Goal: Check status: Check status

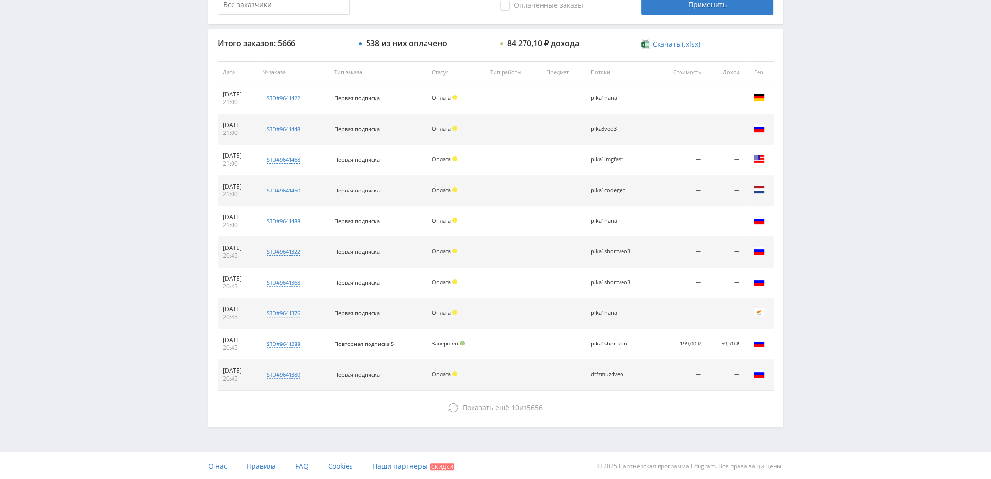
scroll to position [94, 0]
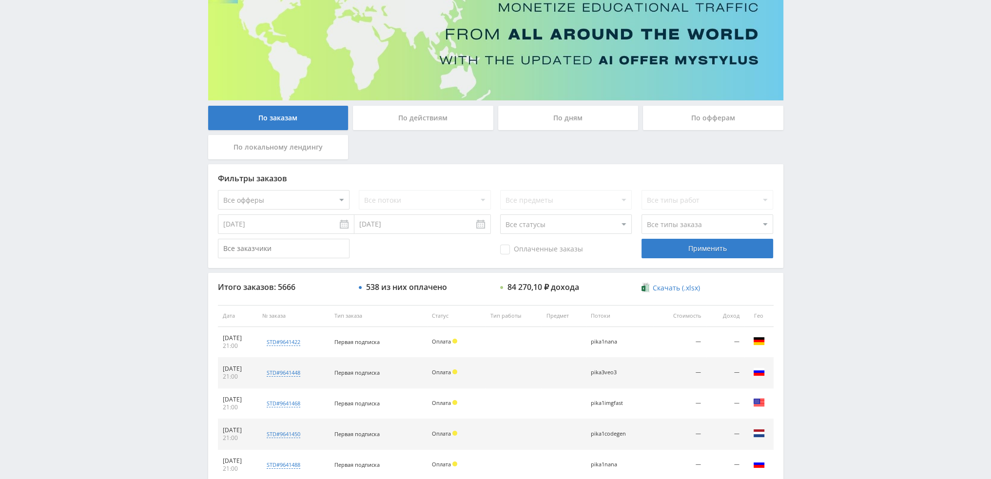
click at [576, 119] on div "По дням" at bounding box center [568, 118] width 140 height 24
click at [0, 0] on input "По дням" at bounding box center [0, 0] width 0 height 0
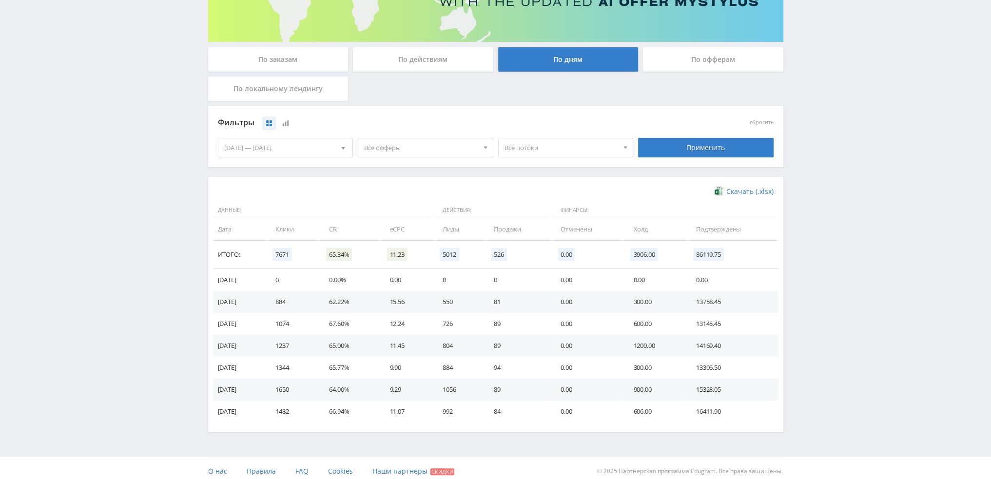
scroll to position [158, 0]
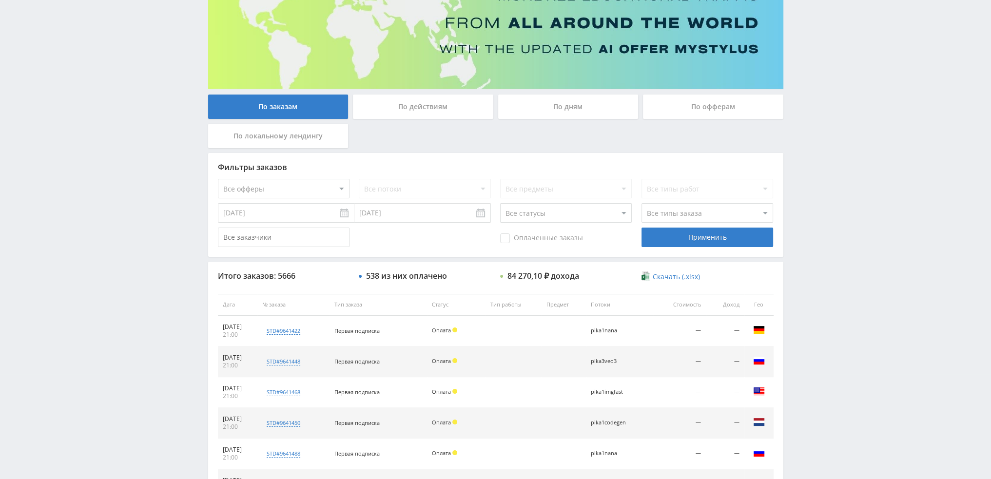
scroll to position [45, 0]
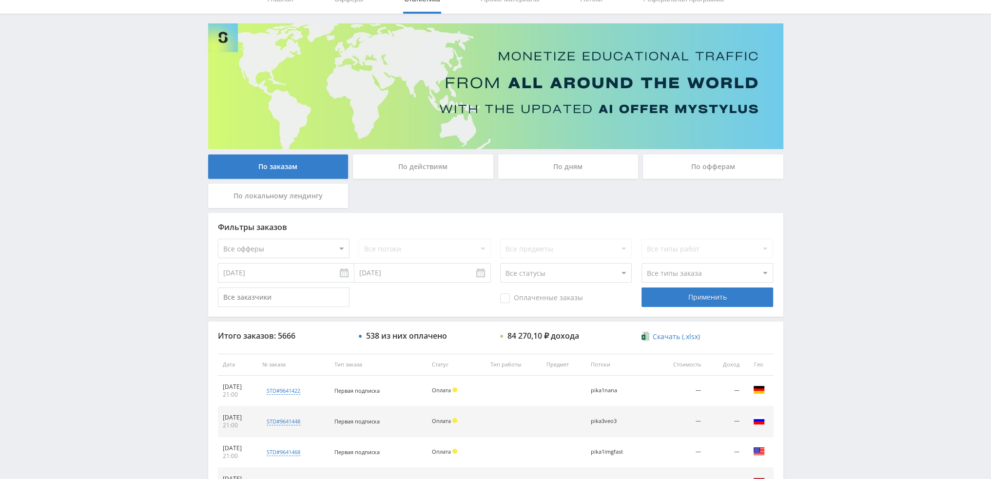
click at [563, 165] on div "По дням" at bounding box center [568, 167] width 140 height 24
click at [0, 0] on input "По дням" at bounding box center [0, 0] width 0 height 0
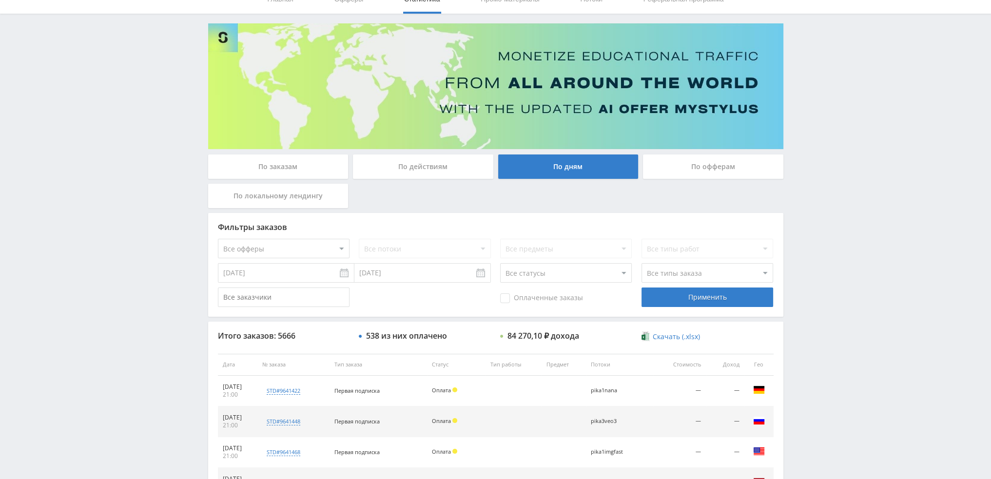
scroll to position [0, 0]
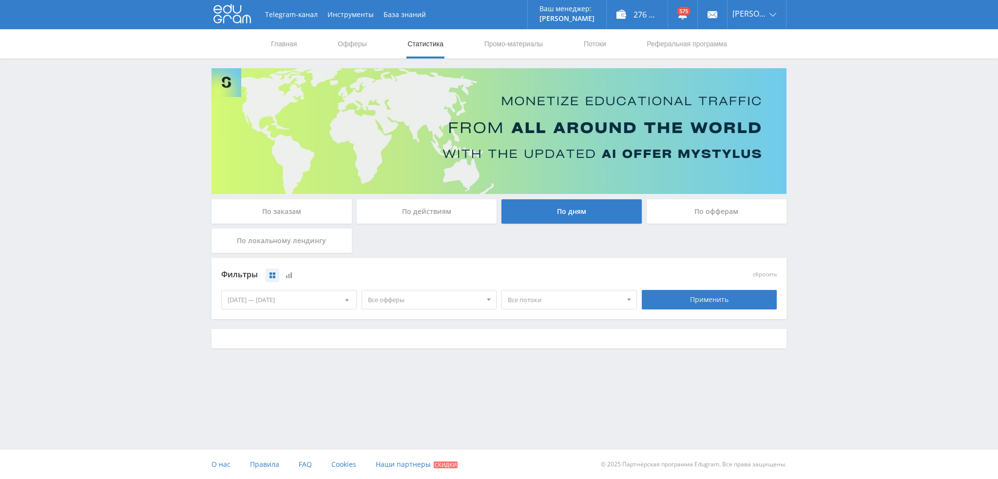
click at [400, 302] on span "Все офферы" at bounding box center [425, 299] width 114 height 19
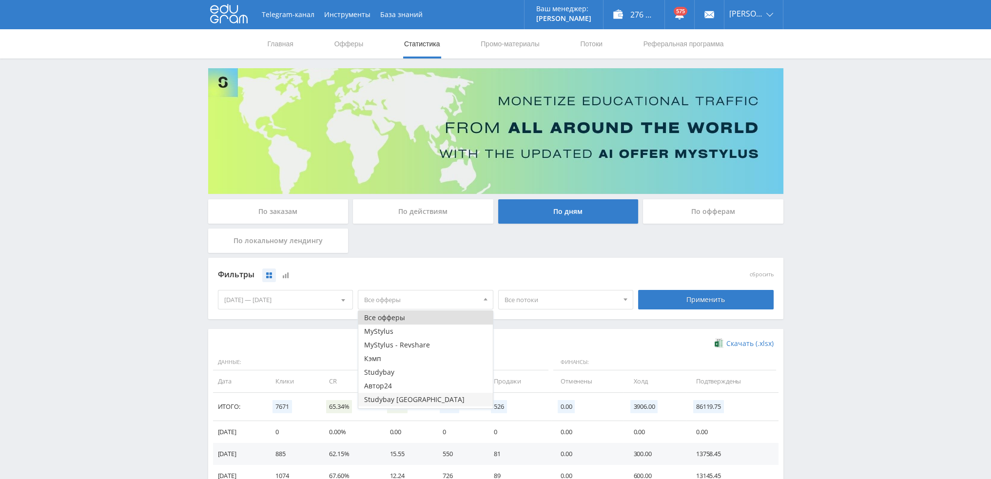
click at [394, 403] on button "Studybay [GEOGRAPHIC_DATA]" at bounding box center [425, 400] width 135 height 14
click at [407, 396] on button "Studybay [GEOGRAPHIC_DATA]" at bounding box center [425, 400] width 135 height 14
click at [403, 346] on button "MyStylus - Revshare" at bounding box center [425, 345] width 135 height 14
click at [427, 344] on button "MyStylus - Revshare" at bounding box center [425, 345] width 135 height 14
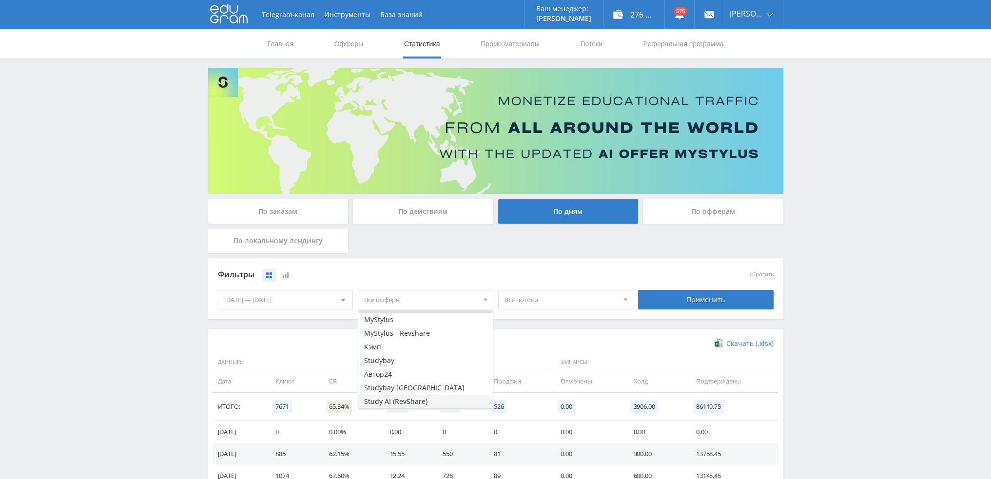
click at [408, 398] on button "Study AI (RevShare)" at bounding box center [425, 402] width 135 height 14
click at [677, 296] on div "Применить" at bounding box center [706, 299] width 136 height 19
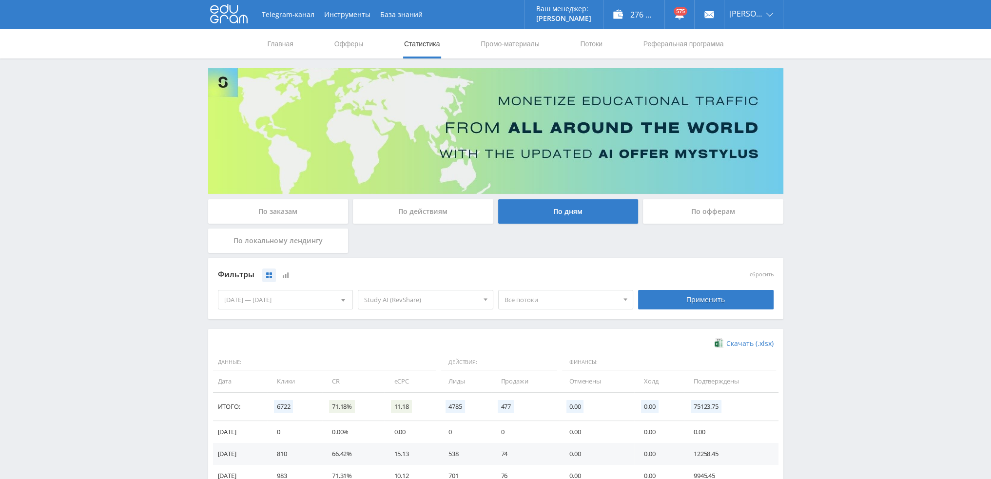
click at [558, 300] on span "Все потоки" at bounding box center [561, 299] width 114 height 19
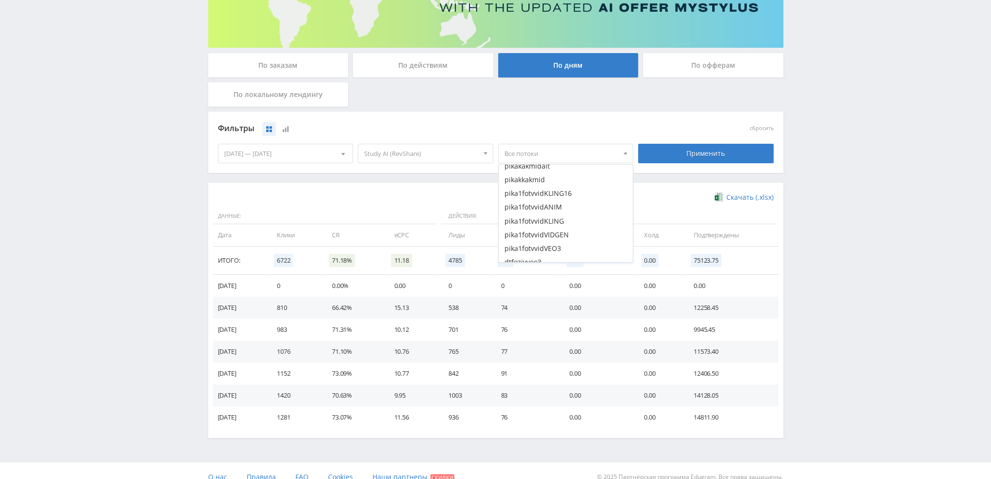
scroll to position [1121, 0]
click at [564, 191] on button "pika1fotvvidKLING16" at bounding box center [566, 187] width 135 height 14
click at [563, 200] on button "pika1fotvvidANIM" at bounding box center [566, 201] width 135 height 14
drag, startPoint x: 561, startPoint y: 213, endPoint x: 561, endPoint y: 222, distance: 8.3
click at [561, 214] on button "pika1fotvvidKLING" at bounding box center [566, 215] width 135 height 14
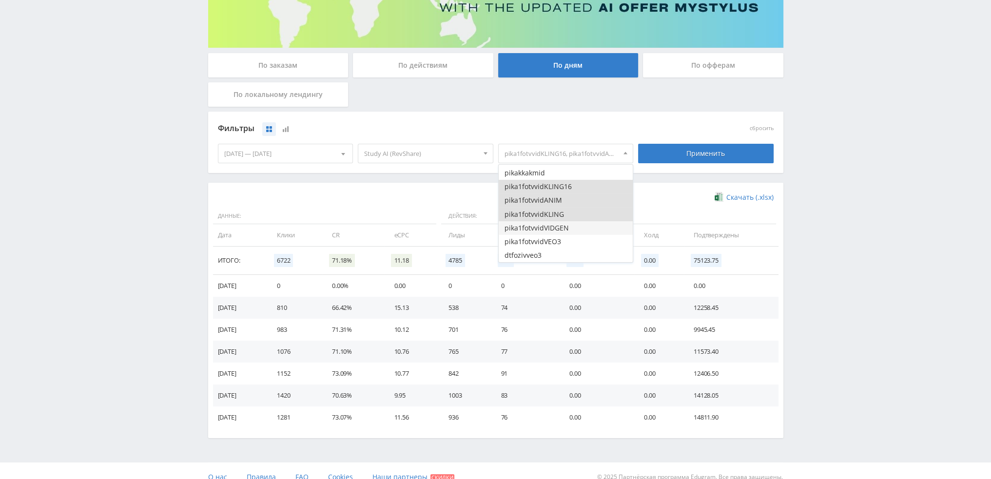
click at [561, 224] on button "pika1fotvvidVIDGEN" at bounding box center [566, 228] width 135 height 14
click at [562, 241] on button "pika1fotvvidVEO3" at bounding box center [566, 242] width 135 height 14
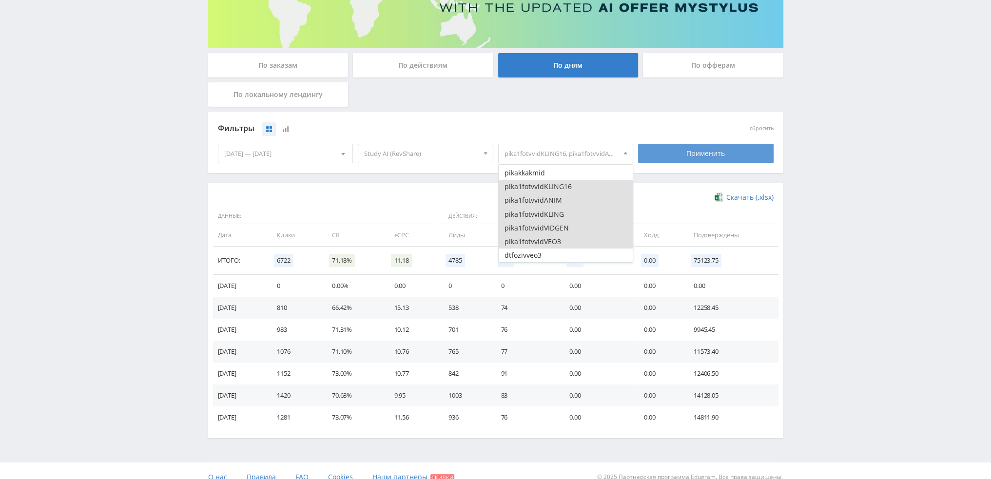
click at [690, 154] on div "Применить" at bounding box center [706, 153] width 136 height 19
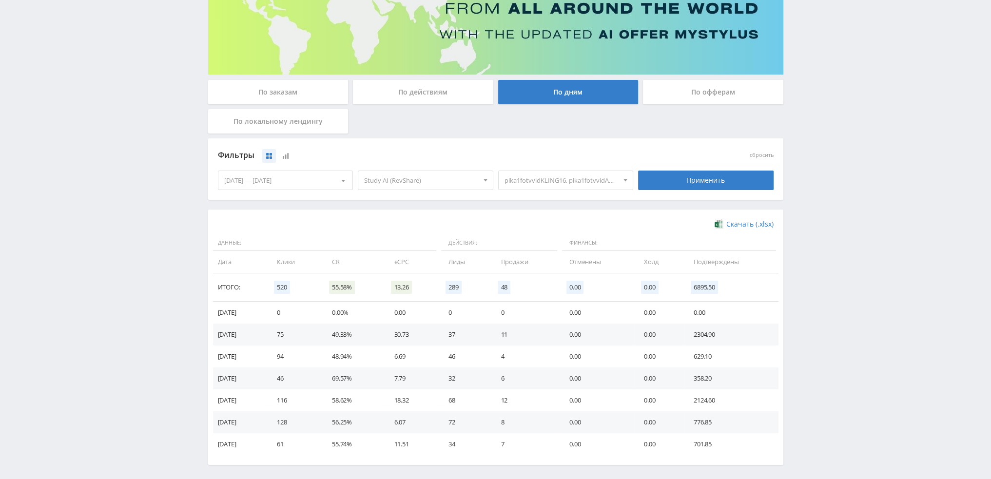
scroll to position [158, 0]
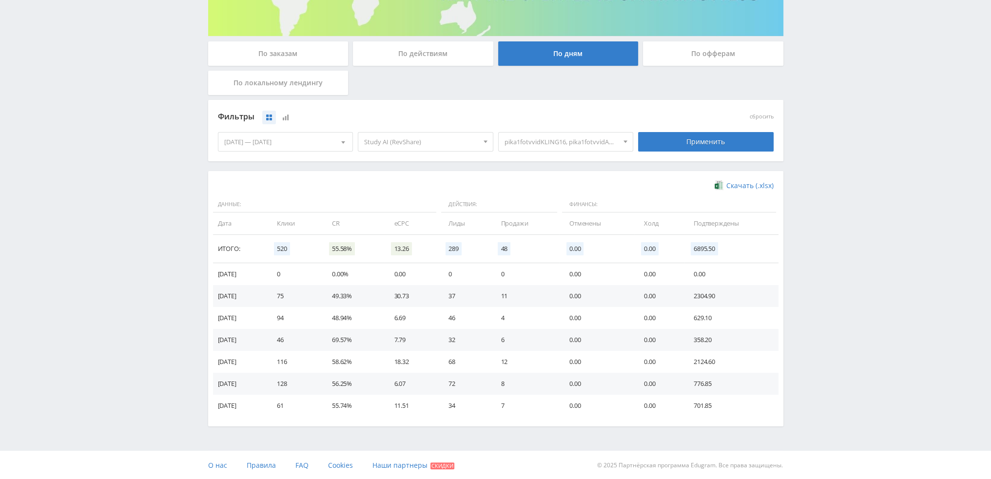
click at [311, 142] on div "[DATE] — [DATE]" at bounding box center [285, 142] width 135 height 19
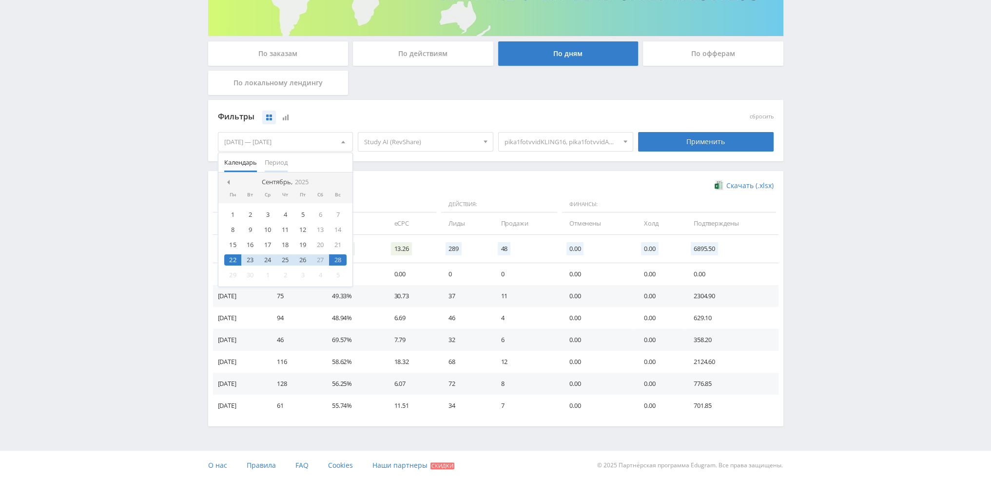
click at [274, 161] on span "Период" at bounding box center [276, 162] width 23 height 19
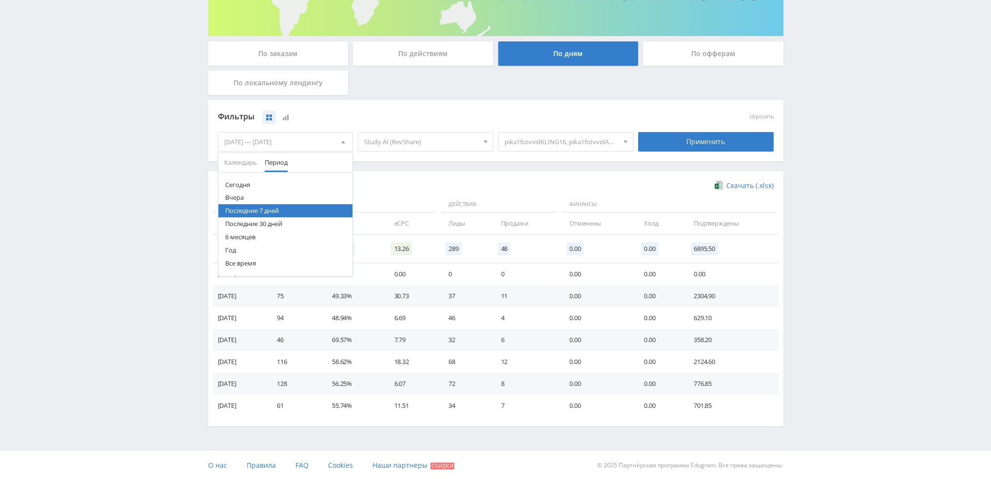
click at [266, 222] on button "Последние 30 дней" at bounding box center [285, 223] width 135 height 13
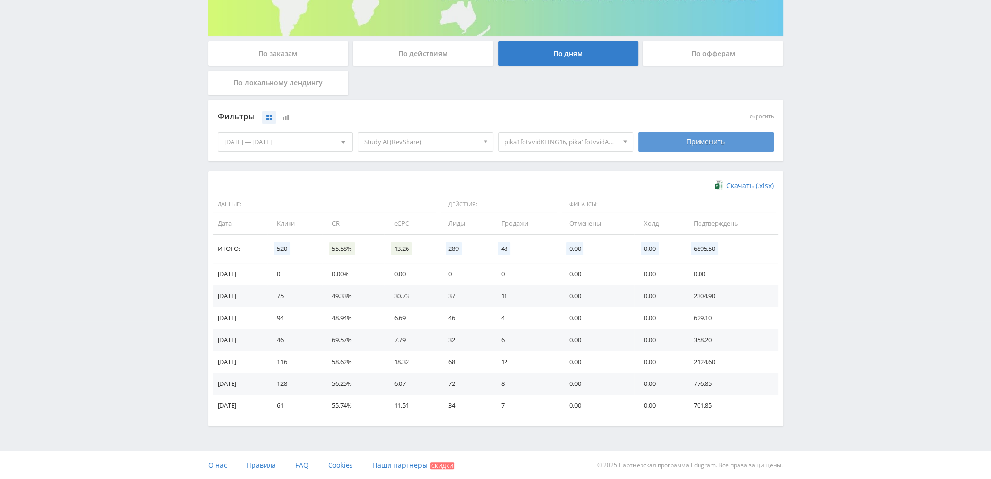
click at [740, 139] on div "Применить" at bounding box center [706, 141] width 136 height 19
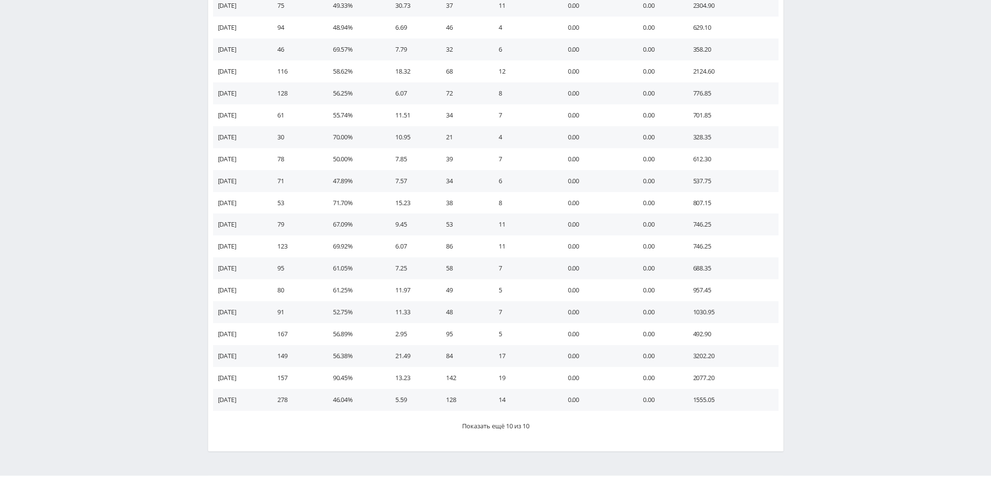
scroll to position [474, 0]
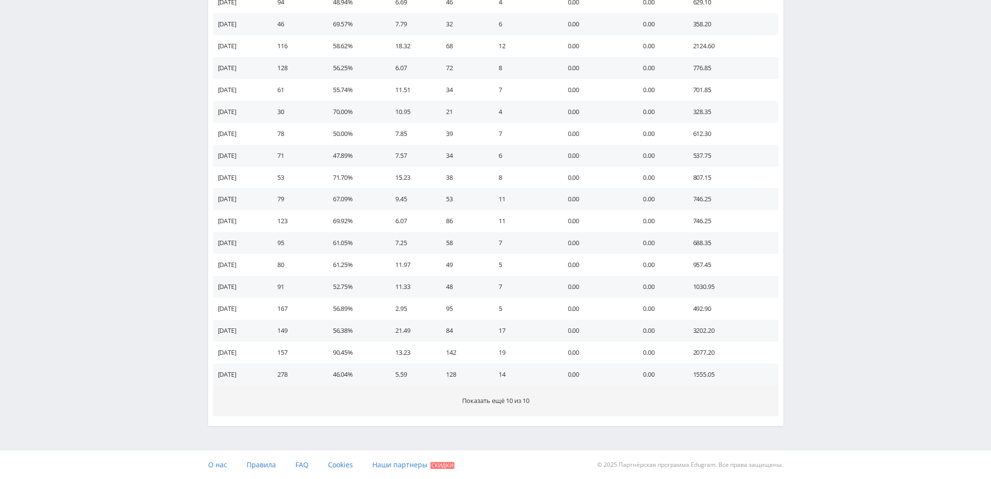
click at [486, 404] on span "Показать ещё 10 из 10" at bounding box center [495, 400] width 67 height 9
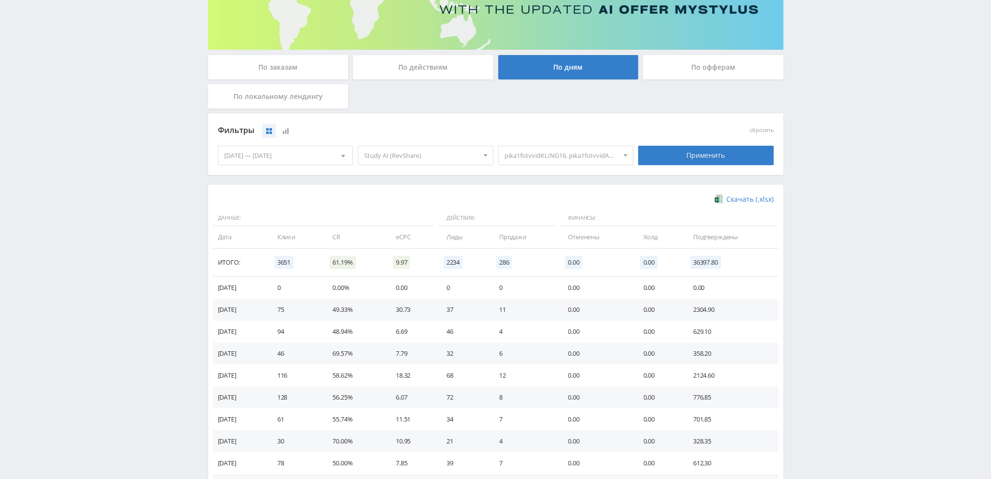
scroll to position [126, 0]
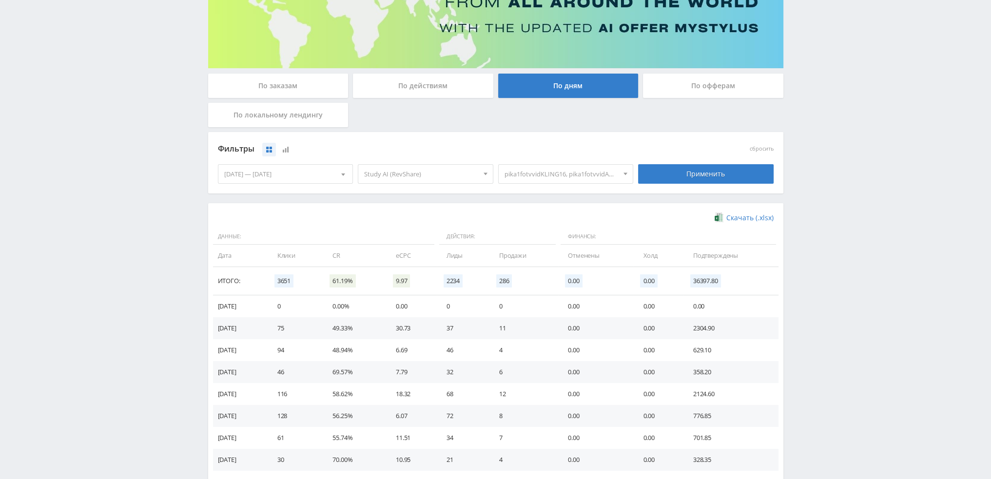
click at [569, 171] on span "pika1fotvvidKLING16, pika1fotvvidANIM, pika1fotvvidKLING, pika1fotvvidVIDGEN, p…" at bounding box center [561, 174] width 114 height 19
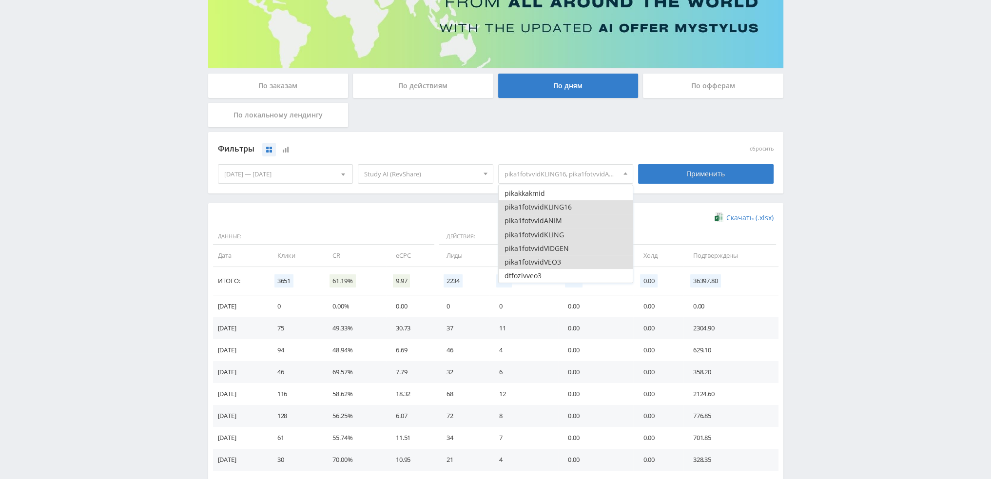
click at [547, 205] on button "pika1fotvvidKLING16" at bounding box center [566, 207] width 135 height 14
click at [548, 218] on button "pika1fotvvidANIM" at bounding box center [566, 221] width 135 height 14
click at [548, 234] on button "pika1fotvvidKLING" at bounding box center [566, 235] width 135 height 14
drag, startPoint x: 548, startPoint y: 246, endPoint x: 548, endPoint y: 260, distance: 13.6
click at [548, 248] on button "pika1fotvvidVIDGEN" at bounding box center [566, 249] width 135 height 14
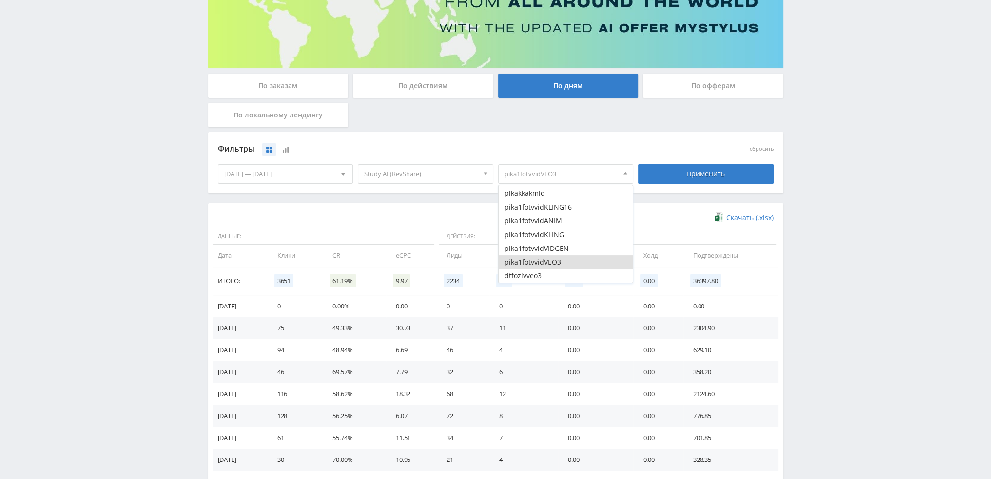
click at [547, 262] on button "pika1fotvvidVEO3" at bounding box center [566, 262] width 135 height 14
click at [548, 228] on button "dtfozivveo3" at bounding box center [566, 227] width 135 height 14
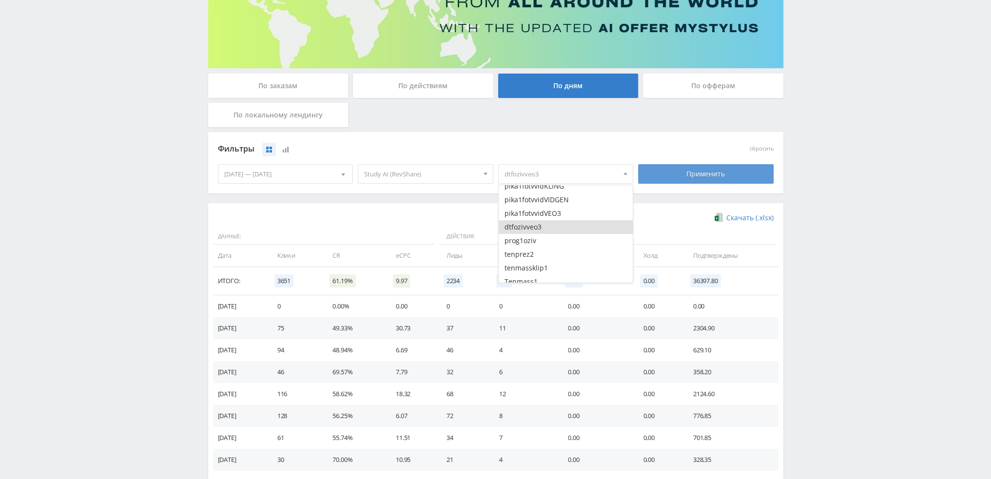
click at [678, 173] on div "Применить" at bounding box center [706, 173] width 136 height 19
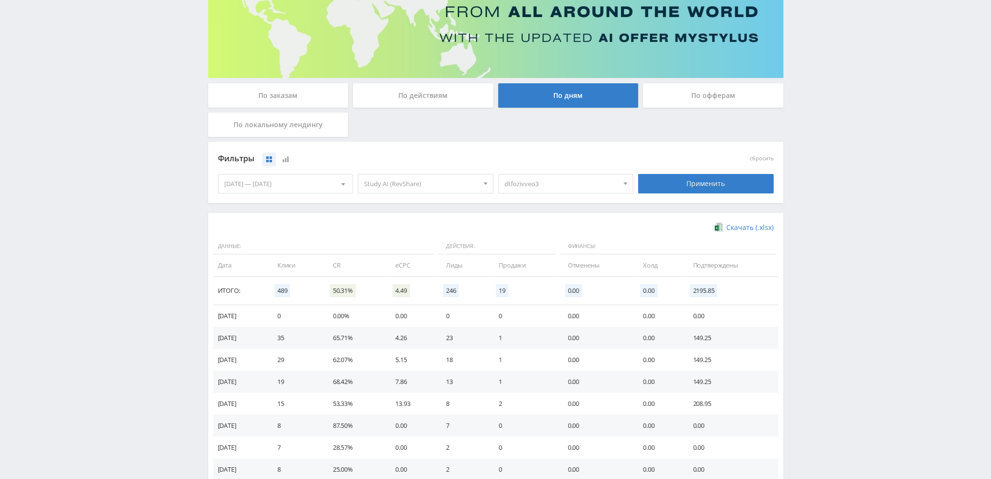
scroll to position [97, 0]
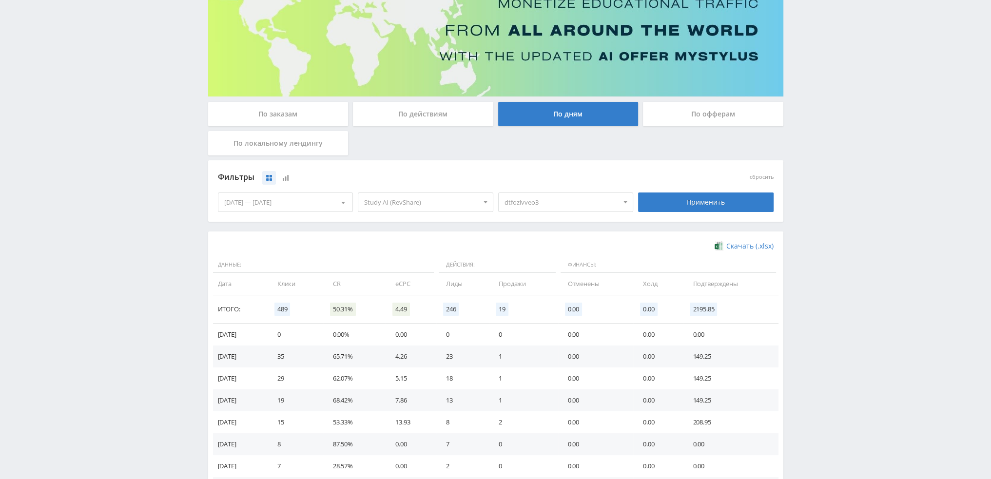
click at [551, 203] on span "dtfozivveo3" at bounding box center [561, 202] width 114 height 19
click at [537, 258] on button "dtfozivveo3" at bounding box center [566, 256] width 135 height 14
click at [547, 261] on button "Tenmass1" at bounding box center [566, 261] width 135 height 14
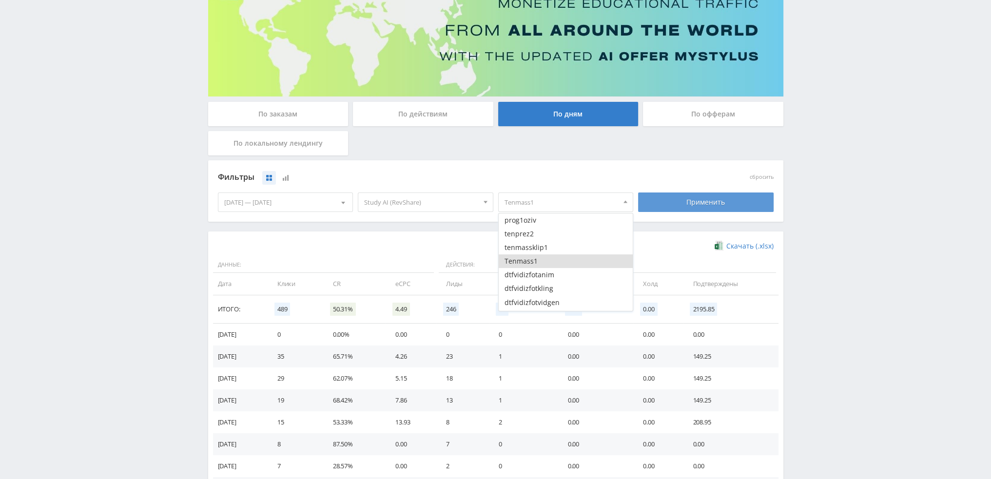
click at [676, 207] on div "Применить" at bounding box center [706, 202] width 136 height 19
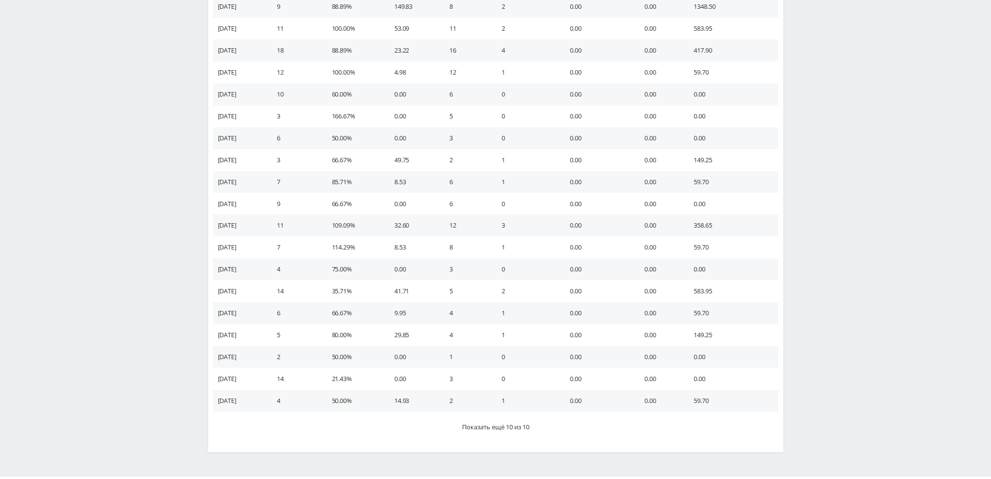
scroll to position [474, 0]
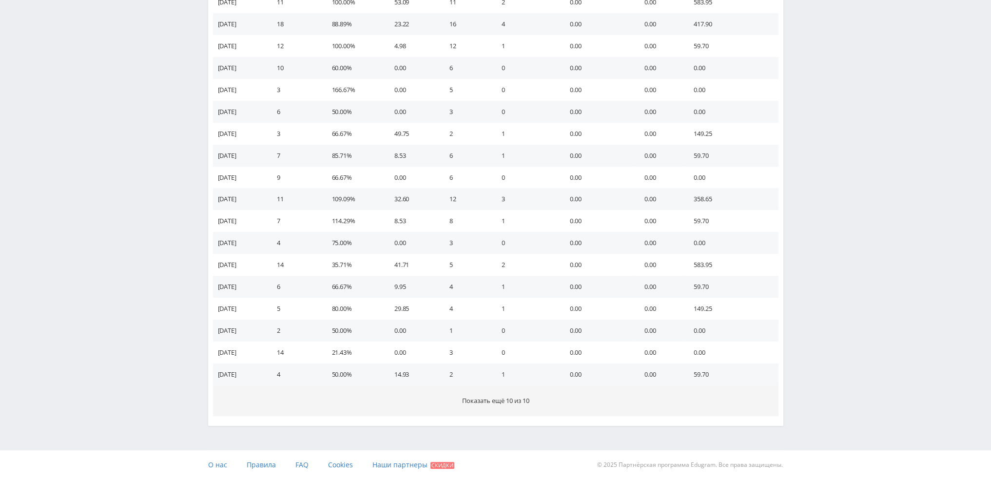
click at [523, 407] on button "Показать ещё 10 из 10" at bounding box center [495, 401] width 565 height 31
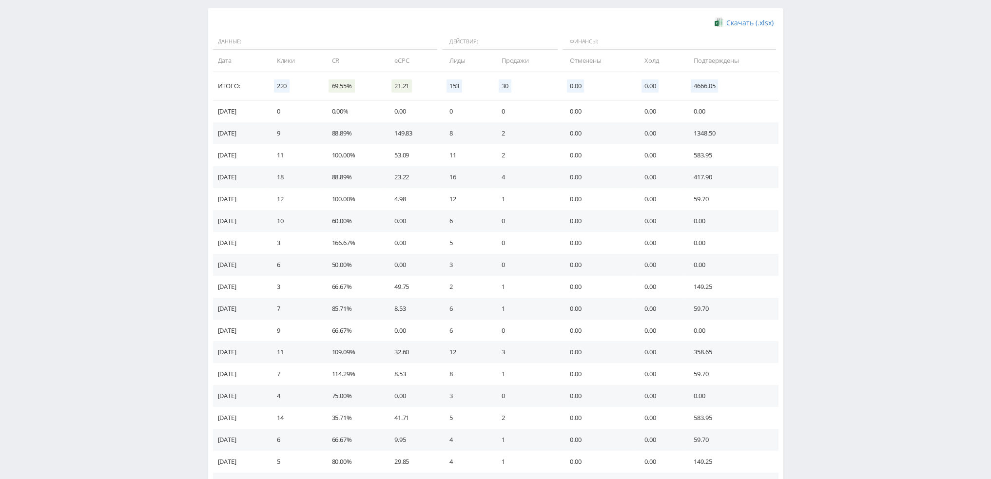
scroll to position [77, 0]
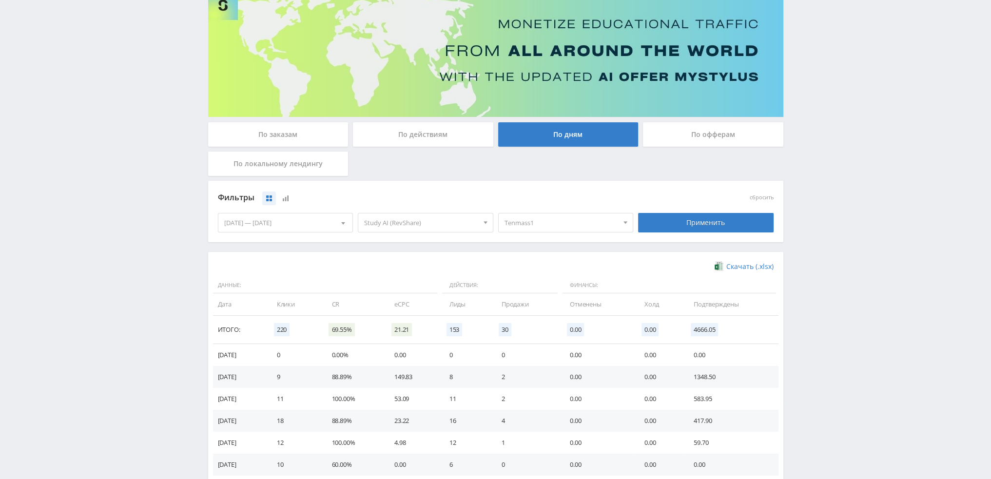
click at [574, 226] on span "Tenmass1" at bounding box center [561, 222] width 114 height 19
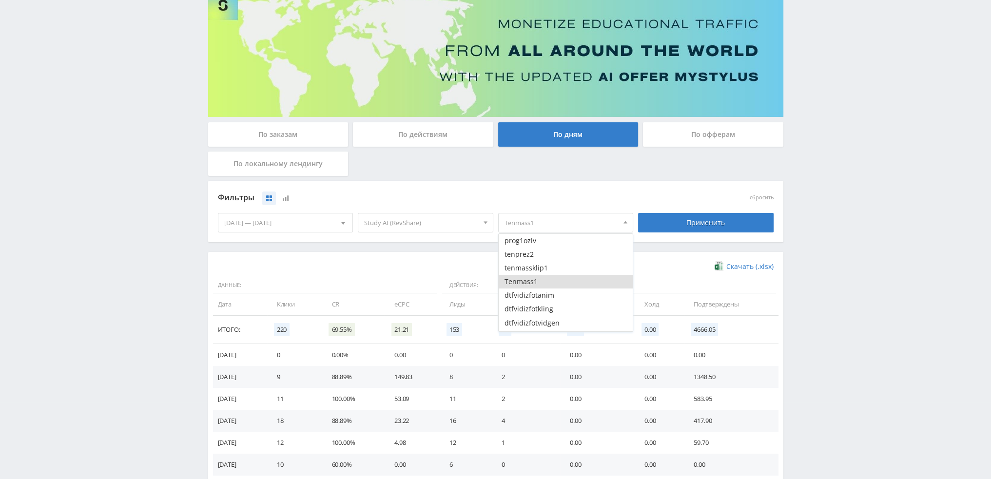
click at [537, 280] on button "Tenmass1" at bounding box center [566, 282] width 135 height 14
click at [551, 249] on button "dtfvidizfotanim" at bounding box center [566, 247] width 135 height 14
click at [551, 261] on button "dtfvidizfotkling" at bounding box center [566, 260] width 135 height 14
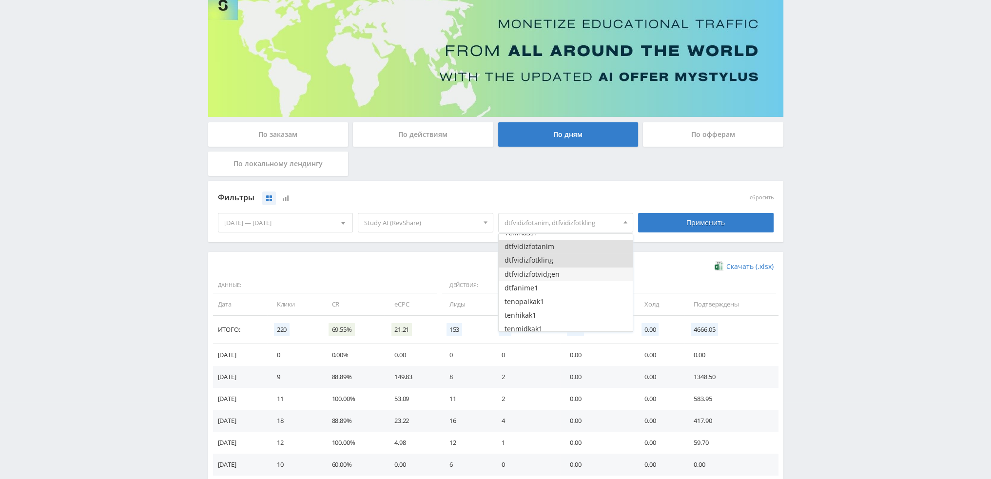
click at [553, 274] on button "dtfvidizfotvidgen" at bounding box center [566, 275] width 135 height 14
click at [689, 218] on div "Применить" at bounding box center [706, 222] width 136 height 19
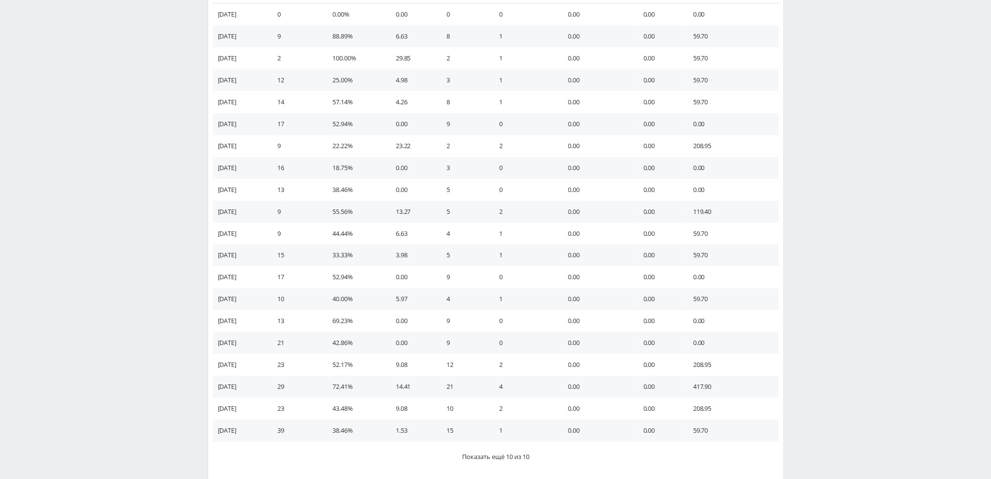
scroll to position [474, 0]
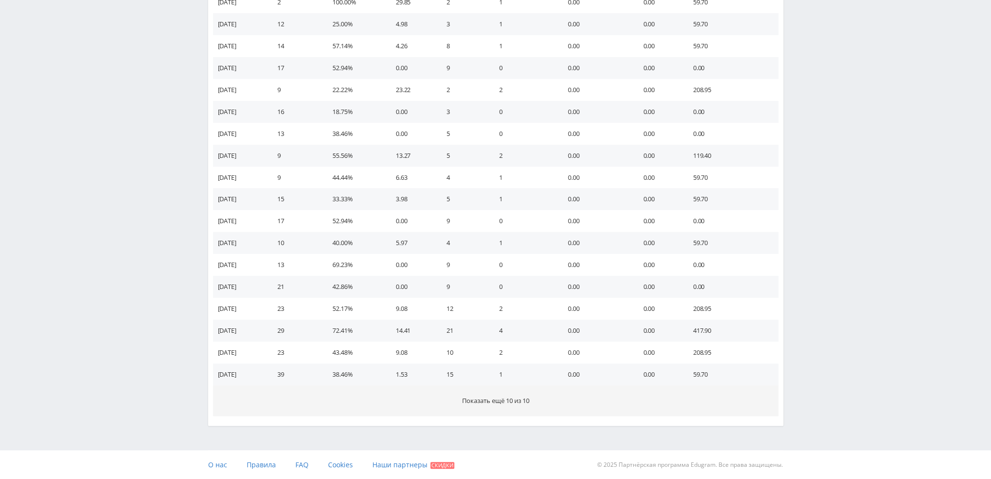
click at [521, 401] on span "Показать ещё 10 из 10" at bounding box center [495, 400] width 67 height 9
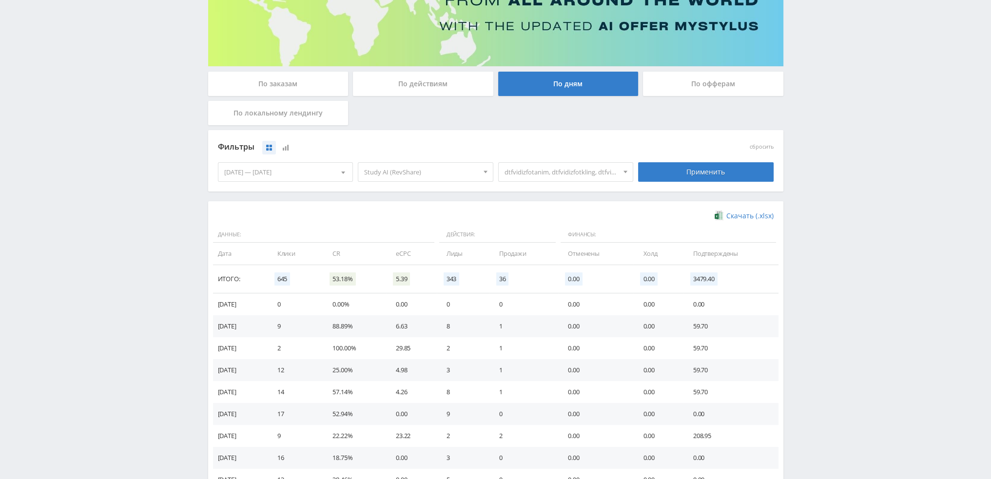
scroll to position [126, 0]
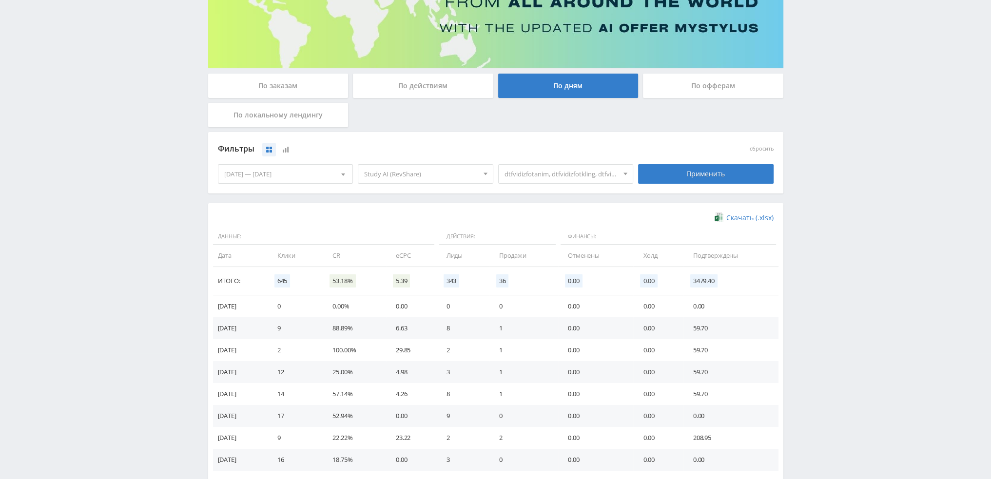
click at [560, 173] on span "dtfvidizfotanim, dtfvidizfotkling, dtfvidizfotvidgen" at bounding box center [561, 174] width 114 height 19
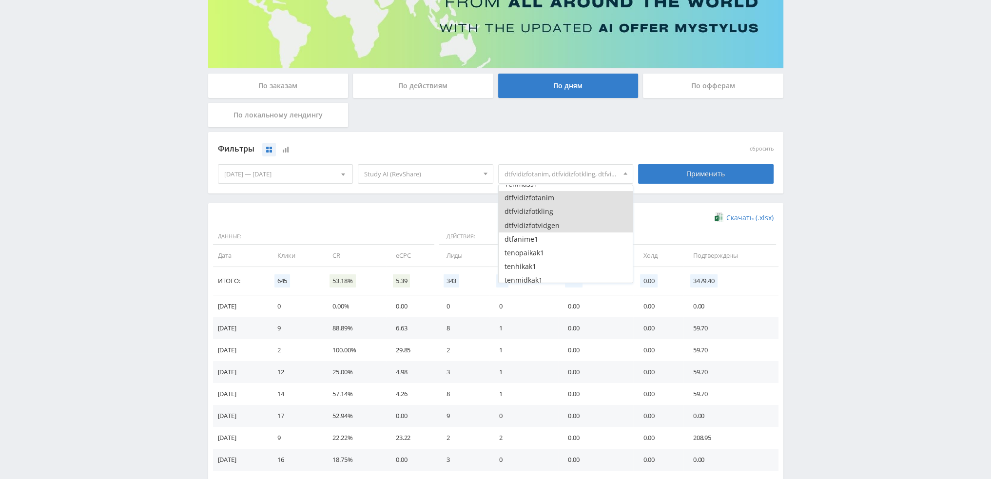
click at [542, 222] on button "dtfvidizfotvidgen" at bounding box center [566, 226] width 135 height 14
click at [544, 212] on button "dtfvidizfotkling" at bounding box center [566, 212] width 135 height 14
click at [546, 198] on button "dtfvidizfotanim" at bounding box center [566, 198] width 135 height 14
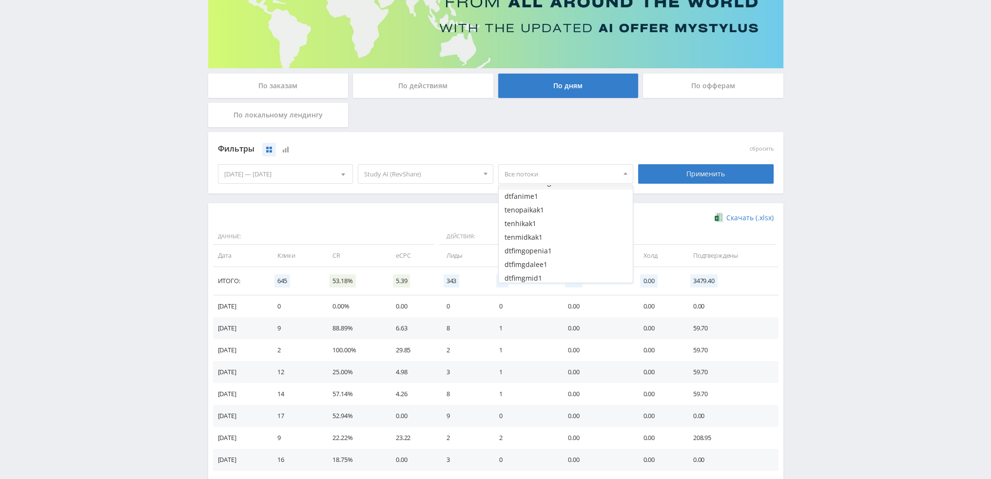
scroll to position [1316, 0]
click at [548, 207] on button "tenopaikak1" at bounding box center [566, 204] width 135 height 14
click at [547, 218] on button "tenhikak1" at bounding box center [566, 218] width 135 height 14
click at [548, 229] on button "tenmidkak1" at bounding box center [566, 232] width 135 height 14
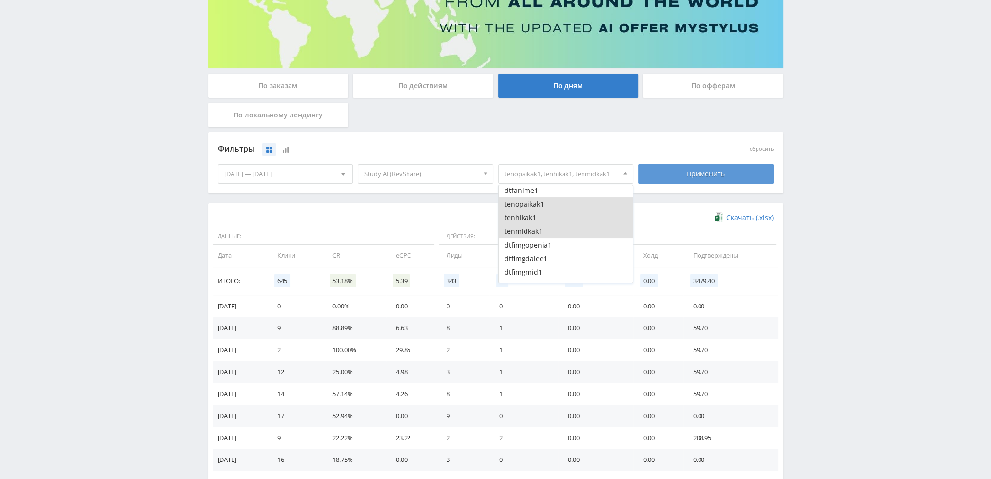
click at [665, 177] on div "Применить" at bounding box center [706, 173] width 136 height 19
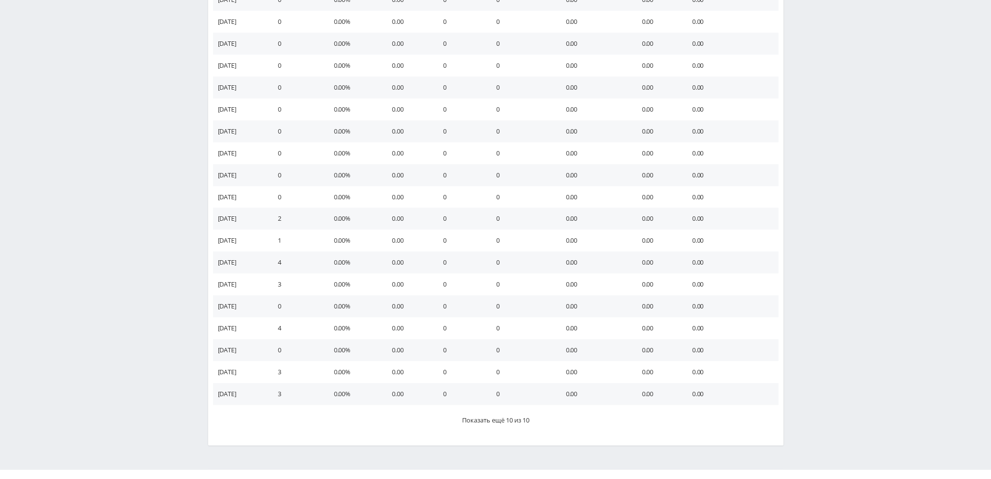
scroll to position [474, 0]
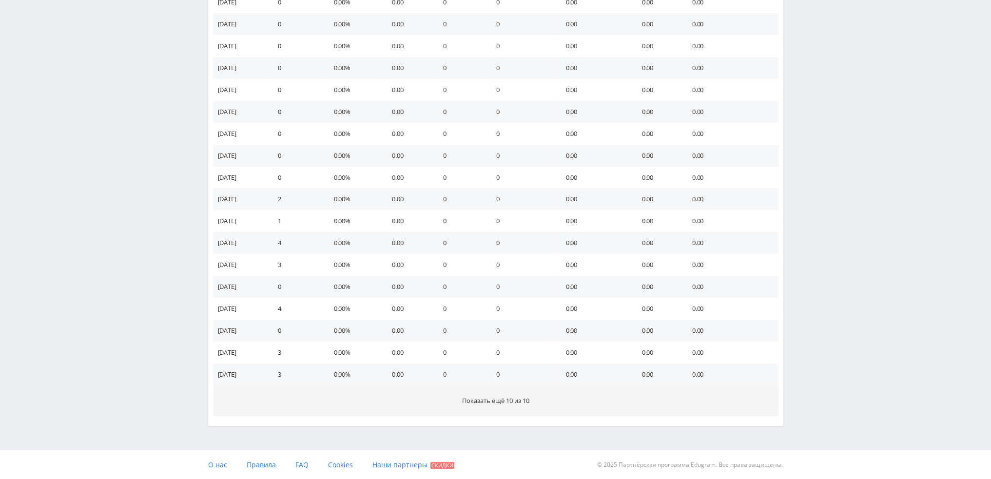
click at [536, 400] on button "Показать ещё 10 из 10" at bounding box center [495, 401] width 565 height 31
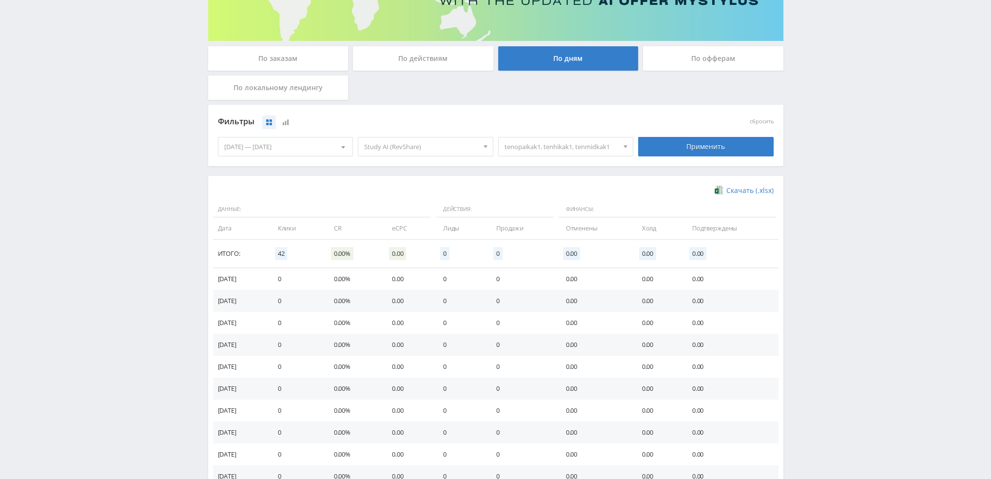
scroll to position [0, 0]
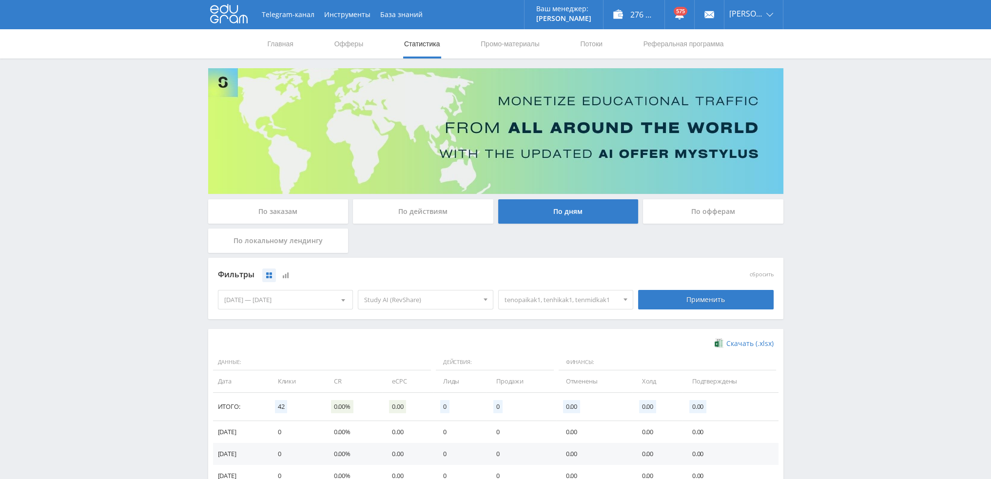
click at [565, 294] on span "tenopaikak1, tenhikak1, tenmidkak1" at bounding box center [561, 299] width 114 height 19
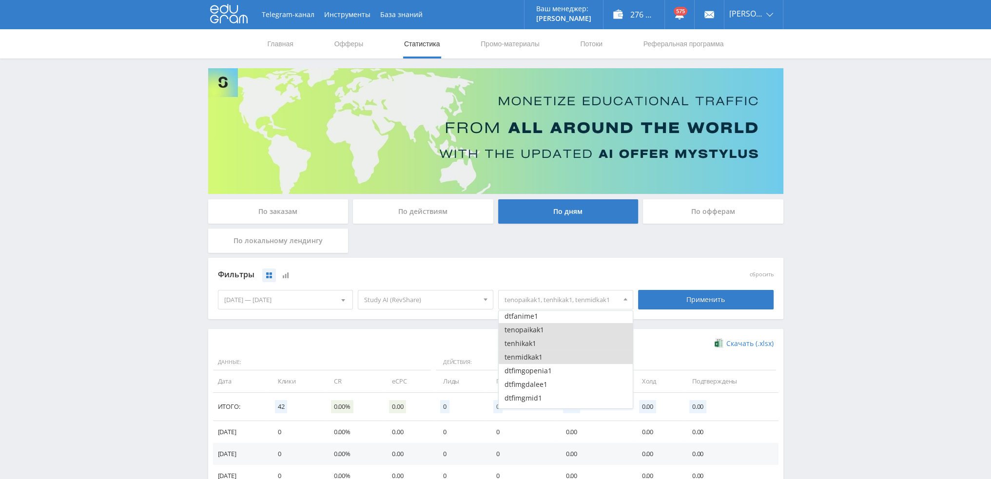
click at [548, 334] on button "tenopaikak1" at bounding box center [566, 330] width 135 height 14
drag, startPoint x: 547, startPoint y: 345, endPoint x: 547, endPoint y: 351, distance: 6.8
click at [547, 345] on button "tenhikak1" at bounding box center [566, 344] width 135 height 14
click at [548, 358] on button "tenmidkak1" at bounding box center [566, 357] width 135 height 14
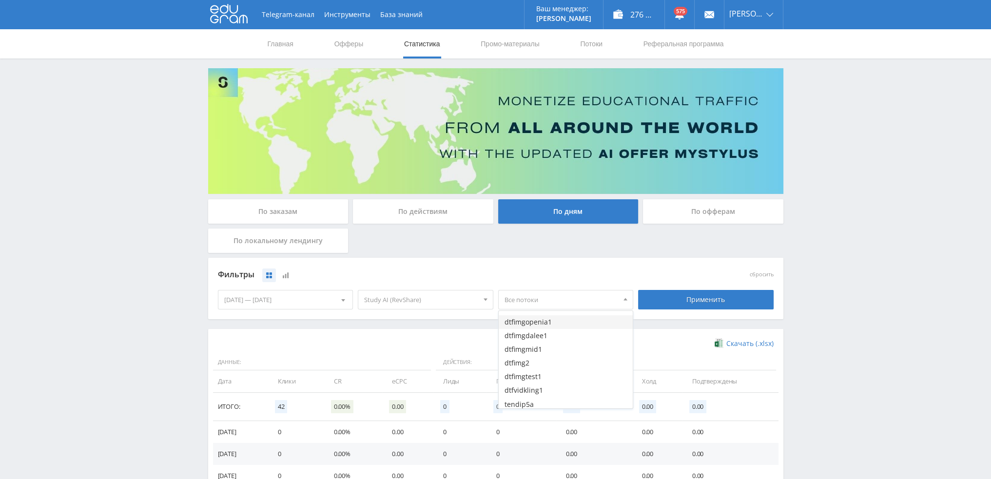
click at [556, 325] on button "dtfimgopenia1" at bounding box center [566, 322] width 135 height 14
click at [556, 335] on button "dtfimgdalee1" at bounding box center [566, 336] width 135 height 14
click at [556, 347] on button "dtfimgmid1" at bounding box center [566, 350] width 135 height 14
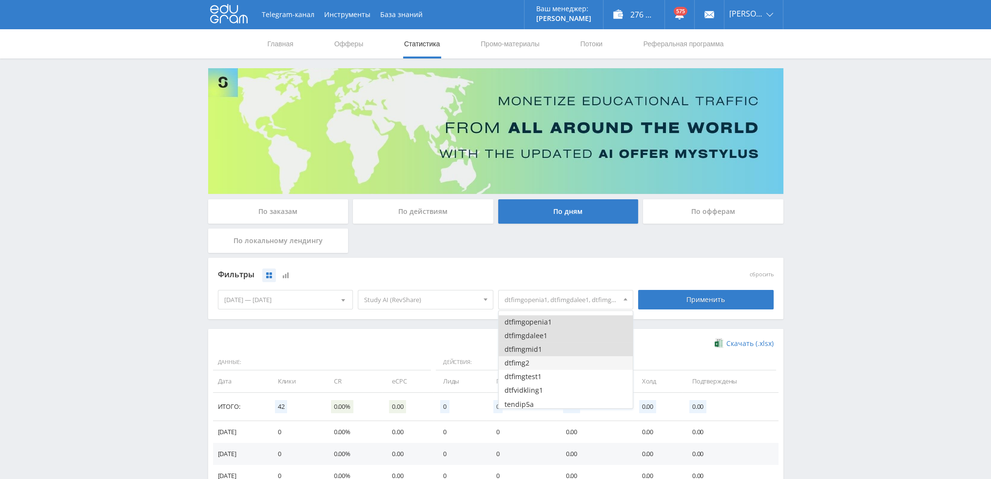
drag, startPoint x: 556, startPoint y: 362, endPoint x: 556, endPoint y: 369, distance: 6.8
click at [556, 363] on button "dtfimg2" at bounding box center [566, 363] width 135 height 14
click at [557, 376] on button "dtfimgtest1" at bounding box center [566, 377] width 135 height 14
click at [560, 365] on button "dtfimg2" at bounding box center [566, 363] width 135 height 14
click at [671, 304] on div "Применить" at bounding box center [706, 299] width 136 height 19
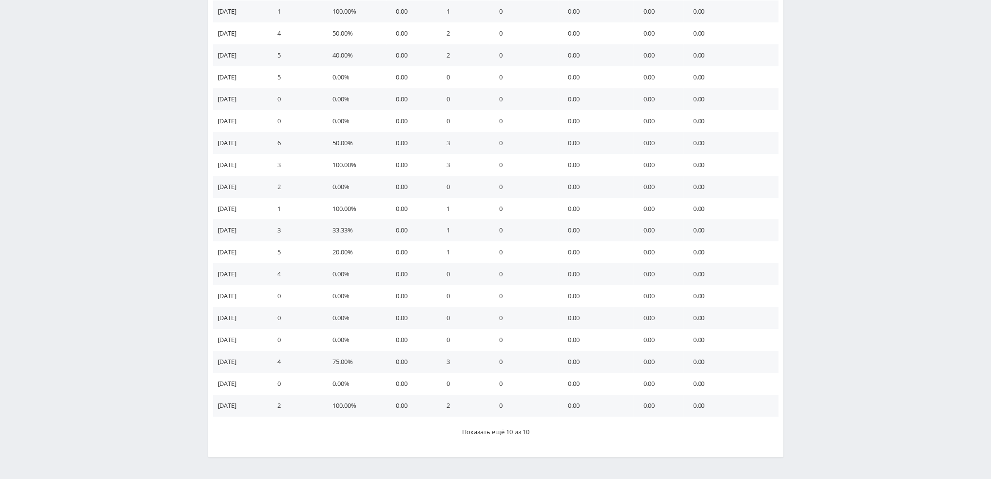
scroll to position [474, 0]
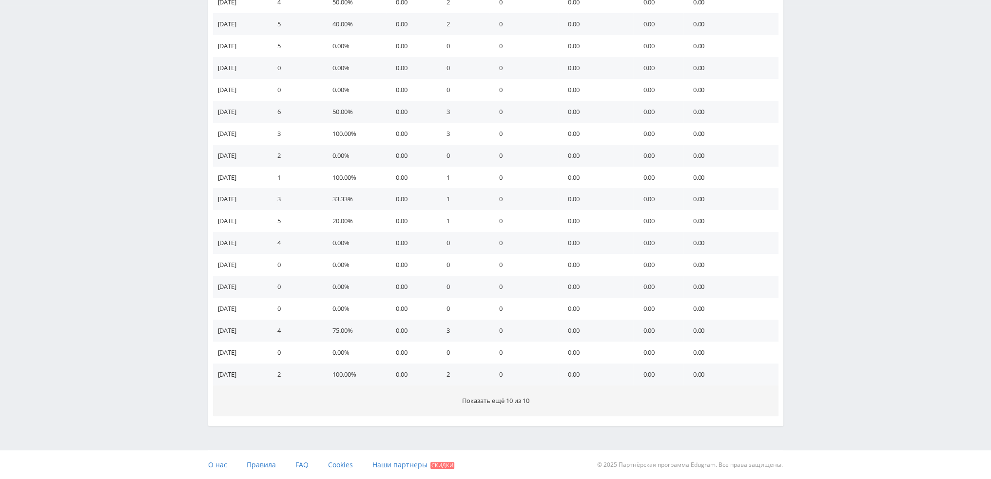
click at [546, 402] on button "Показать ещё 10 из 10" at bounding box center [495, 401] width 565 height 31
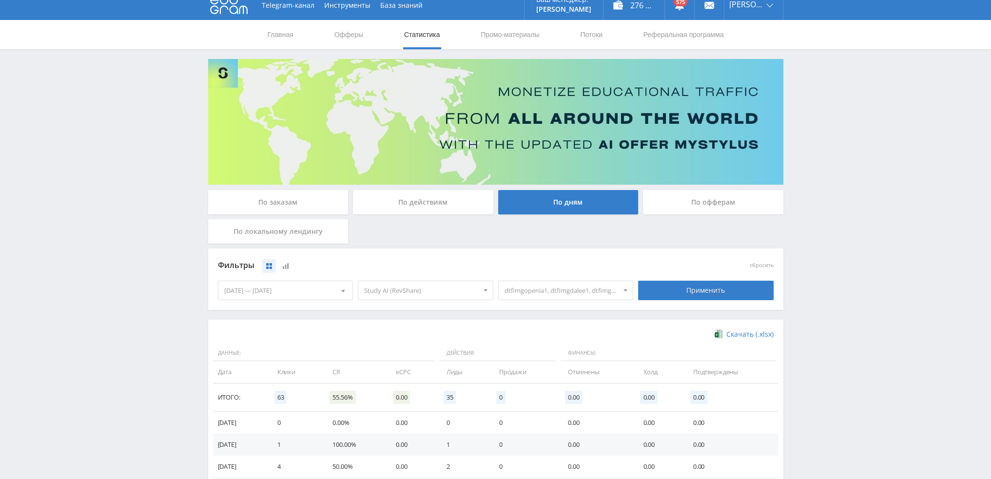
scroll to position [0, 0]
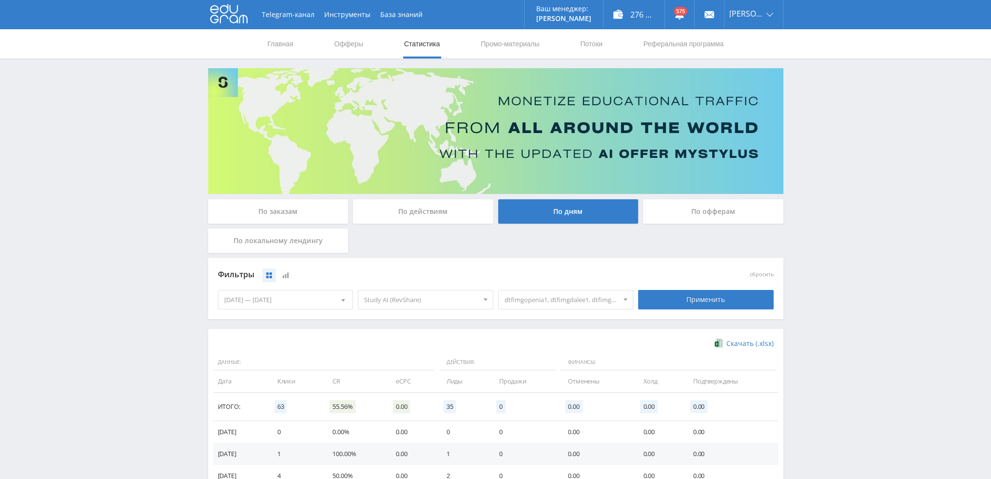
click at [571, 296] on span "dtfimgopenia1, dtfimgdalee1, dtfimgmid1, dtfimgtest1" at bounding box center [561, 299] width 114 height 19
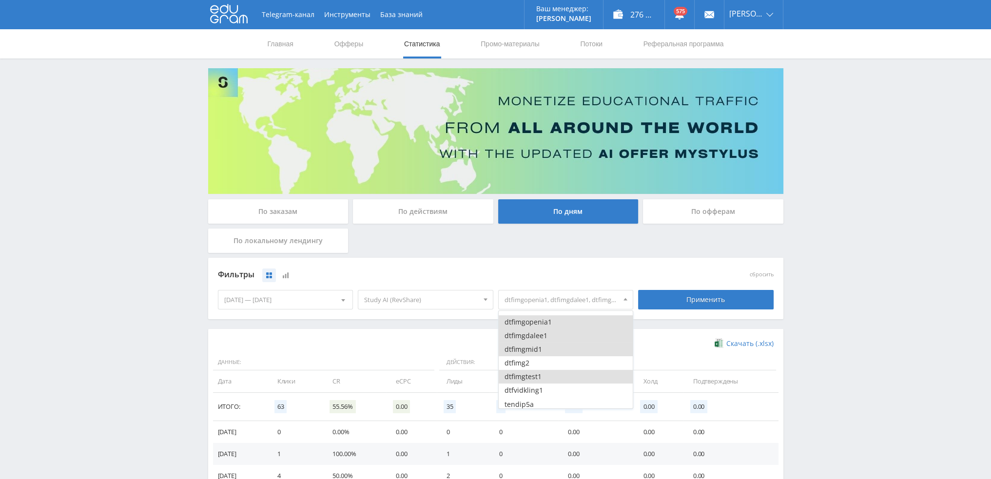
click at [540, 325] on button "dtfimgopenia1" at bounding box center [566, 322] width 135 height 14
click at [540, 339] on button "dtfimgdalee1" at bounding box center [566, 336] width 135 height 14
click at [538, 352] on button "dtfimgmid1" at bounding box center [566, 350] width 135 height 14
click at [537, 375] on button "dtfimgtest1" at bounding box center [566, 377] width 135 height 14
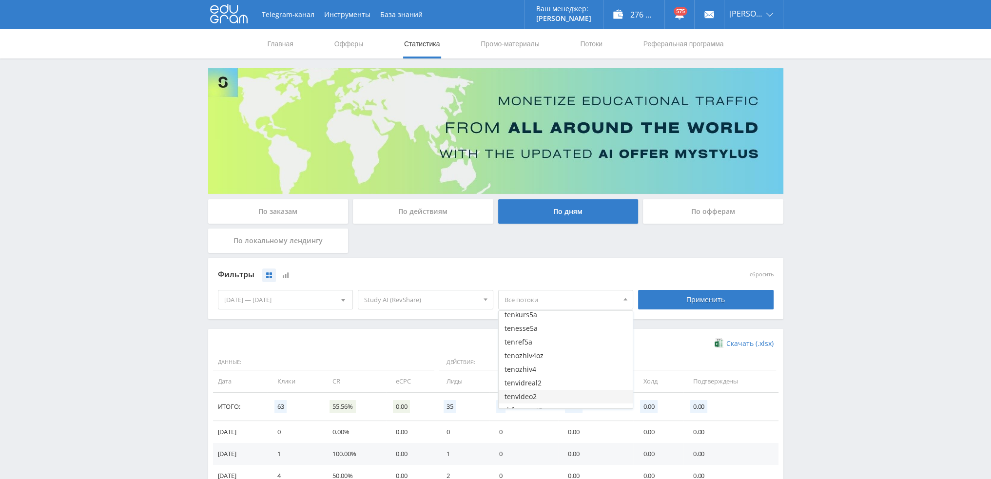
scroll to position [1462, 0]
click at [543, 358] on button "tenozhiv4oz" at bounding box center [566, 362] width 135 height 14
drag, startPoint x: 544, startPoint y: 368, endPoint x: 545, endPoint y: 373, distance: 5.4
click at [544, 369] on ul "Все потоки dtfgpt pika1uchresh pika1uchai pika1uchprez pika1uchgpt pika3runalep…" at bounding box center [566, 252] width 135 height 2807
click at [547, 378] on button "tenozhiv4" at bounding box center [566, 375] width 135 height 14
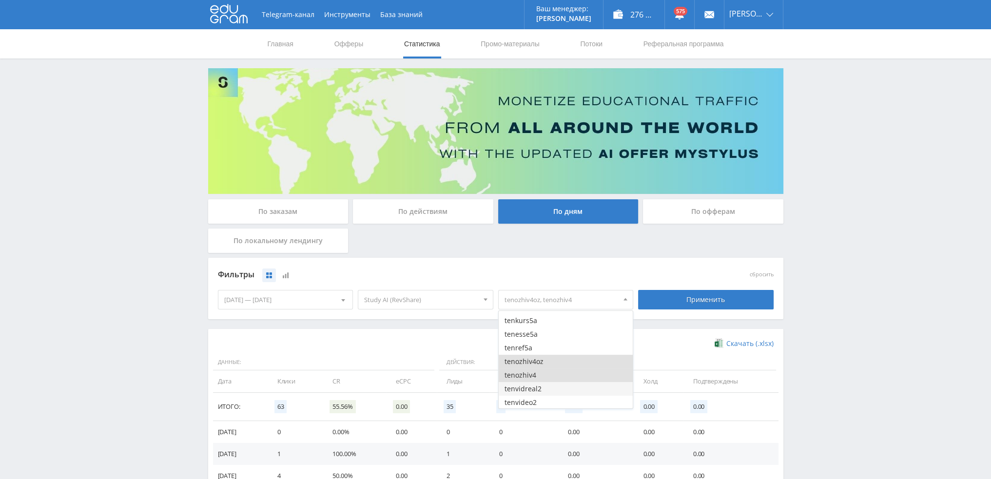
drag, startPoint x: 549, startPoint y: 392, endPoint x: 550, endPoint y: 400, distance: 7.9
click at [549, 392] on button "tenvidreal2" at bounding box center [566, 389] width 135 height 14
click at [550, 391] on button "tenvidreal2" at bounding box center [566, 389] width 135 height 14
click at [664, 302] on div "Применить" at bounding box center [706, 299] width 136 height 19
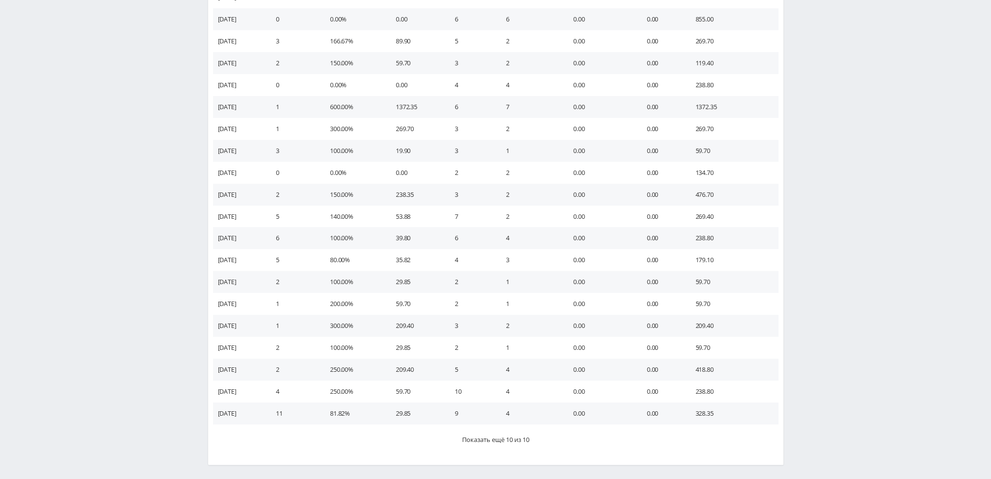
scroll to position [474, 0]
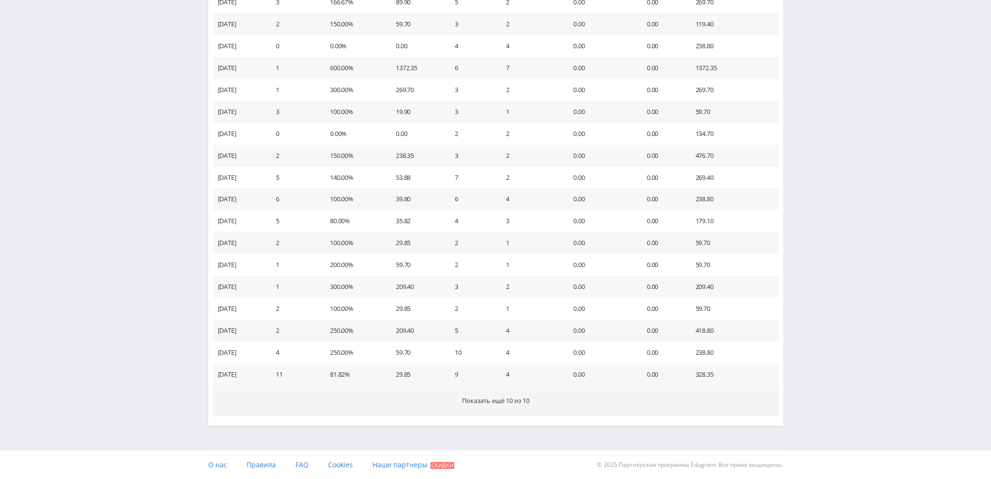
click at [517, 401] on span "Показать ещё 10 из 10" at bounding box center [495, 400] width 67 height 9
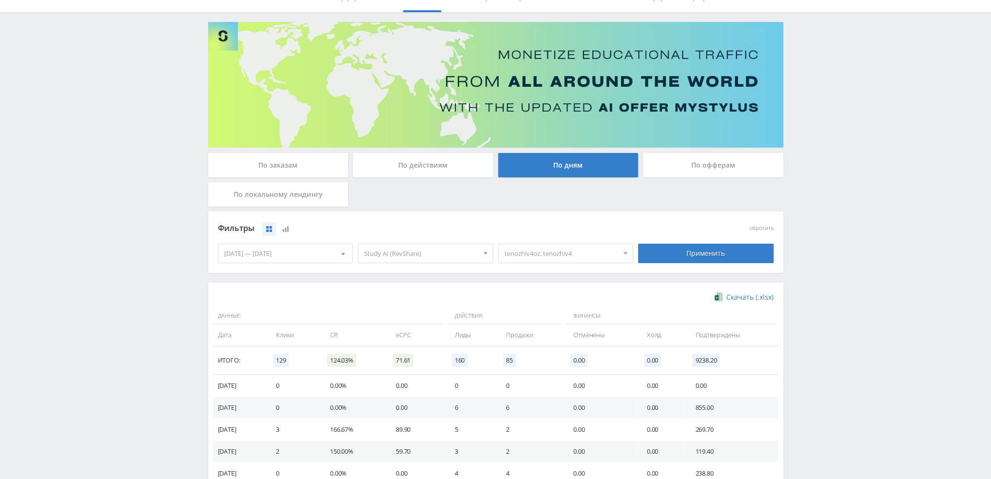
scroll to position [28, 0]
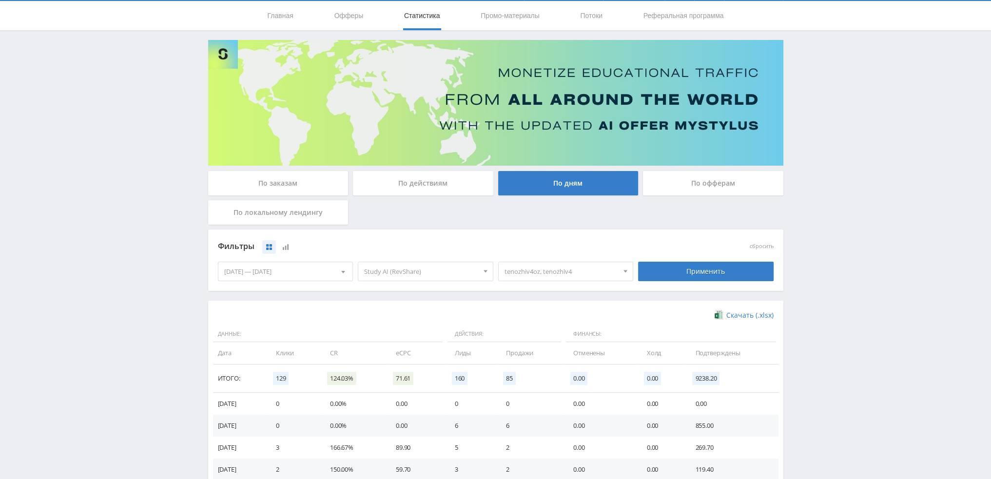
click at [568, 271] on span "tenozhiv4oz, tenozhiv4" at bounding box center [561, 271] width 114 height 19
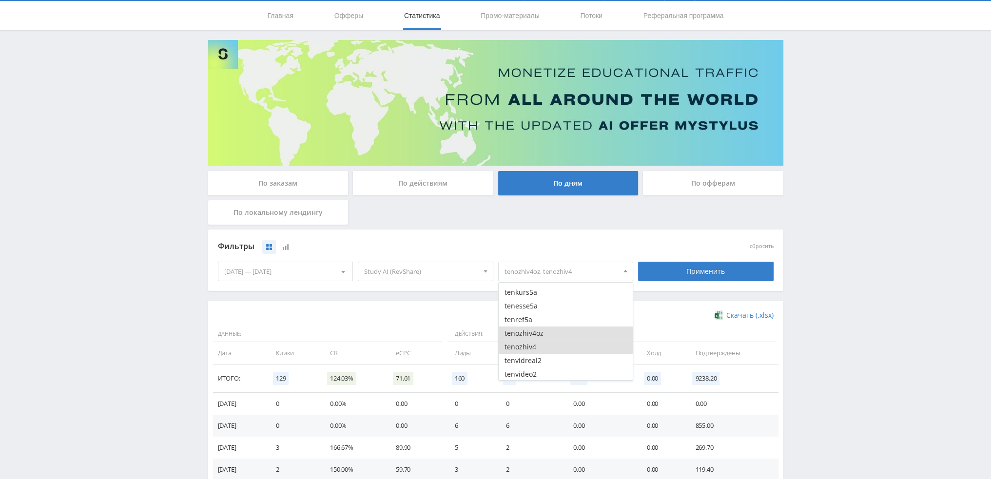
click at [529, 332] on button "tenozhiv4oz" at bounding box center [566, 334] width 135 height 14
click at [531, 345] on button "tenozhiv4" at bounding box center [566, 347] width 135 height 14
click at [541, 295] on button "dtfmuzgpt5" at bounding box center [566, 291] width 135 height 14
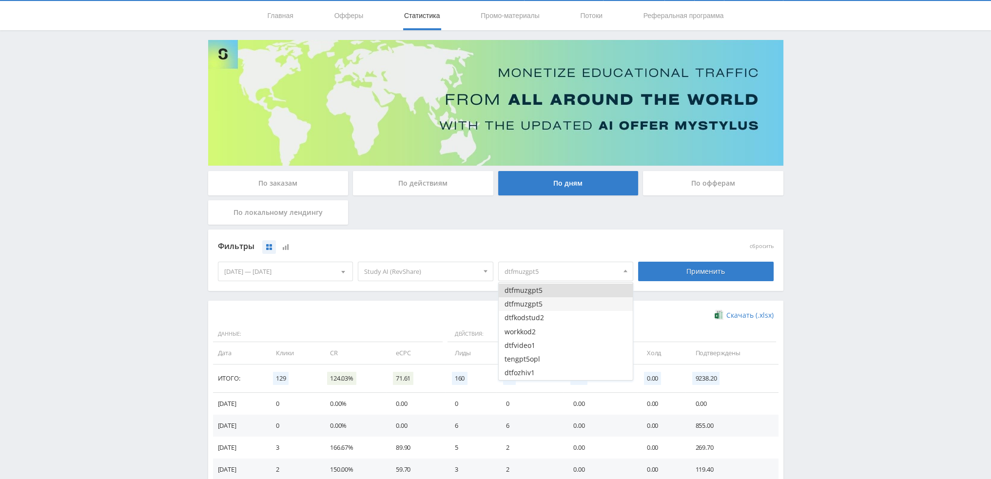
click at [541, 303] on button "dtfmuzgpt5" at bounding box center [566, 304] width 135 height 14
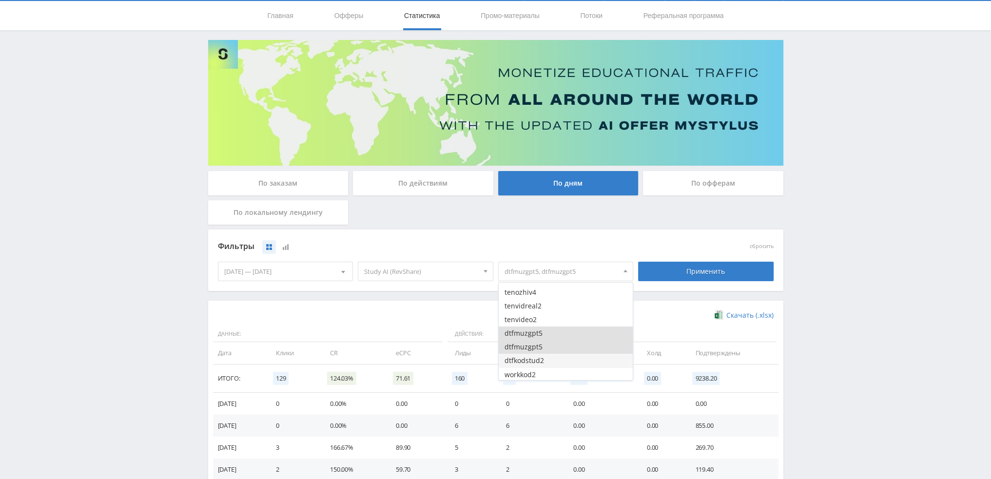
scroll to position [1511, 0]
click at [678, 278] on div "Применить" at bounding box center [706, 271] width 136 height 19
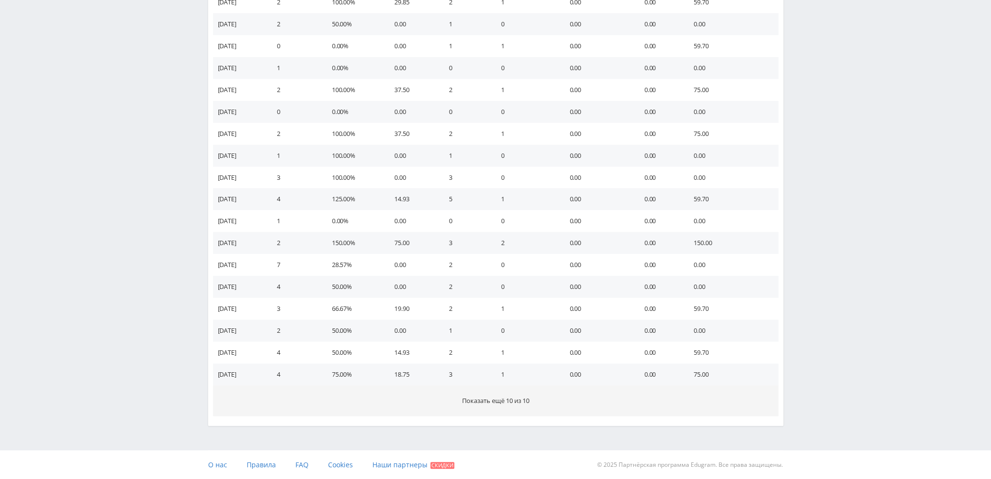
click at [517, 396] on span "Показать ещё 10 из 10" at bounding box center [495, 400] width 67 height 9
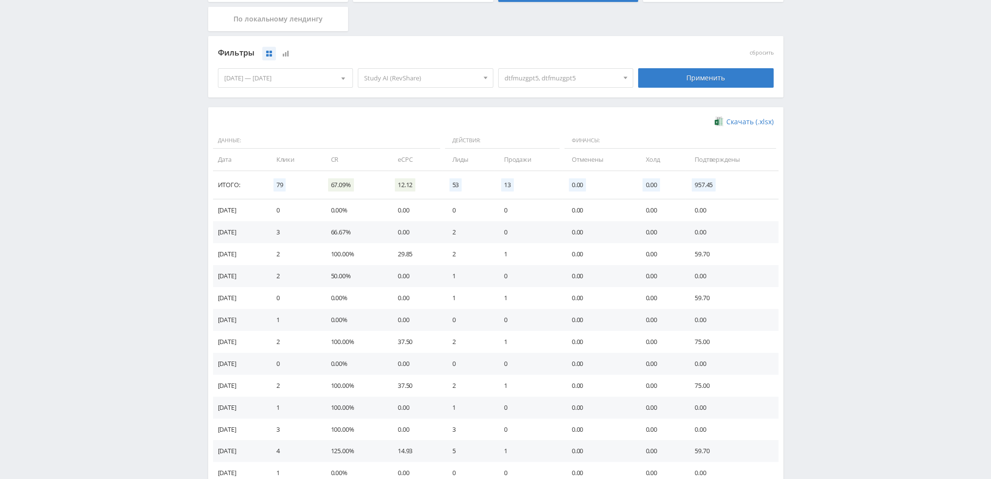
scroll to position [28, 0]
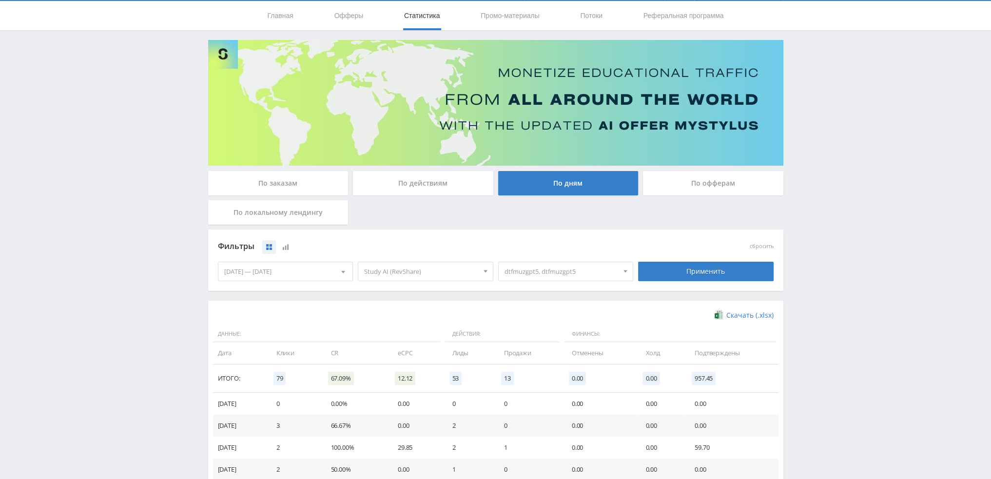
click at [541, 274] on span "dtfmuzgpt5, dtfmuzgpt5" at bounding box center [561, 271] width 114 height 19
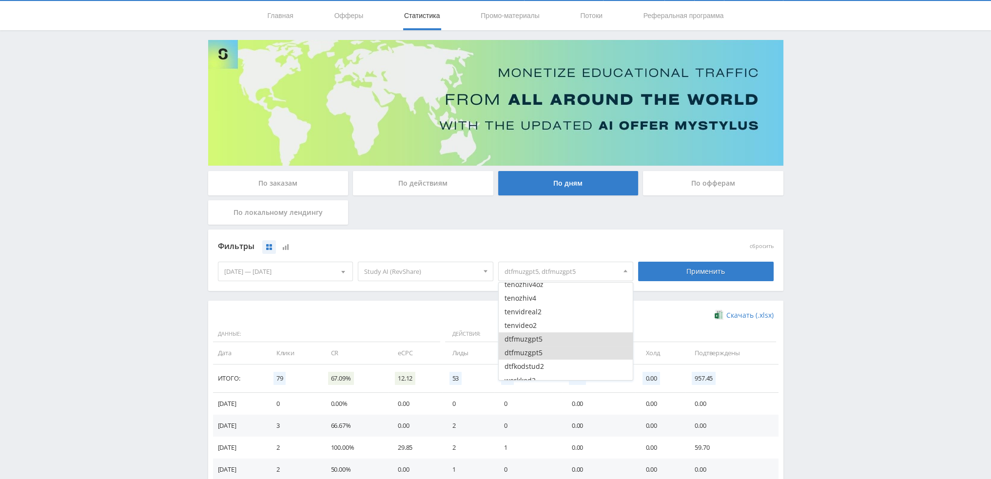
click at [529, 340] on button "dtfmuzgpt5" at bounding box center [566, 339] width 135 height 14
click at [532, 354] on button "dtfmuzgpt5" at bounding box center [566, 353] width 135 height 14
click at [548, 291] on button "pika3pozdnano" at bounding box center [566, 290] width 135 height 14
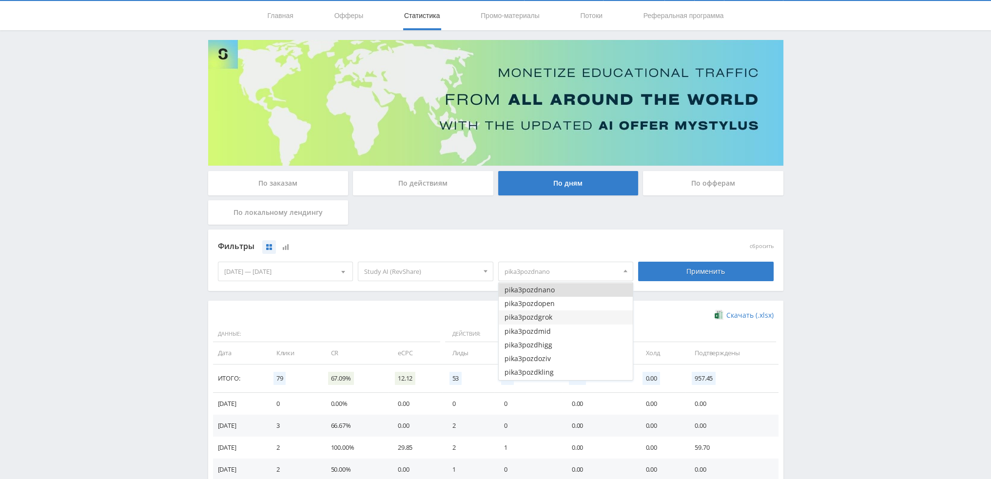
drag, startPoint x: 548, startPoint y: 306, endPoint x: 547, endPoint y: 317, distance: 10.7
click at [547, 307] on button "pika3pozdopen" at bounding box center [566, 304] width 135 height 14
click at [546, 321] on button "pika3pozdgrok" at bounding box center [566, 317] width 135 height 14
drag, startPoint x: 546, startPoint y: 333, endPoint x: 546, endPoint y: 345, distance: 12.2
click at [546, 333] on button "pika3pozdmid" at bounding box center [566, 332] width 135 height 14
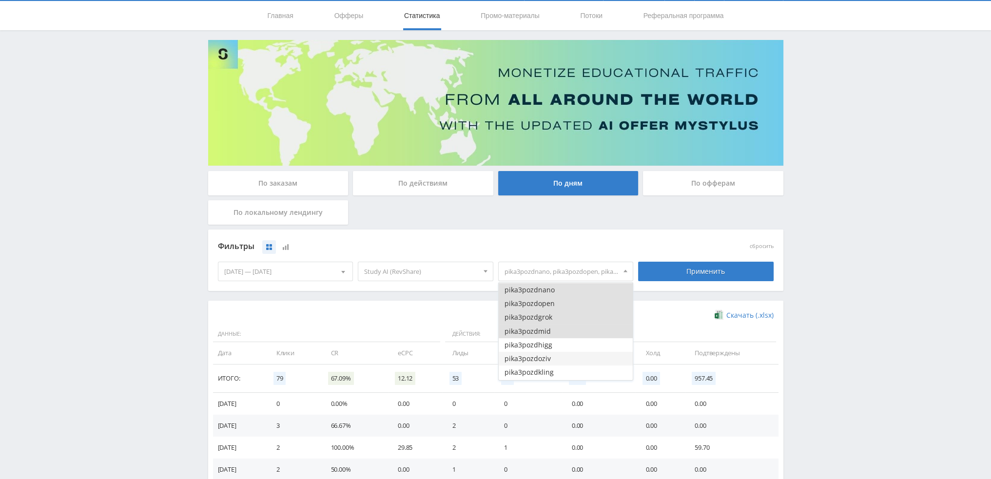
drag, startPoint x: 546, startPoint y: 347, endPoint x: 546, endPoint y: 357, distance: 10.2
click at [546, 347] on button "pika3pozdhigg" at bounding box center [566, 345] width 135 height 14
click at [546, 359] on button "pika3pozdoziv" at bounding box center [566, 359] width 135 height 14
click at [550, 327] on button "pika3pozdkling" at bounding box center [566, 324] width 135 height 14
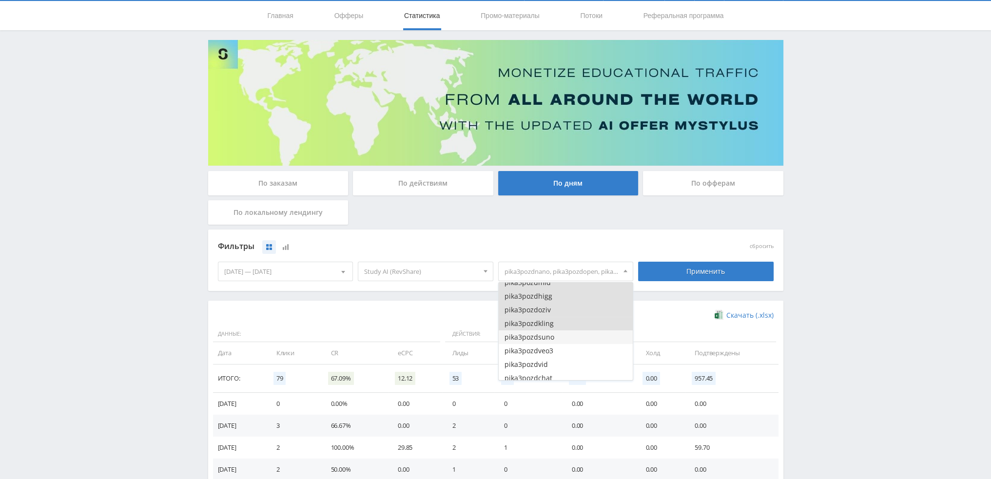
click at [550, 340] on button "pika3pozdsuno" at bounding box center [566, 337] width 135 height 14
click at [549, 351] on button "pika3pozdveo3" at bounding box center [566, 351] width 135 height 14
click at [549, 318] on button "pika3pozdvid" at bounding box center [566, 316] width 135 height 14
click at [549, 330] on button "pika3pozdchat" at bounding box center [566, 330] width 135 height 14
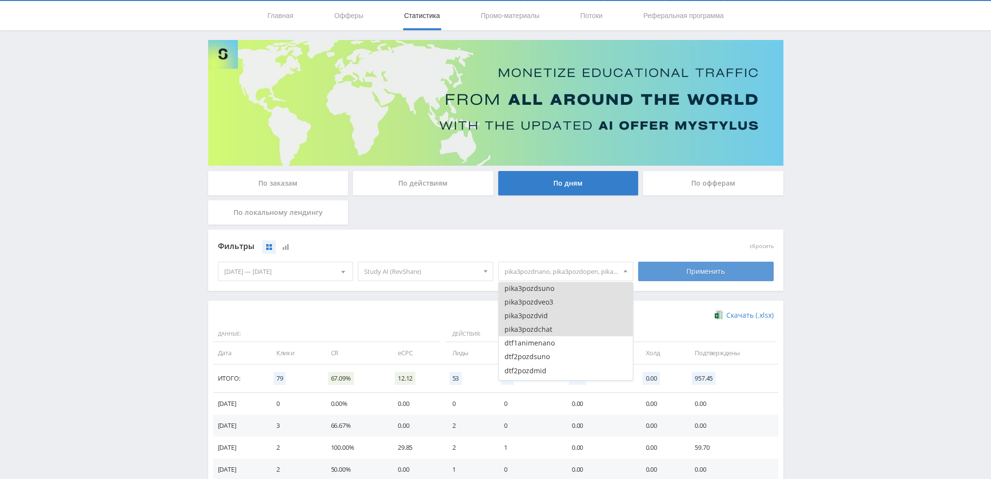
click at [673, 266] on div "Применить" at bounding box center [706, 271] width 136 height 19
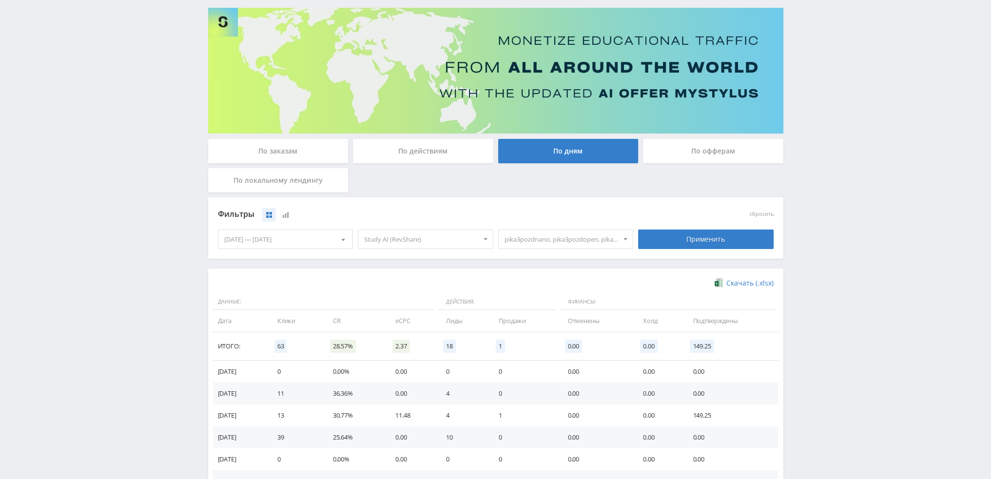
scroll to position [49, 0]
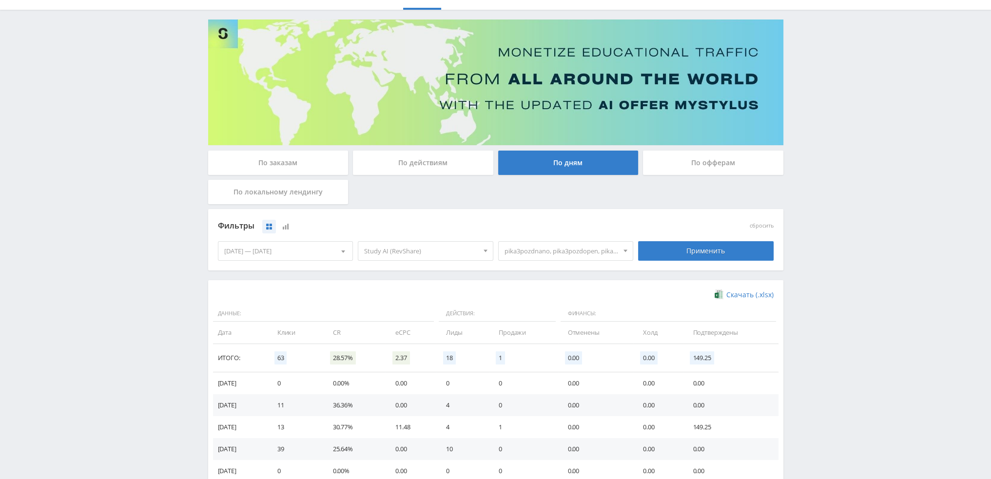
click at [571, 255] on span "pika3pozdnano, pika3pozdopen, pika3pozdgrok, pika3pozdmid, pika3pozdhigg, pika3…" at bounding box center [561, 251] width 114 height 19
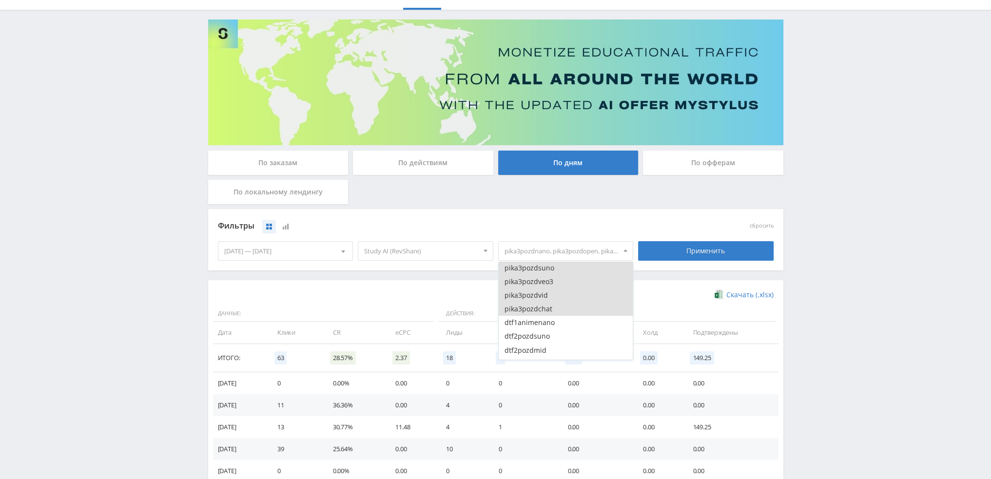
click at [552, 314] on button "pika3pozdchat" at bounding box center [566, 309] width 135 height 14
click at [553, 298] on button "pika3pozdvid" at bounding box center [566, 296] width 135 height 14
click at [554, 286] on button "pika3pozdveo3" at bounding box center [566, 282] width 135 height 14
click at [552, 317] on button "pika3pozdsuno" at bounding box center [566, 317] width 135 height 14
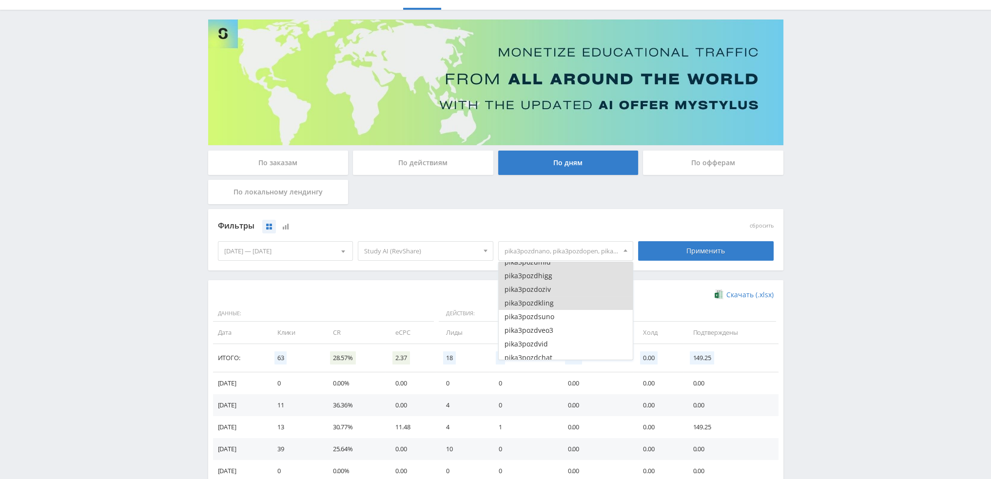
click at [556, 304] on button "pika3pozdkling" at bounding box center [566, 303] width 135 height 14
click at [557, 290] on button "pika3pozdoziv" at bounding box center [566, 290] width 135 height 14
click at [556, 277] on button "pika3pozdhigg" at bounding box center [566, 276] width 135 height 14
click at [553, 310] on button "pika3pozdmid" at bounding box center [566, 311] width 135 height 14
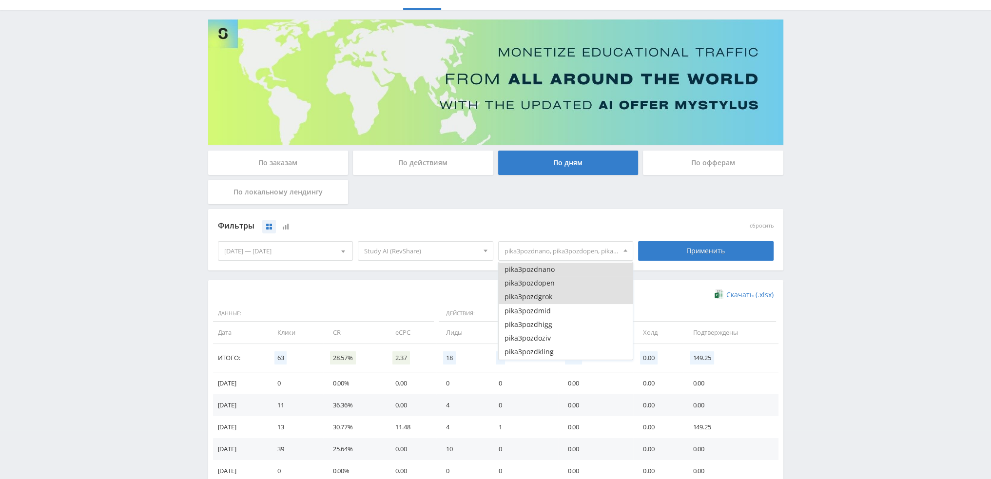
click at [556, 298] on button "pika3pozdgrok" at bounding box center [566, 297] width 135 height 14
click at [557, 284] on button "pika3pozdopen" at bounding box center [566, 283] width 135 height 14
click at [557, 275] on button "pika3pozdnano" at bounding box center [566, 270] width 135 height 14
click at [557, 288] on button "dtf2pozdsuno" at bounding box center [566, 288] width 135 height 14
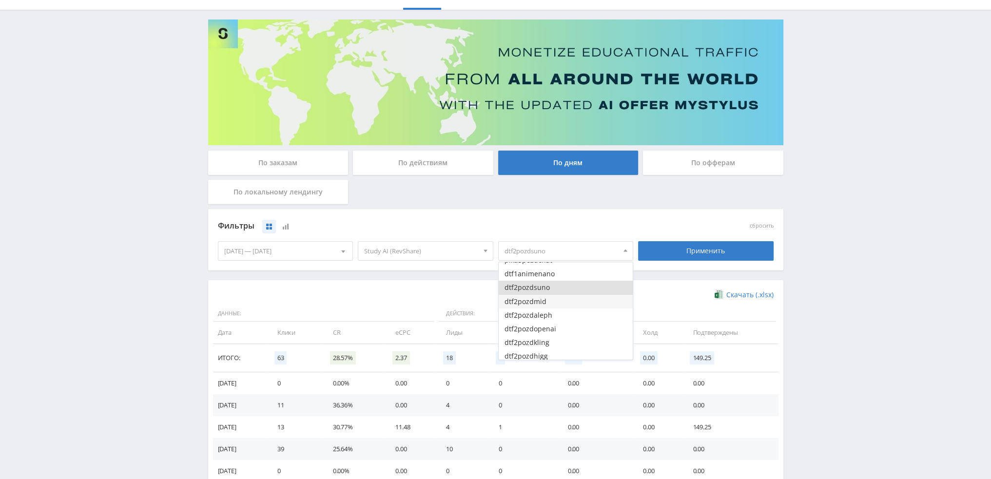
click at [557, 303] on button "dtf2pozdmid" at bounding box center [566, 302] width 135 height 14
click at [557, 314] on button "dtf2pozdaleph" at bounding box center [566, 316] width 135 height 14
click at [557, 327] on button "dtf2pozdopenai" at bounding box center [566, 329] width 135 height 14
click at [558, 337] on button "dtf2pozdkling" at bounding box center [566, 343] width 135 height 14
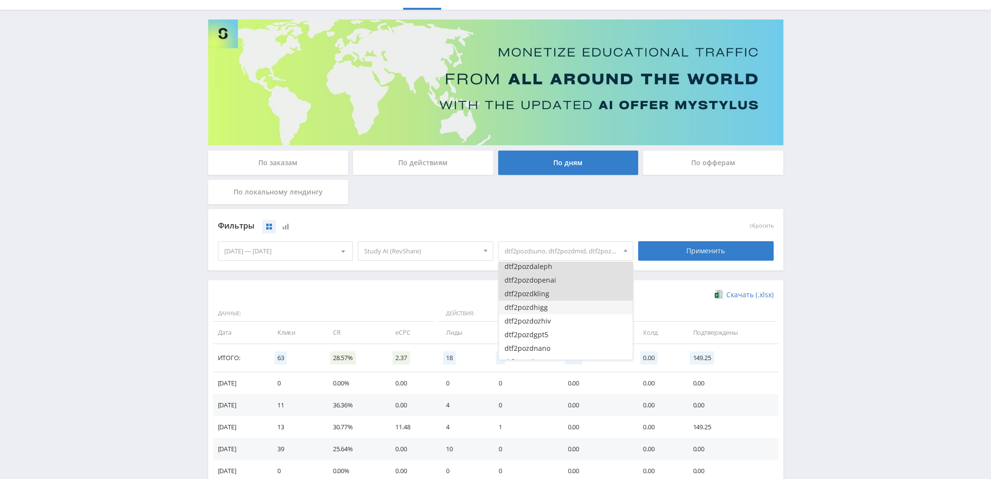
click at [558, 314] on button "dtf2pozdhigg" at bounding box center [566, 308] width 135 height 14
click at [558, 323] on button "dtf2pozdozhiv" at bounding box center [566, 321] width 135 height 14
click at [558, 335] on button "dtf2pozdgpt5" at bounding box center [566, 335] width 135 height 14
click at [558, 342] on button "dtf2pozdnano" at bounding box center [566, 349] width 135 height 14
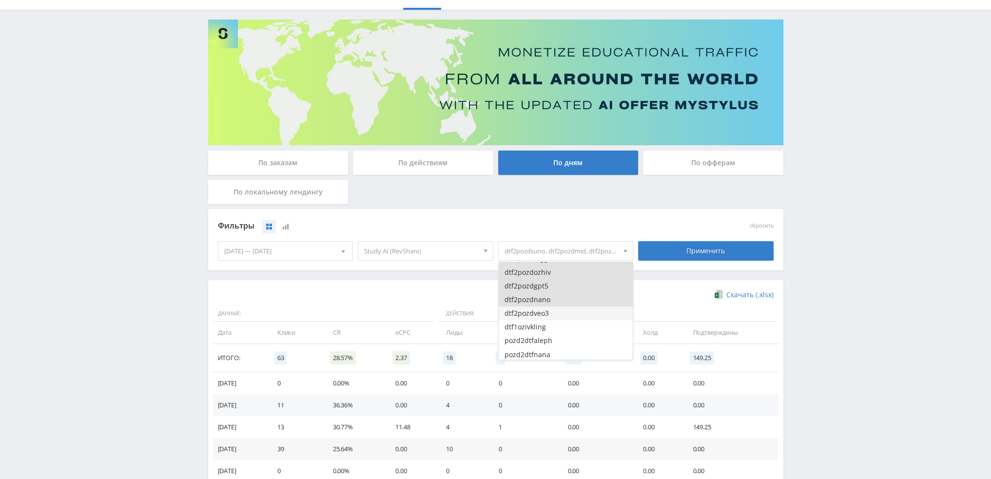
click at [559, 319] on button "dtf2pozdveo3" at bounding box center [566, 314] width 135 height 14
click at [673, 255] on div "Применить" at bounding box center [706, 250] width 136 height 19
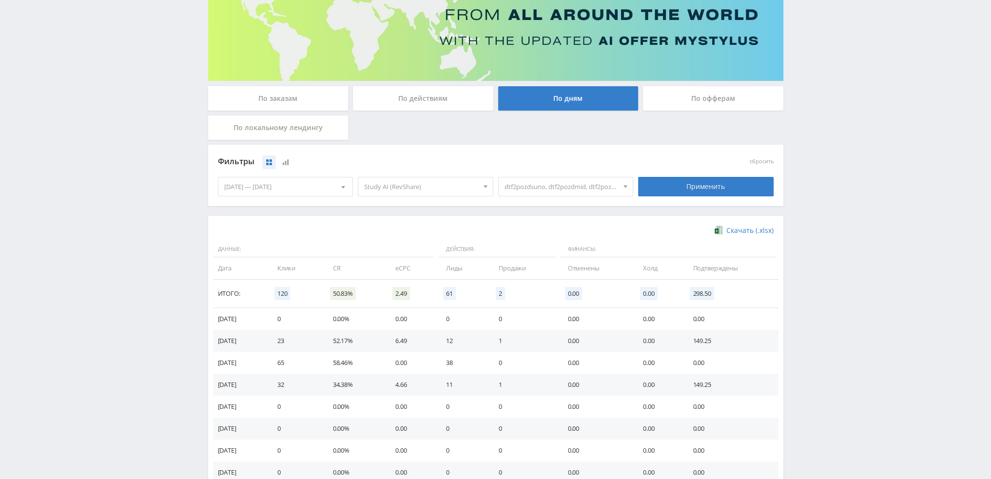
scroll to position [97, 0]
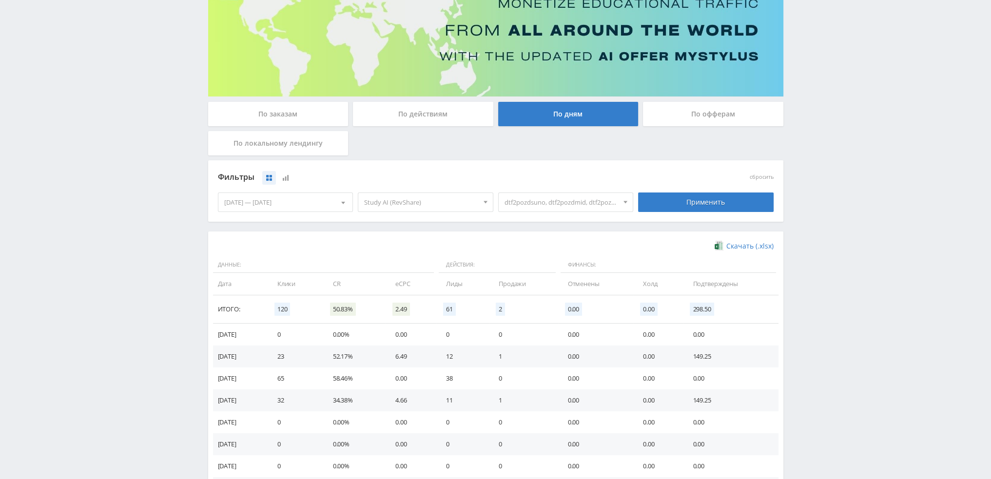
click at [574, 201] on span "dtf2pozdsuno, dtf2pozdmid, dtf2pozdaleph, dtf2pozdopenai, dtf2pozdkling, dtf2po…" at bounding box center [561, 202] width 114 height 19
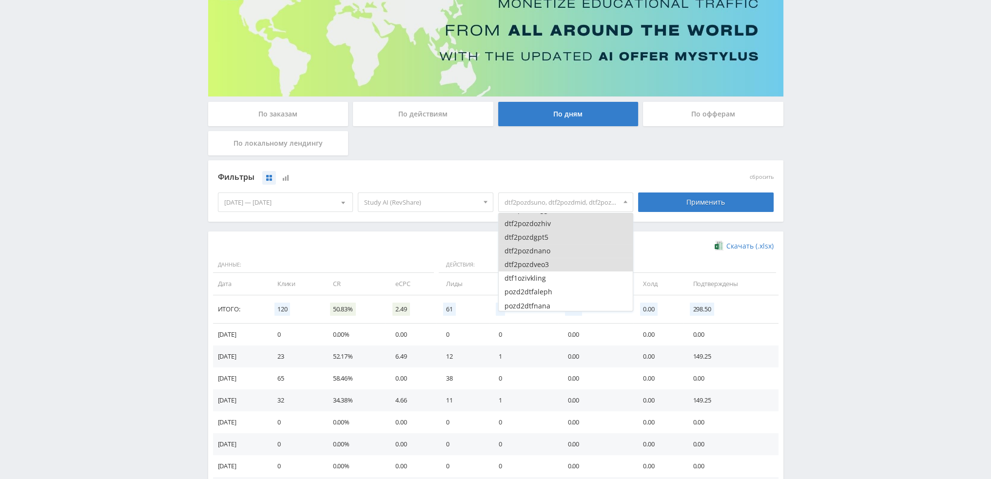
drag, startPoint x: 543, startPoint y: 263, endPoint x: 545, endPoint y: 247, distance: 16.2
click at [548, 264] on button "dtf2pozdveo3" at bounding box center [566, 265] width 135 height 14
click at [548, 252] on button "dtf2pozdnano" at bounding box center [566, 251] width 135 height 14
click at [548, 239] on button "dtf2pozdgpt5" at bounding box center [566, 238] width 135 height 14
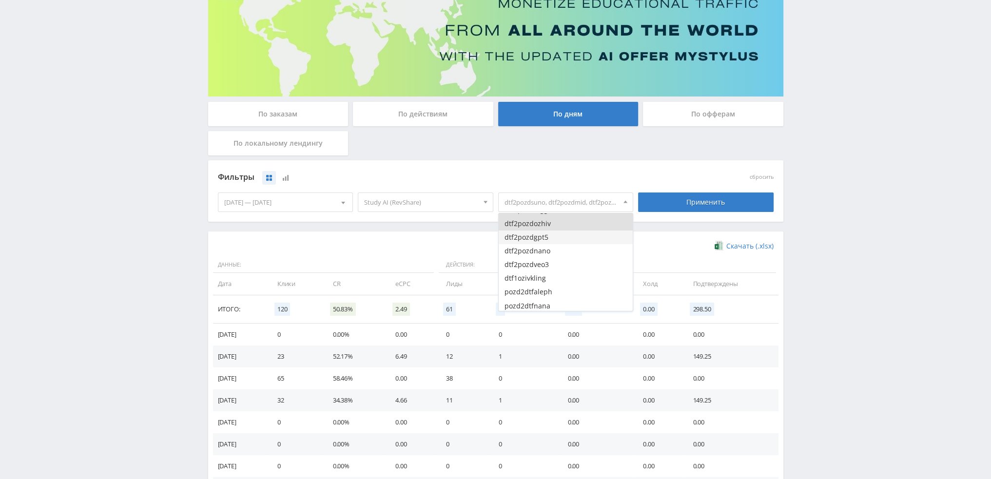
click at [548, 231] on button "dtf2pozdgpt5" at bounding box center [566, 238] width 135 height 14
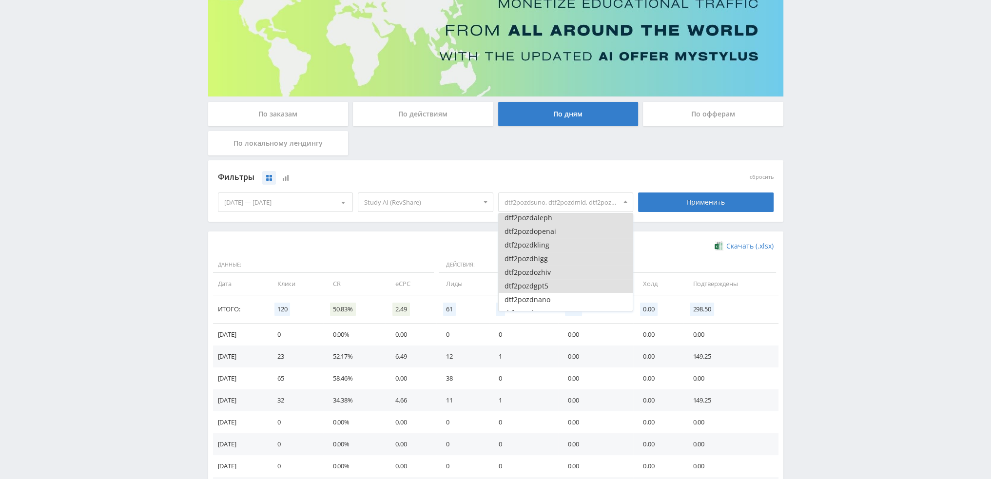
click at [547, 286] on button "dtf2pozdgpt5" at bounding box center [566, 286] width 135 height 14
click at [551, 274] on button "dtf2pozdozhiv" at bounding box center [566, 273] width 135 height 14
click at [552, 259] on button "dtf2pozdhigg" at bounding box center [566, 259] width 135 height 14
click at [553, 248] on button "dtf2pozdkling" at bounding box center [566, 245] width 135 height 14
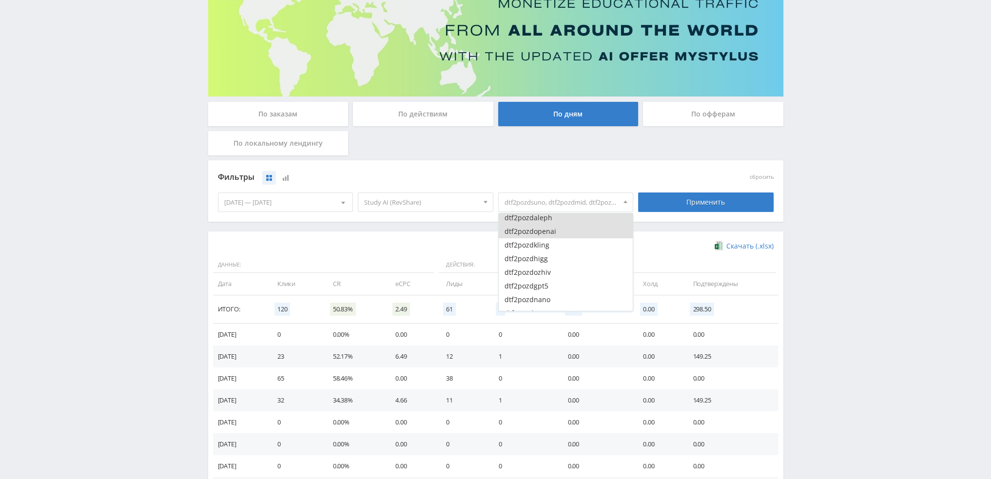
click at [553, 233] on button "dtf2pozdopenai" at bounding box center [566, 232] width 135 height 14
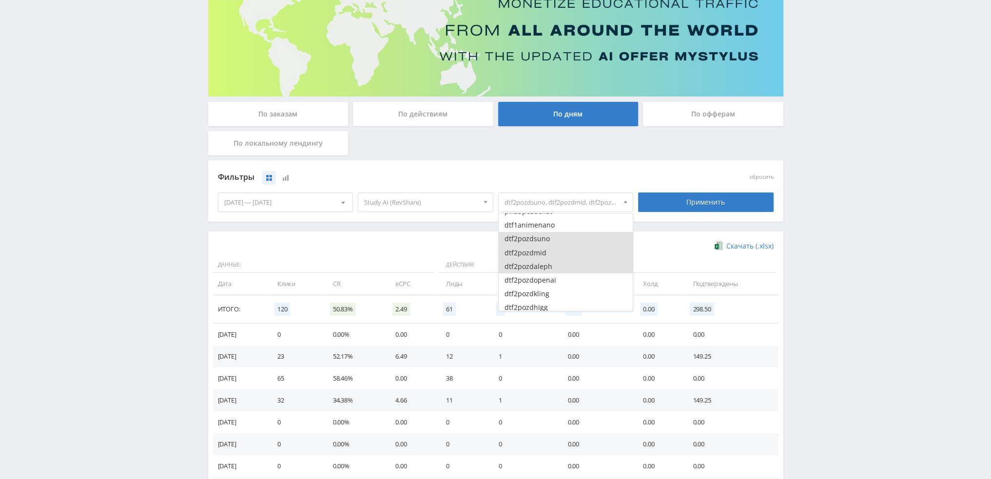
click at [553, 265] on button "dtf2pozdaleph" at bounding box center [566, 267] width 135 height 14
click at [555, 251] on button "dtf2pozdmid" at bounding box center [566, 253] width 135 height 14
click at [556, 241] on button "dtf2pozdsuno" at bounding box center [566, 239] width 135 height 14
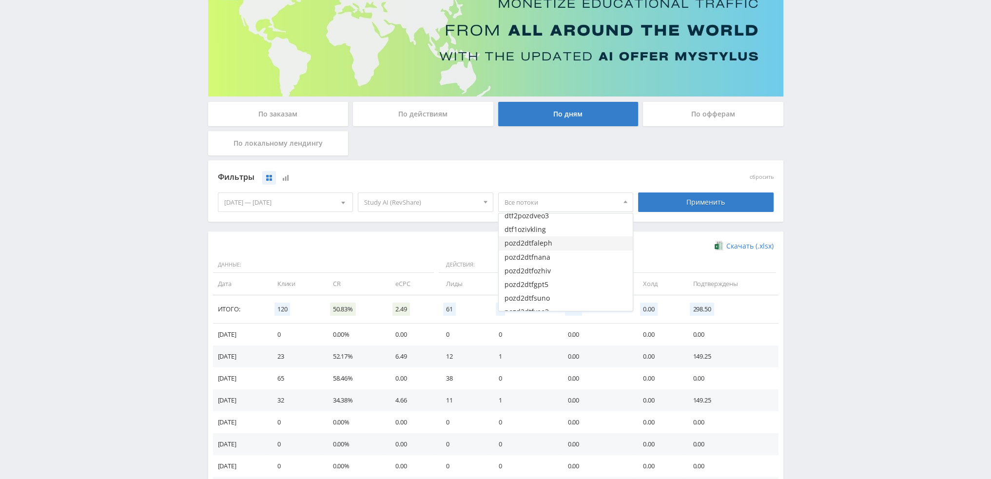
click at [556, 249] on button "pozd2dtfaleph" at bounding box center [566, 243] width 135 height 14
click at [556, 262] on button "pozd2dtfnana" at bounding box center [566, 258] width 135 height 14
click at [556, 274] on button "pozd2dtfozhiv" at bounding box center [566, 271] width 135 height 14
click at [556, 280] on button "pozd2dtfgpt5" at bounding box center [566, 285] width 135 height 14
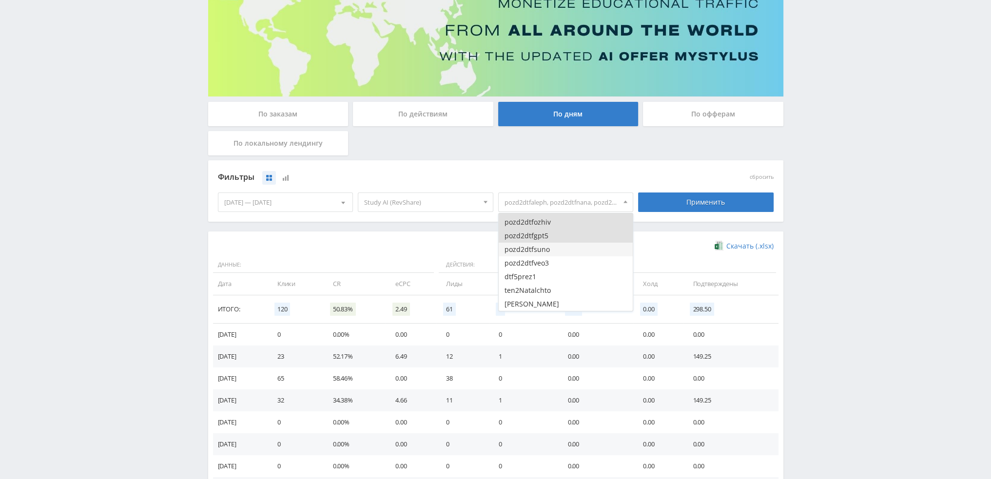
click at [557, 255] on button "pozd2dtfsuno" at bounding box center [566, 250] width 135 height 14
click at [558, 266] on button "pozd2dtfveo3" at bounding box center [566, 263] width 135 height 14
click at [668, 212] on div "Применить" at bounding box center [706, 202] width 140 height 27
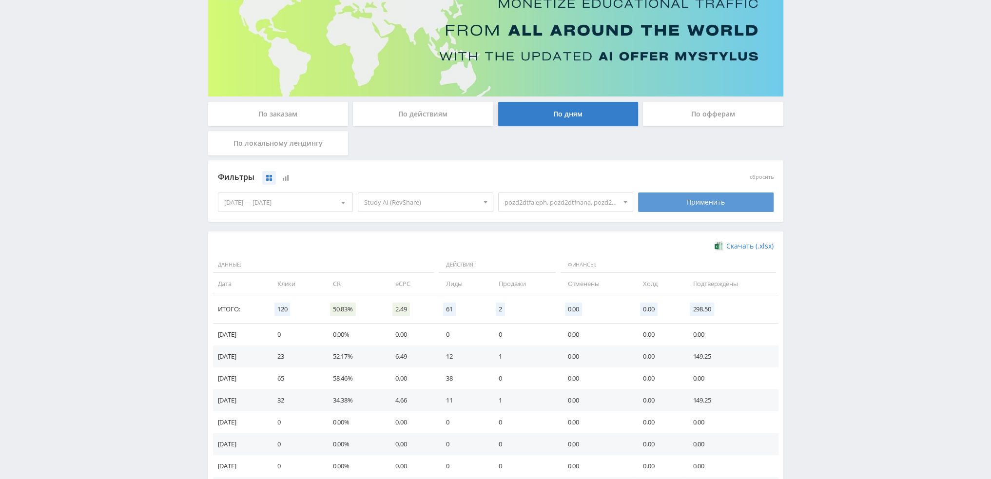
click at [672, 207] on div "Применить" at bounding box center [706, 202] width 136 height 19
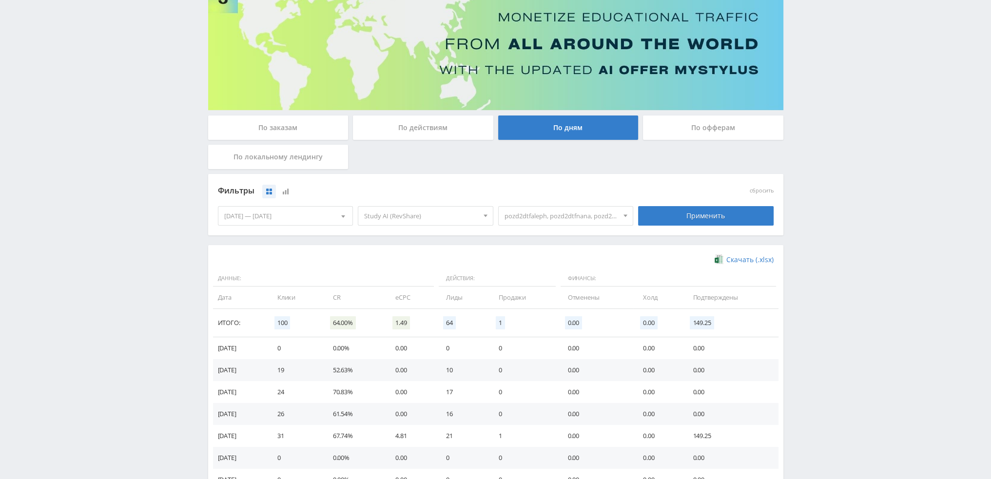
click at [600, 213] on span "pozd2dtfaleph, pozd2dtfnana, pozd2dtfozhiv, pozd2dtfgpt5, pozd2dtfsuno, pozd2dt…" at bounding box center [561, 216] width 114 height 19
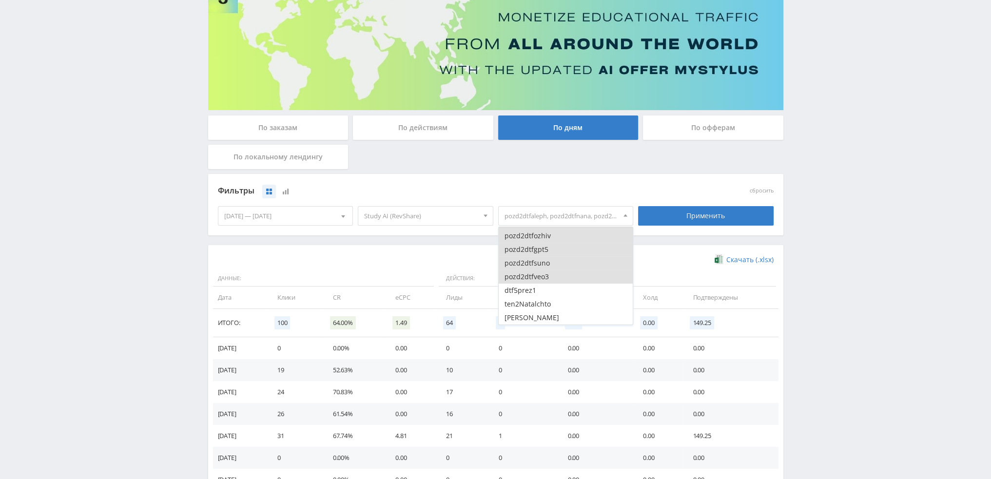
click at [553, 274] on button "pozd2dtfveo3" at bounding box center [566, 277] width 135 height 14
click at [552, 260] on button "pozd2dtfsuno" at bounding box center [566, 263] width 135 height 14
click at [552, 247] on button "pozd2dtfgpt5" at bounding box center [566, 250] width 135 height 14
click at [558, 281] on button "pozd2dtfozhiv" at bounding box center [566, 285] width 135 height 14
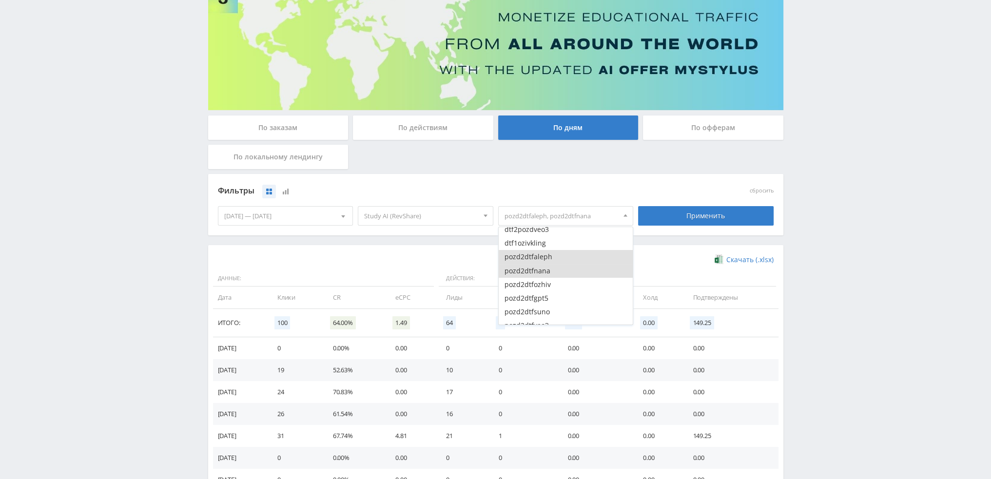
click at [558, 267] on button "pozd2dtfnana" at bounding box center [566, 271] width 135 height 14
click at [558, 254] on button "pozd2dtfaleph" at bounding box center [566, 257] width 135 height 14
click at [563, 284] on button "pika1natal" at bounding box center [566, 283] width 135 height 14
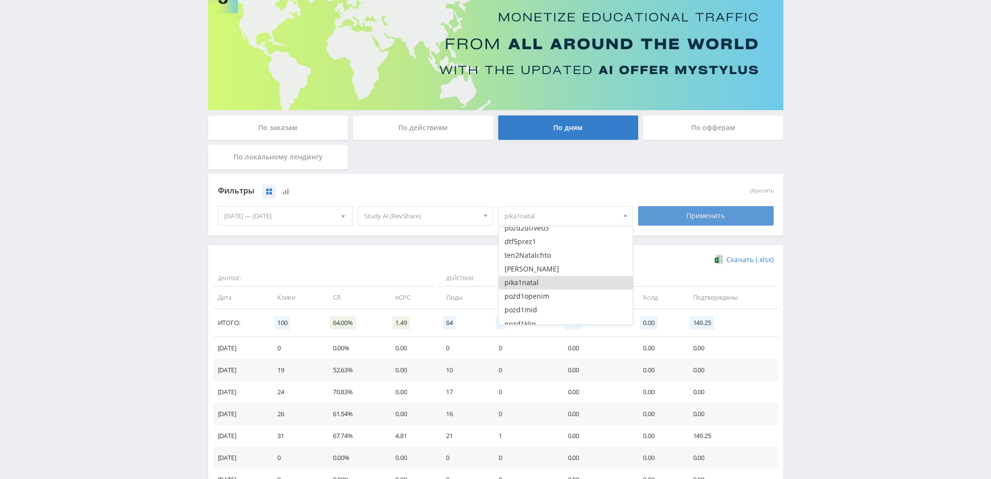
click at [683, 215] on div "Применить" at bounding box center [706, 215] width 136 height 19
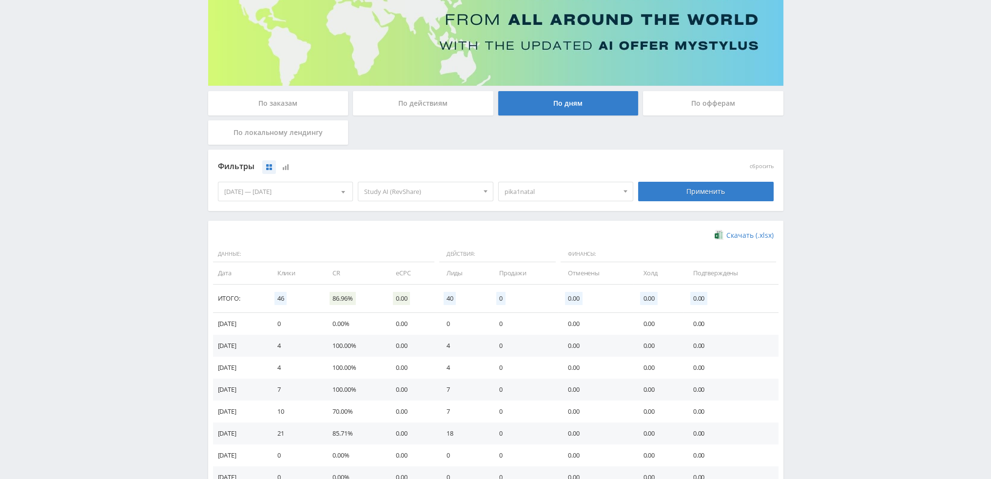
scroll to position [97, 0]
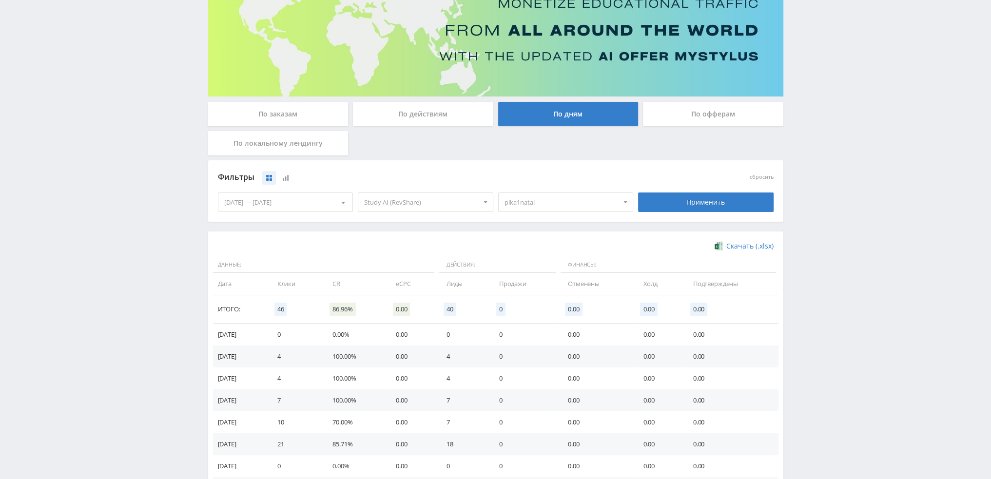
click at [563, 196] on span "pika1natal" at bounding box center [561, 202] width 114 height 19
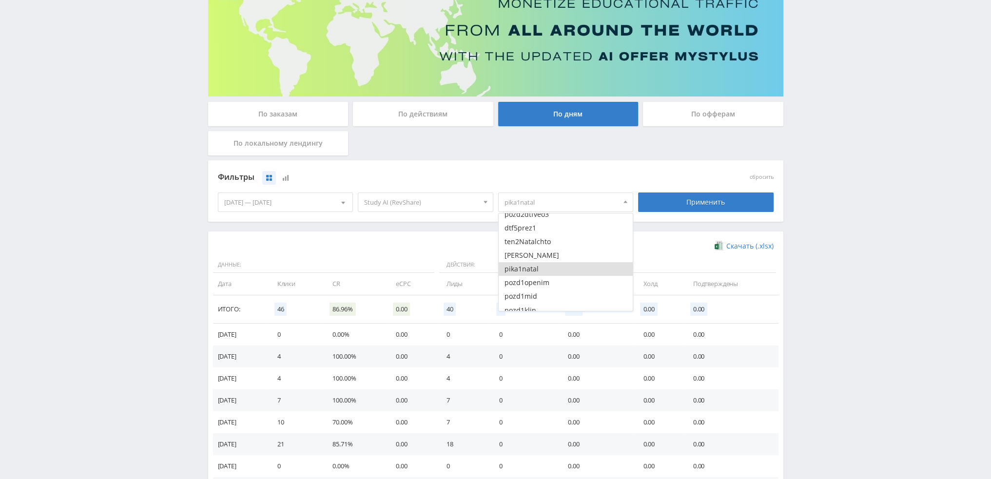
click at [548, 267] on button "pika1natal" at bounding box center [566, 269] width 135 height 14
click at [552, 256] on button "[PERSON_NAME]" at bounding box center [566, 256] width 135 height 14
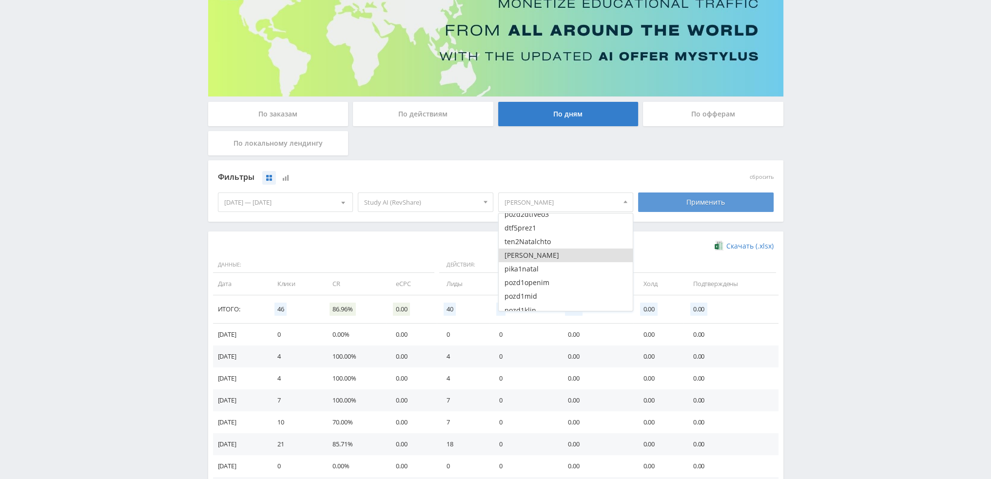
click at [682, 201] on div "Применить" at bounding box center [706, 202] width 136 height 19
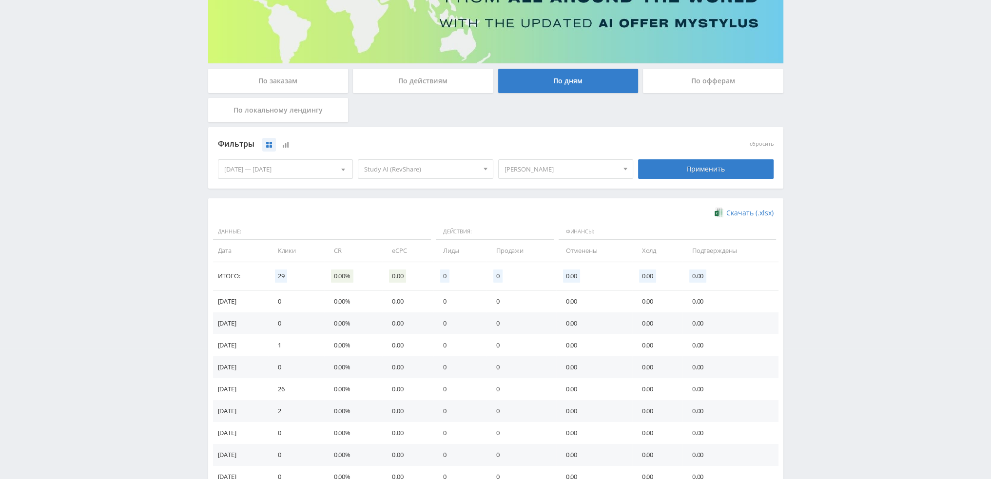
scroll to position [195, 0]
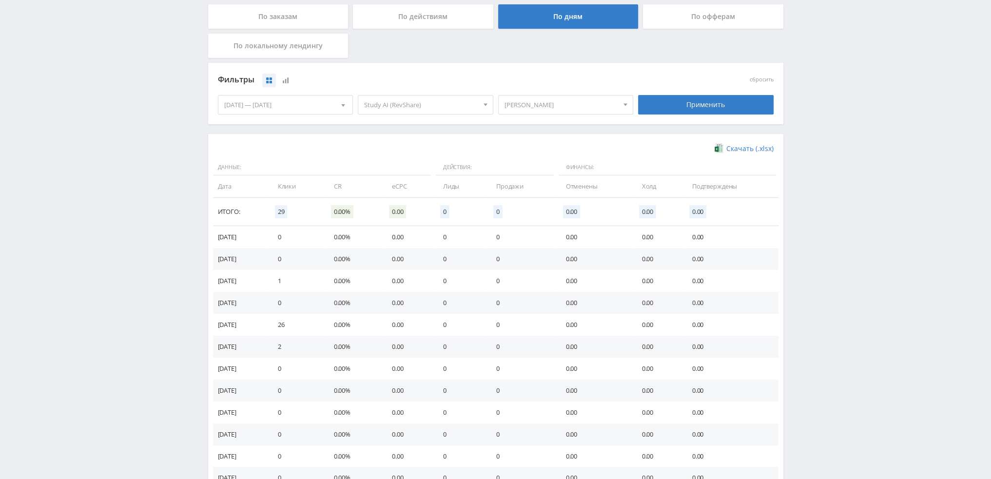
click at [562, 109] on span "[PERSON_NAME]" at bounding box center [561, 105] width 114 height 19
click at [533, 163] on button "[PERSON_NAME]" at bounding box center [566, 158] width 135 height 14
click at [556, 140] on button "pozd1openim" at bounding box center [566, 137] width 135 height 14
click at [555, 153] on button "pozd1mid" at bounding box center [566, 150] width 135 height 14
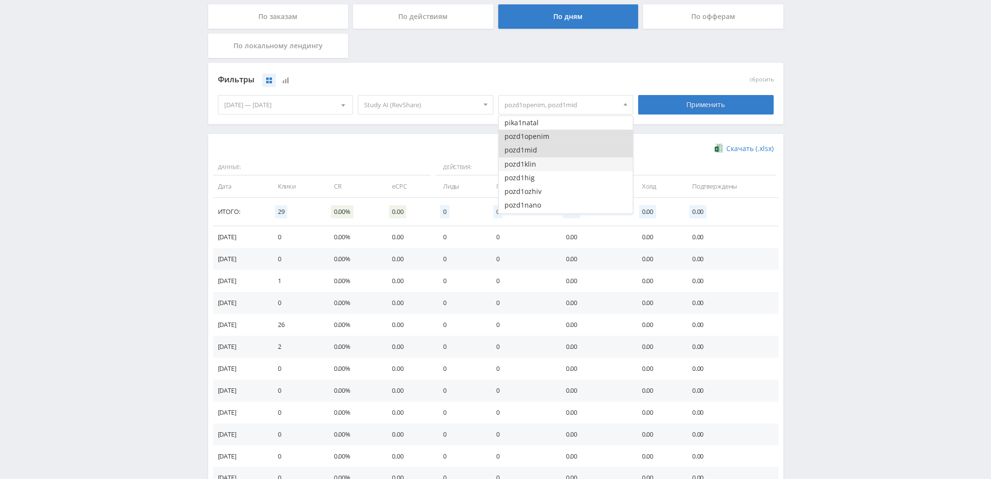
click at [555, 167] on button "pozd1klin" at bounding box center [566, 164] width 135 height 14
click at [555, 181] on button "pozd1hig" at bounding box center [566, 178] width 135 height 14
click at [557, 196] on button "pozd1ozhiv" at bounding box center [566, 192] width 135 height 14
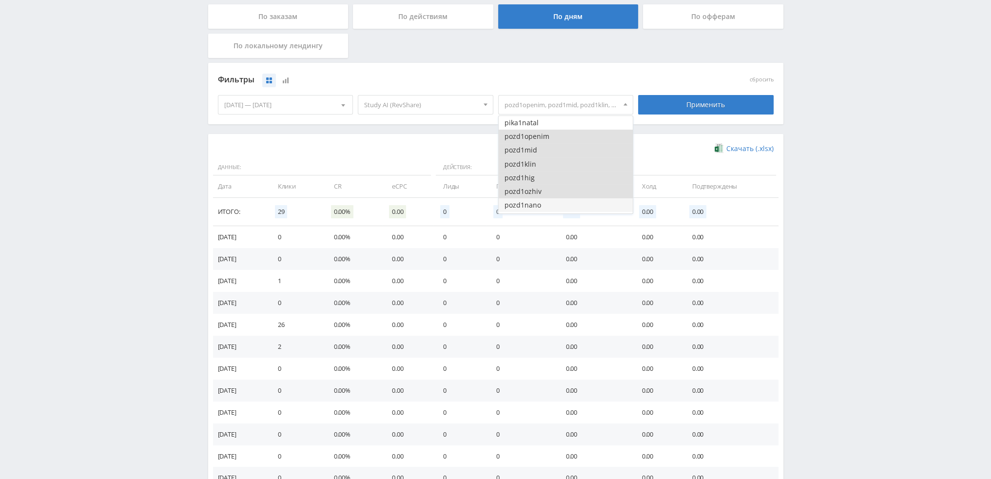
click at [559, 204] on button "pozd1nano" at bounding box center [566, 205] width 135 height 14
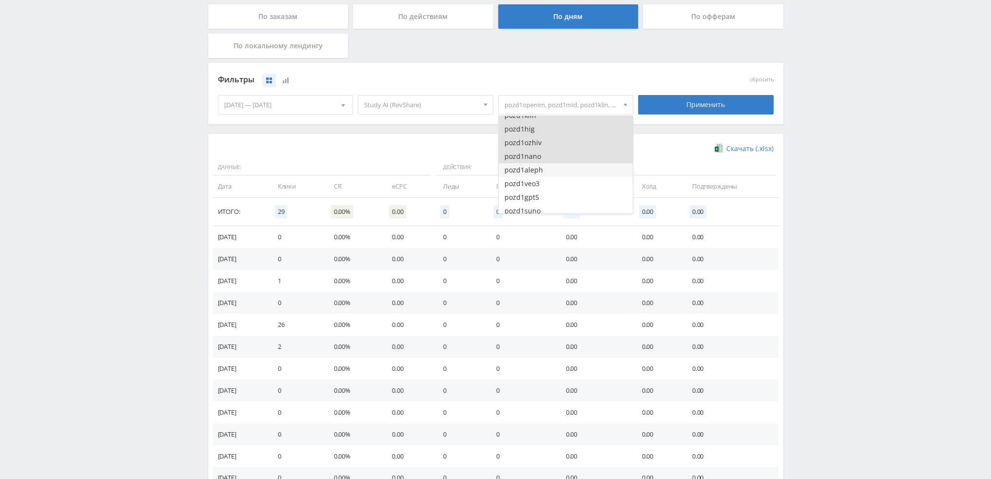
click at [560, 171] on button "pozd1aleph" at bounding box center [566, 170] width 135 height 14
click at [560, 187] on button "pozd1veo3" at bounding box center [566, 184] width 135 height 14
click at [560, 196] on button "pozd1gpt5" at bounding box center [566, 198] width 135 height 14
click at [558, 166] on button "pozd1suno" at bounding box center [566, 162] width 135 height 14
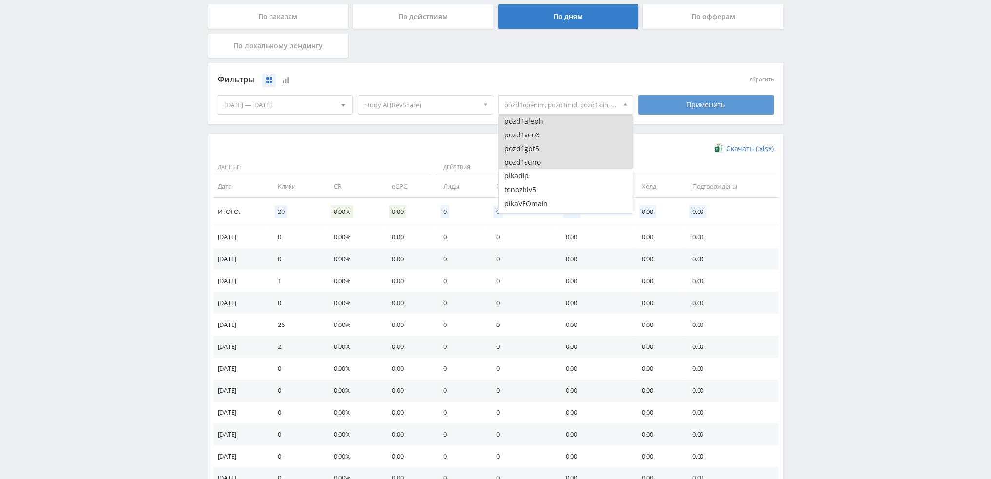
click at [675, 99] on div "Применить" at bounding box center [706, 104] width 136 height 19
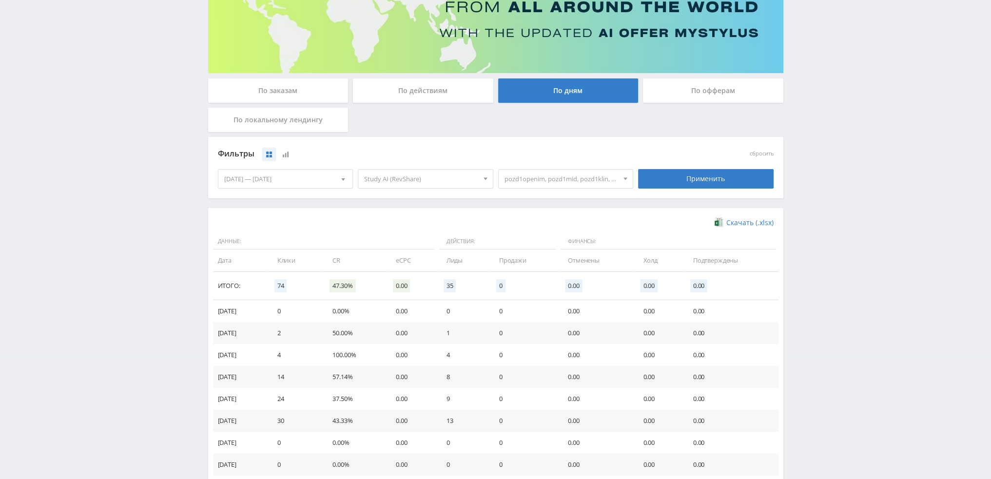
scroll to position [97, 0]
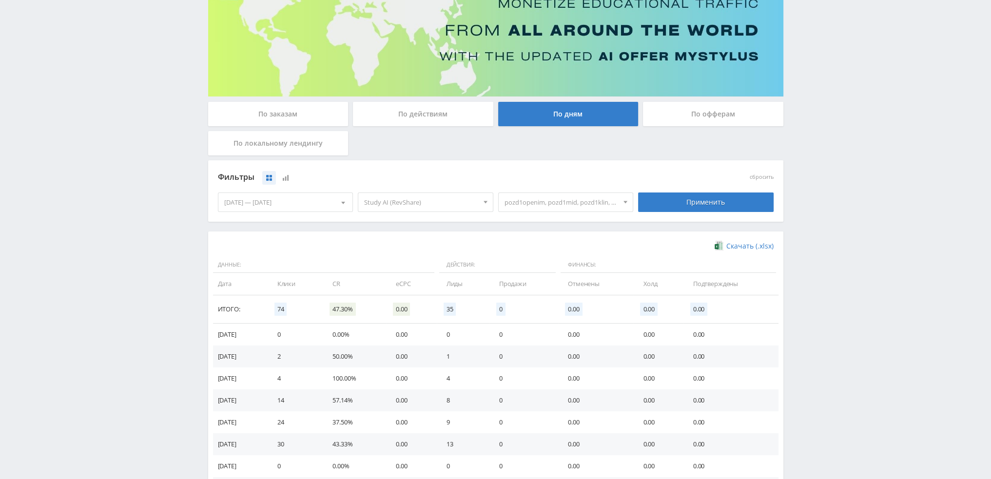
click at [587, 198] on span "pozd1openim, pozd1mid, pozd1klin, pozd1hig, pozd1ozhiv, pozd1nano, pozd1aleph, …" at bounding box center [561, 202] width 114 height 19
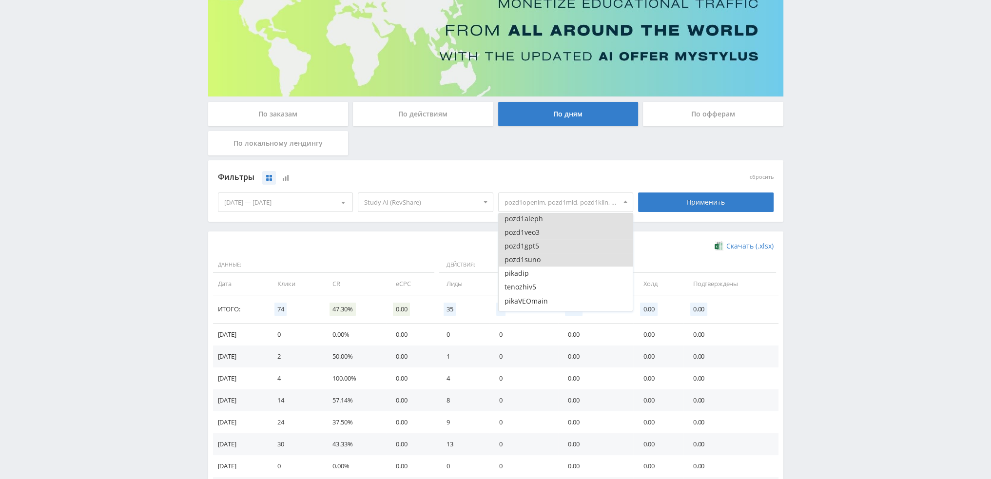
click at [550, 259] on button "pozd1suno" at bounding box center [566, 260] width 135 height 14
click at [551, 245] on button "pozd1gpt5" at bounding box center [566, 246] width 135 height 14
click at [553, 235] on button "pozd1veo3" at bounding box center [566, 233] width 135 height 14
click at [555, 267] on button "pozd1aleph" at bounding box center [566, 268] width 135 height 14
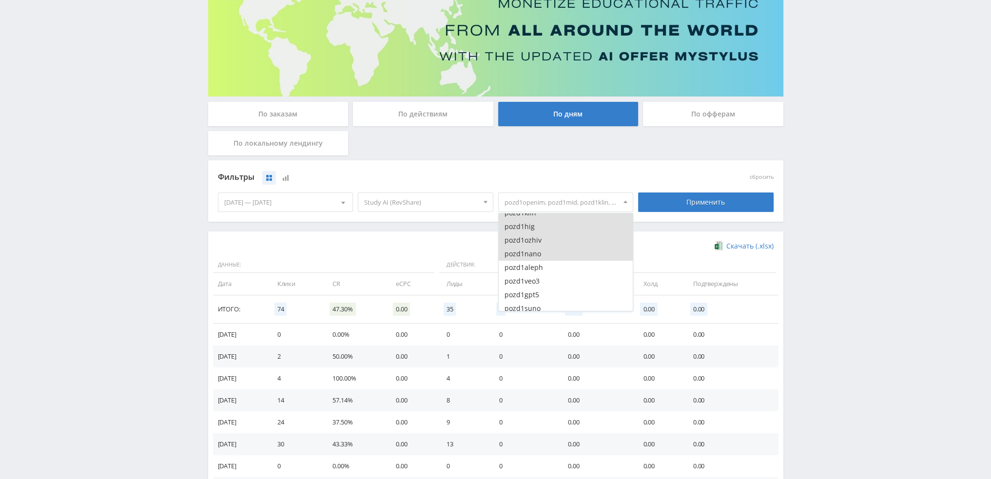
click at [556, 255] on button "pozd1nano" at bounding box center [566, 254] width 135 height 14
click at [558, 239] on button "pozd1ozhiv" at bounding box center [566, 240] width 135 height 14
click at [558, 232] on button "pozd1hig" at bounding box center [566, 227] width 135 height 14
click at [557, 258] on button "pozd1klin" at bounding box center [566, 262] width 135 height 14
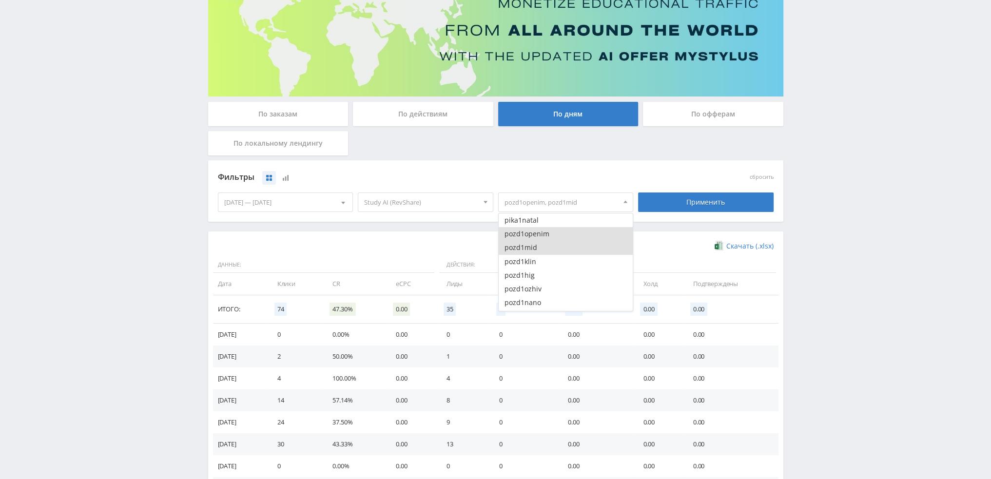
click at [560, 243] on button "pozd1mid" at bounding box center [566, 248] width 135 height 14
click at [561, 236] on button "pozd1openim" at bounding box center [566, 234] width 135 height 14
click at [562, 241] on button "tenozhiv5" at bounding box center [566, 239] width 135 height 14
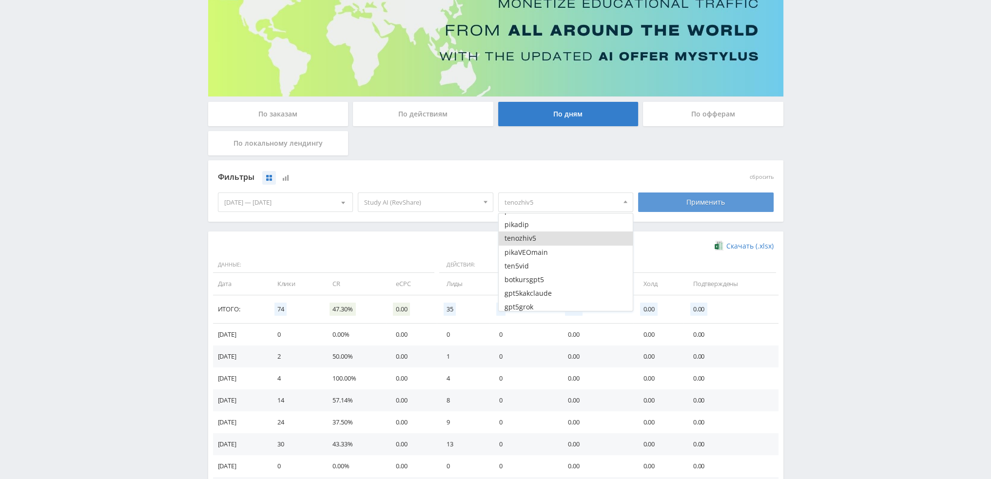
click at [687, 199] on div "Применить" at bounding box center [706, 202] width 136 height 19
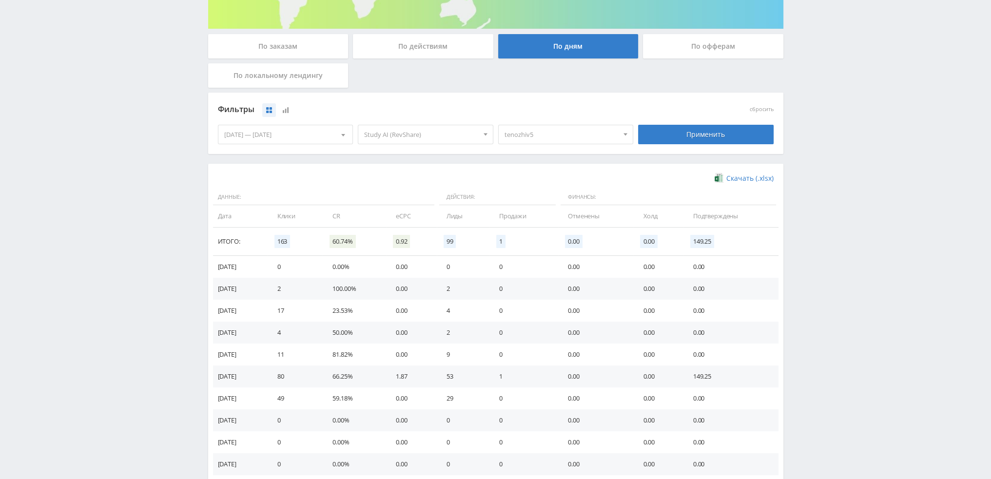
scroll to position [49, 0]
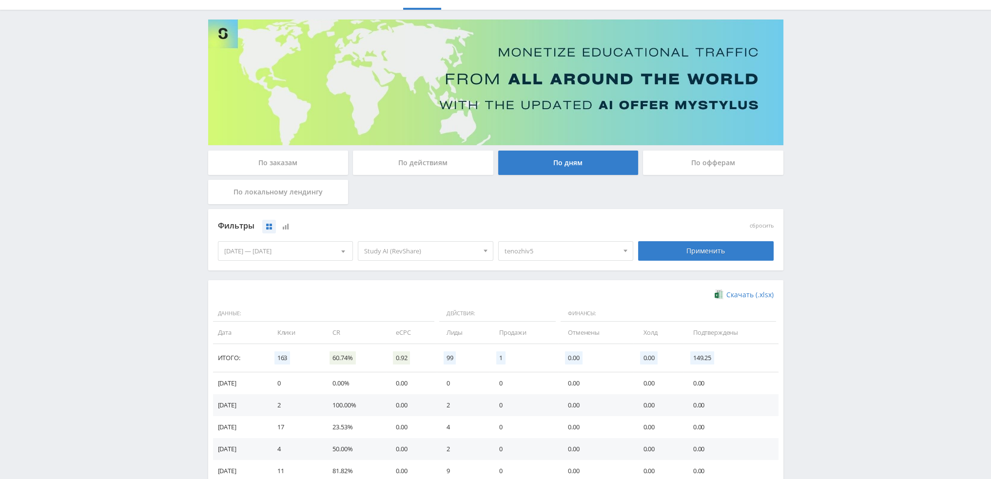
click at [569, 253] on span "tenozhiv5" at bounding box center [561, 251] width 114 height 19
click at [534, 291] on button "tenozhiv5" at bounding box center [566, 287] width 135 height 14
click at [538, 303] on button "pikaVEOmain" at bounding box center [566, 301] width 135 height 14
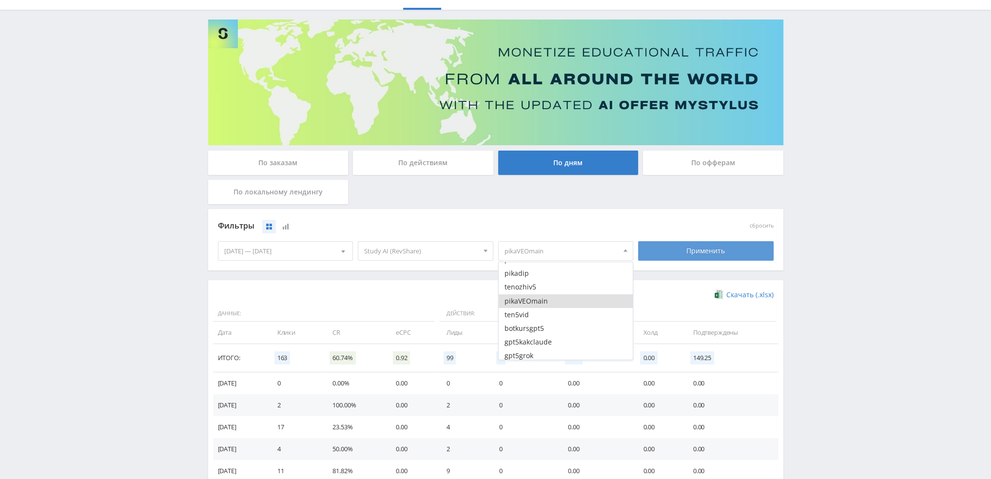
click at [680, 252] on div "Применить" at bounding box center [706, 250] width 136 height 19
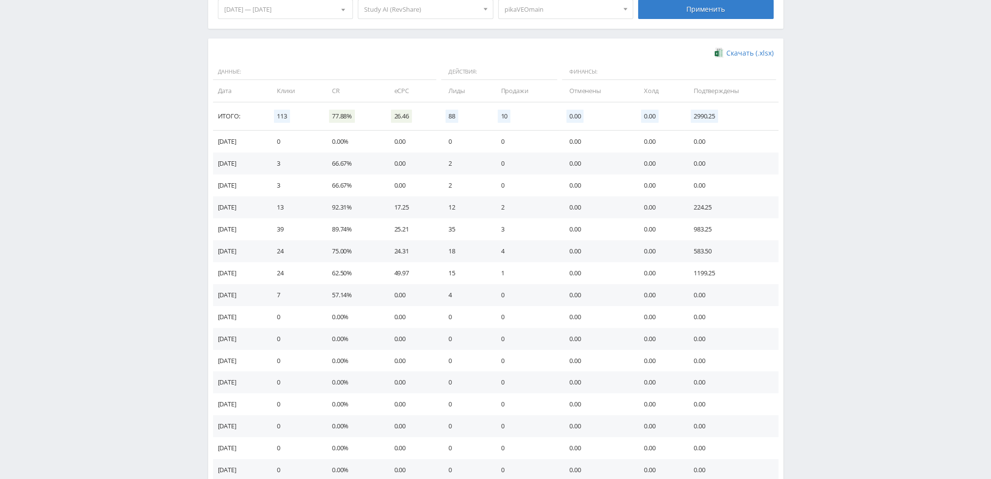
scroll to position [195, 0]
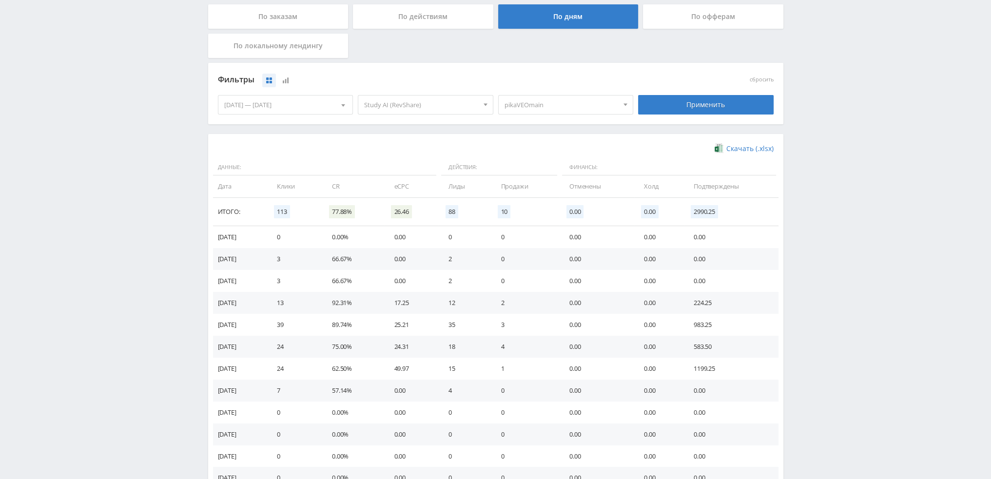
click at [579, 108] on span "pikaVEOmain" at bounding box center [561, 105] width 114 height 19
click at [561, 158] on button "pikaVEOmain" at bounding box center [566, 155] width 135 height 14
click at [561, 170] on button "ten5vid" at bounding box center [566, 169] width 135 height 14
click at [669, 113] on div "Применить" at bounding box center [706, 104] width 136 height 19
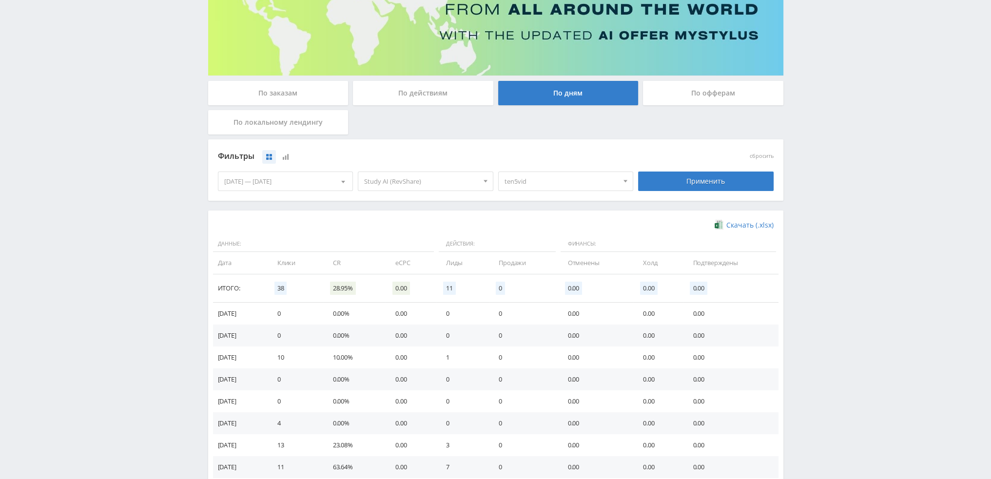
scroll to position [97, 0]
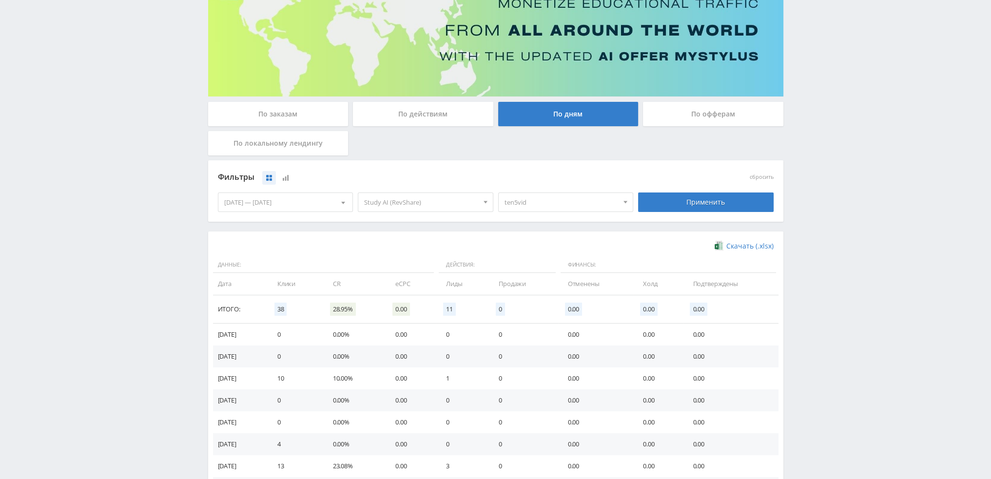
click at [584, 198] on span "ten5vid" at bounding box center [561, 202] width 114 height 19
click at [536, 269] on button "ten5vid" at bounding box center [566, 266] width 135 height 14
click at [560, 252] on button "dtf3videogen" at bounding box center [566, 249] width 135 height 14
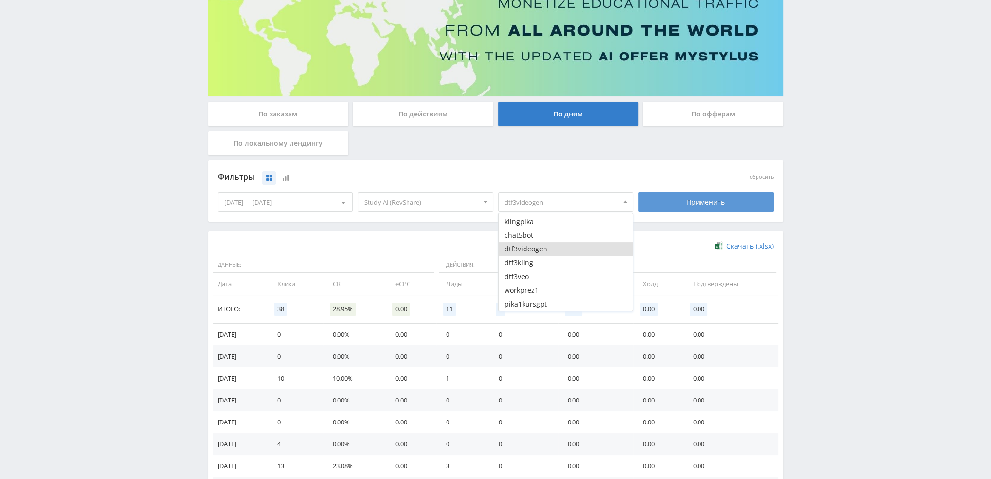
click at [681, 194] on div "Применить" at bounding box center [706, 202] width 136 height 19
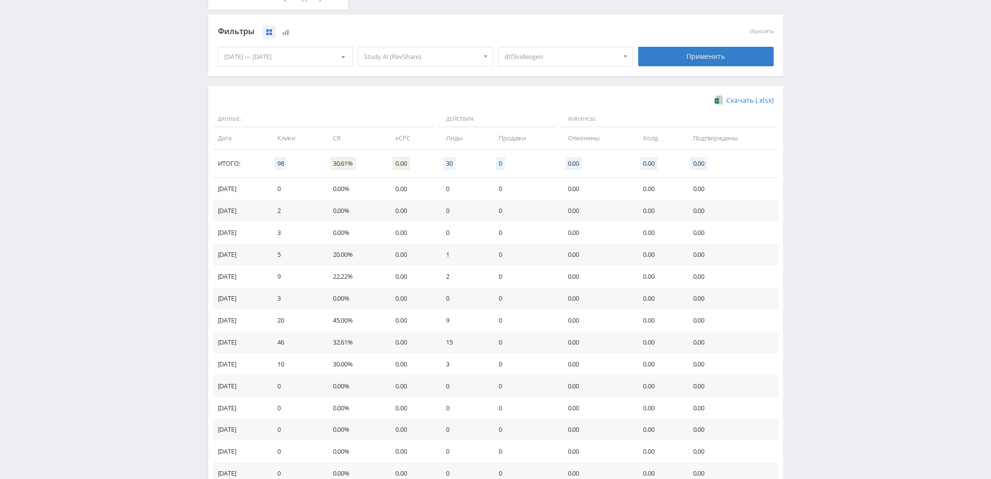
scroll to position [97, 0]
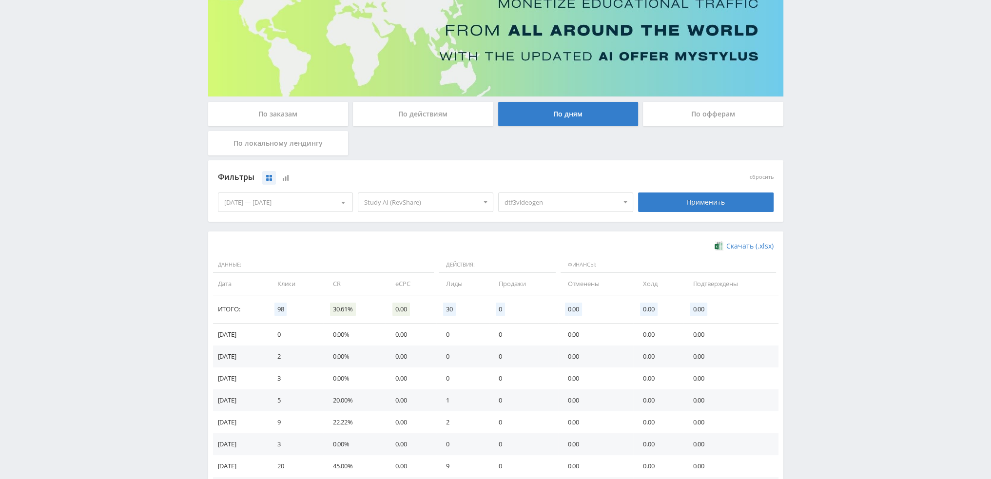
click at [585, 208] on span "dtf3videogen" at bounding box center [561, 202] width 114 height 19
click at [558, 251] on button "dtf3videogen" at bounding box center [566, 249] width 135 height 14
click at [553, 274] on button "dtf3veo" at bounding box center [566, 277] width 135 height 14
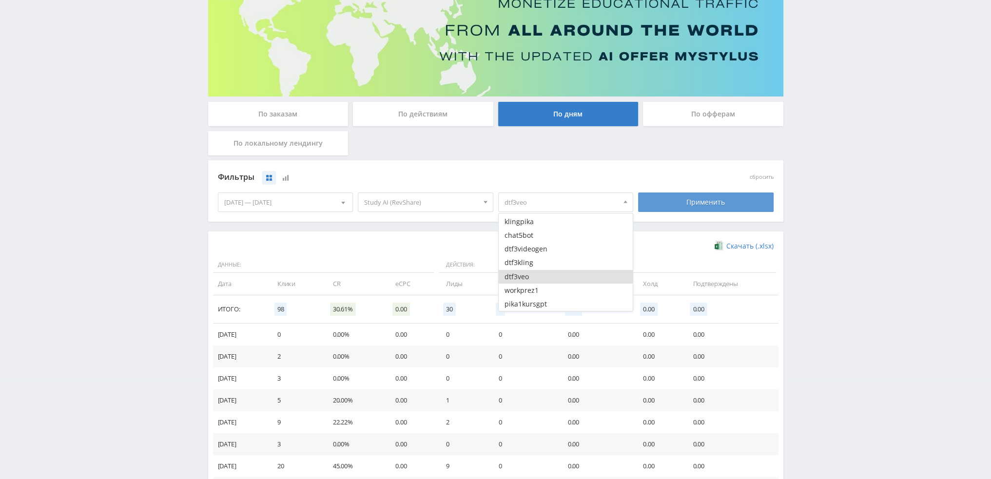
click at [661, 201] on div "Применить" at bounding box center [706, 202] width 136 height 19
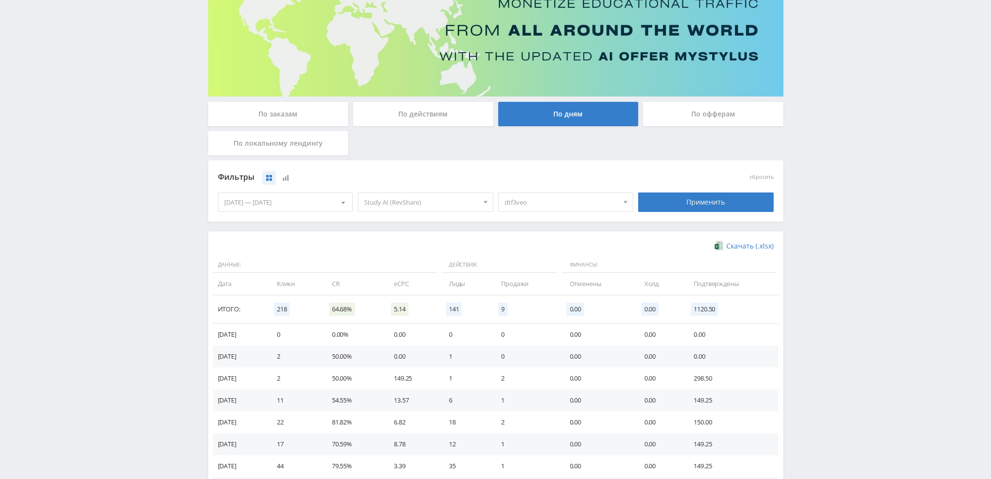
click at [603, 202] on span "dtf3veo" at bounding box center [561, 202] width 114 height 19
click at [564, 279] on button "dtf3veo" at bounding box center [566, 277] width 135 height 14
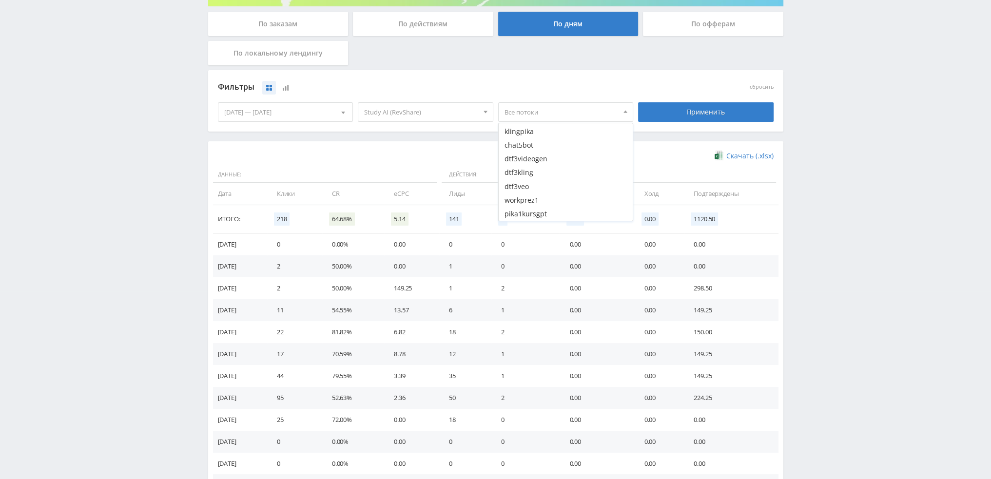
scroll to position [195, 0]
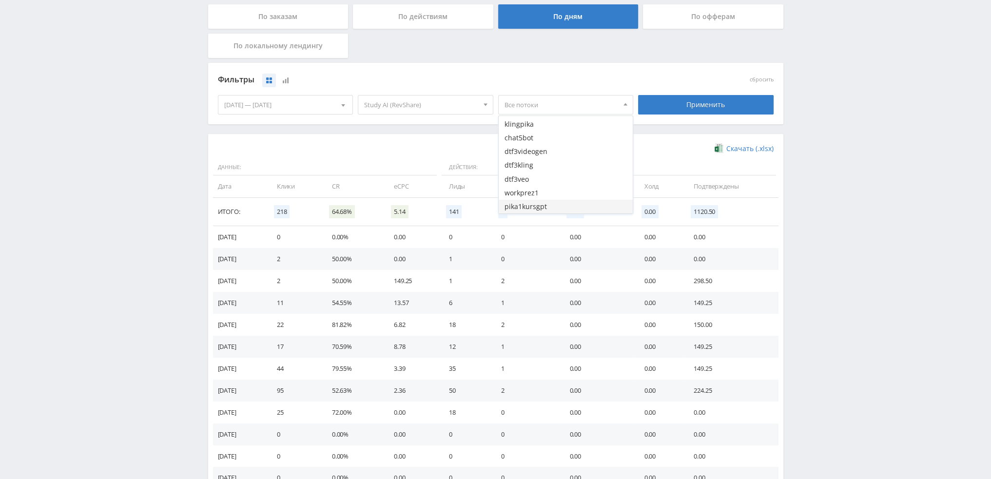
click at [575, 205] on button "pika1kursgpt" at bounding box center [566, 207] width 135 height 14
click at [689, 104] on div "Применить" at bounding box center [706, 104] width 136 height 19
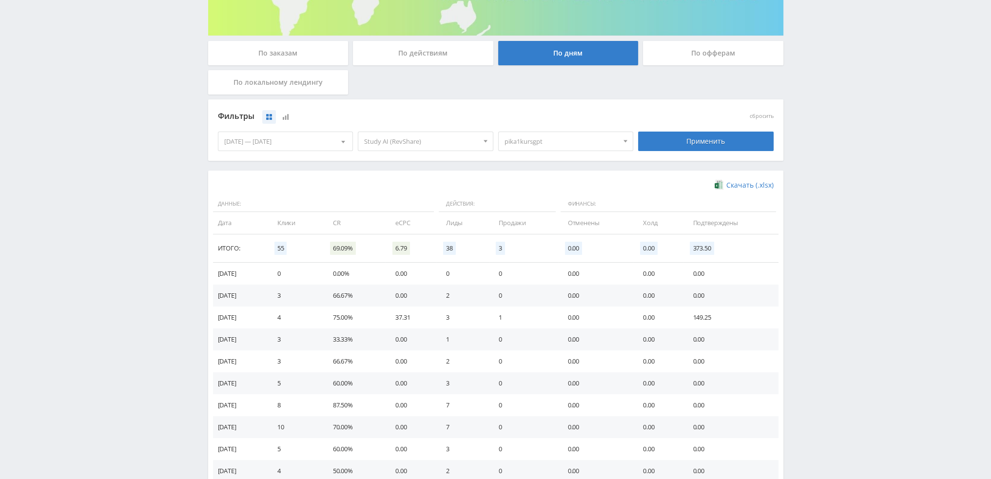
scroll to position [146, 0]
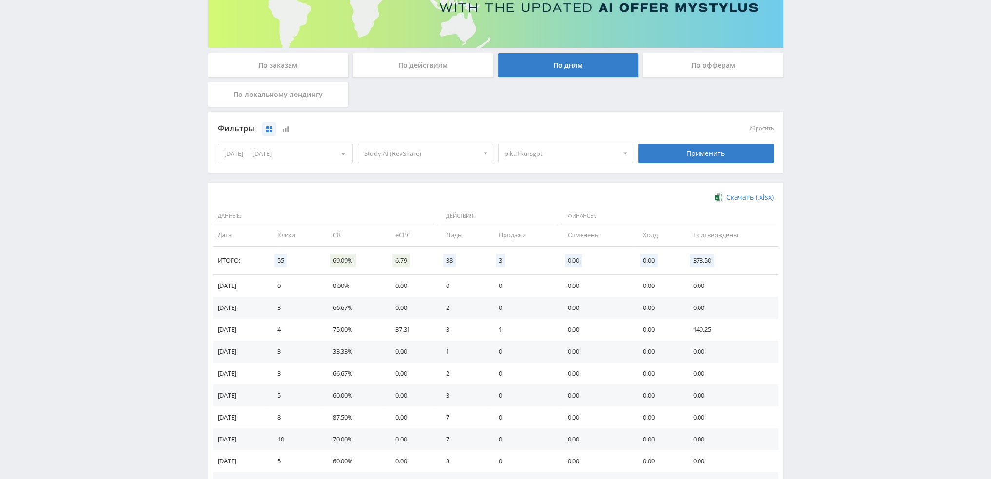
click at [589, 155] on span "pika1kursgpt" at bounding box center [561, 153] width 114 height 19
click at [548, 254] on button "pika1kursgpt" at bounding box center [566, 256] width 135 height 14
click at [419, 155] on span "Study AI (RevShare)" at bounding box center [421, 153] width 114 height 19
click at [393, 200] on button "Кэмп" at bounding box center [425, 201] width 135 height 14
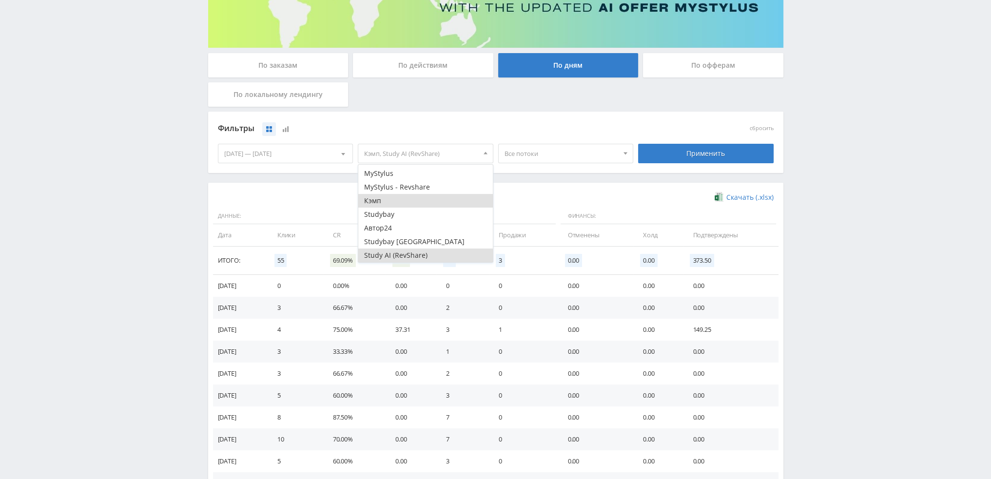
click at [407, 253] on button "Study AI (RevShare)" at bounding box center [425, 256] width 135 height 14
click at [703, 148] on div "Применить" at bounding box center [706, 153] width 136 height 19
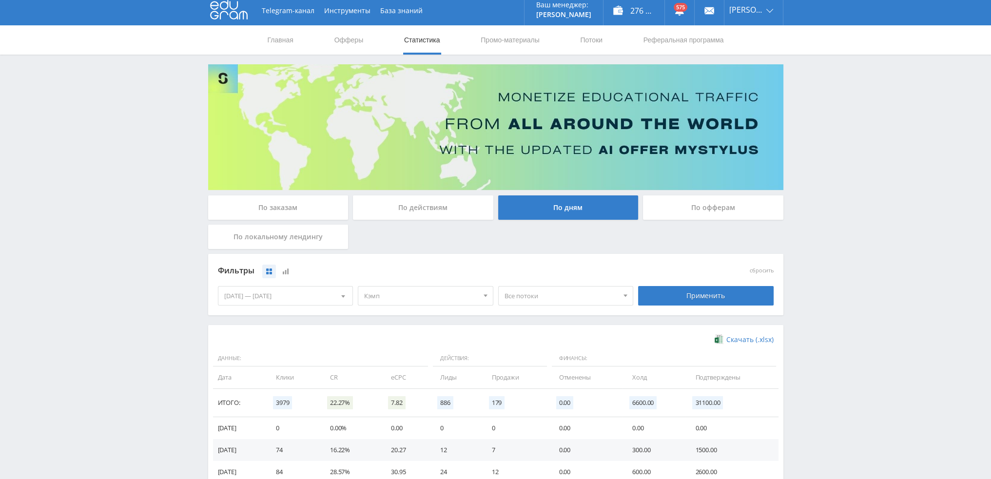
scroll to position [0, 0]
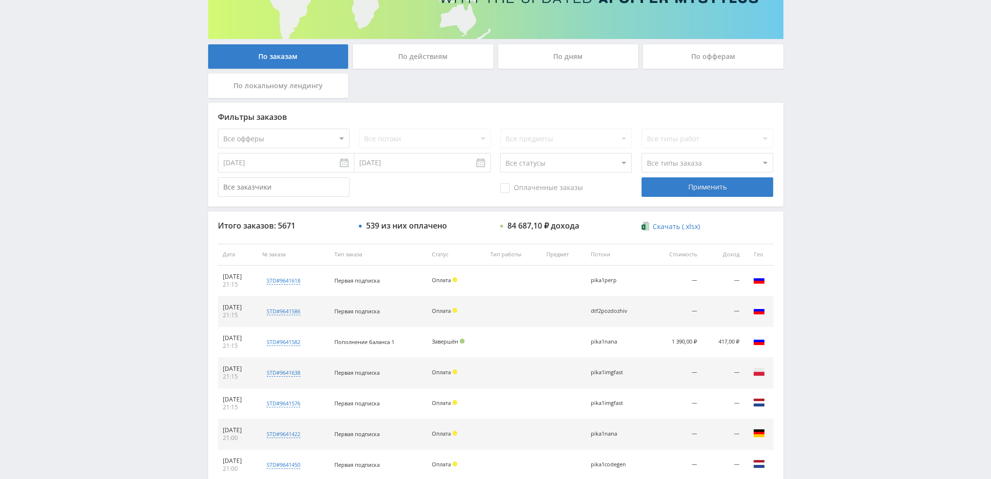
scroll to position [97, 0]
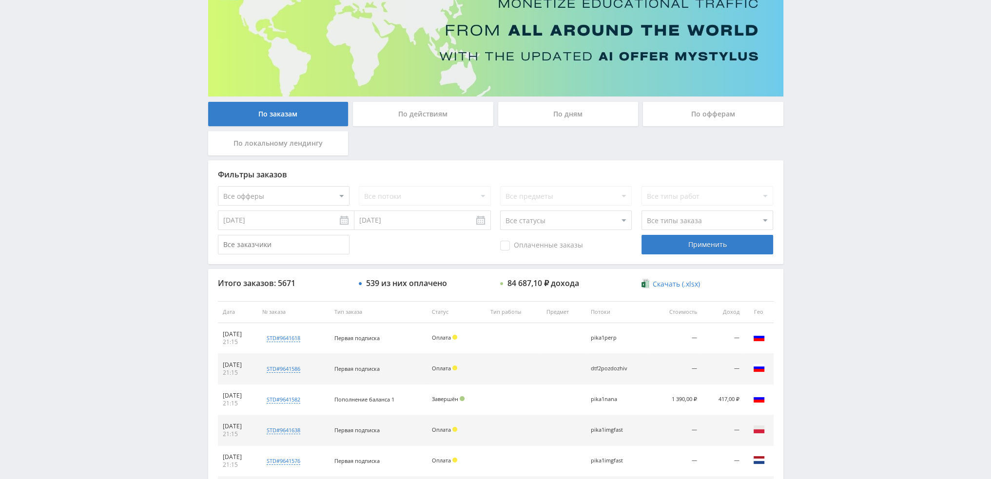
click at [546, 115] on div "По дням" at bounding box center [568, 114] width 140 height 24
click at [0, 0] on input "По дням" at bounding box center [0, 0] width 0 height 0
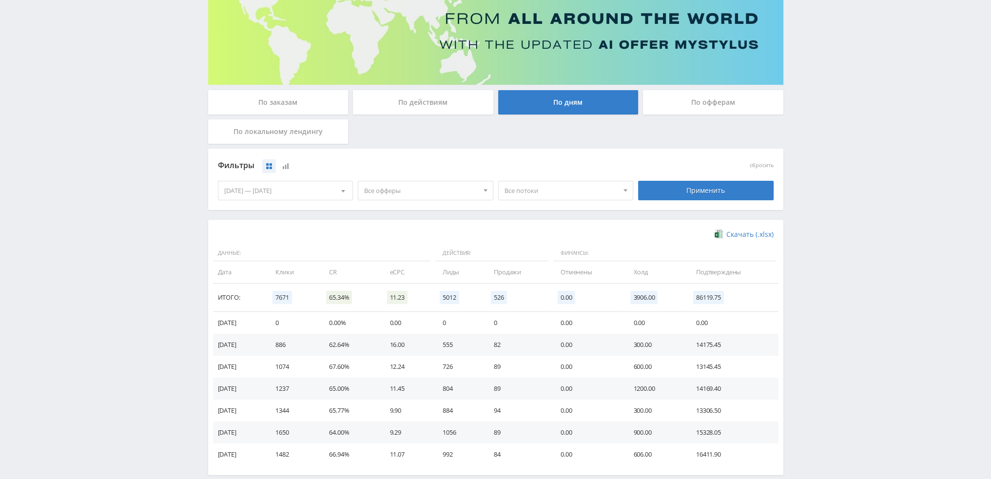
scroll to position [158, 0]
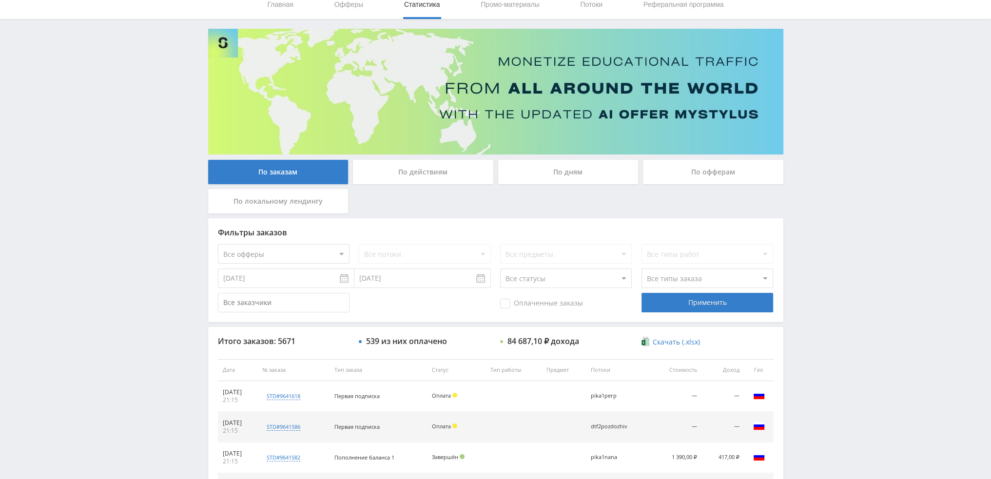
scroll to position [292, 0]
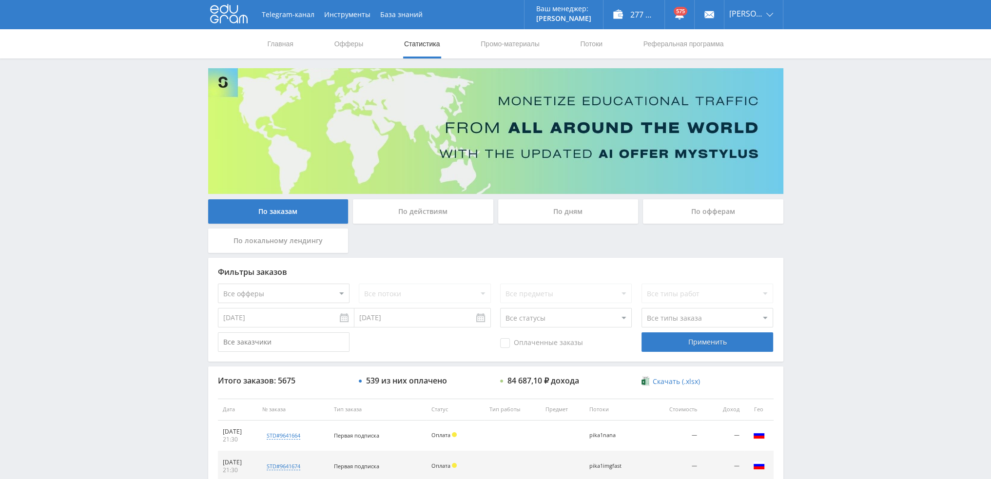
click at [560, 221] on div "По дням" at bounding box center [568, 211] width 140 height 24
click at [0, 0] on input "По дням" at bounding box center [0, 0] width 0 height 0
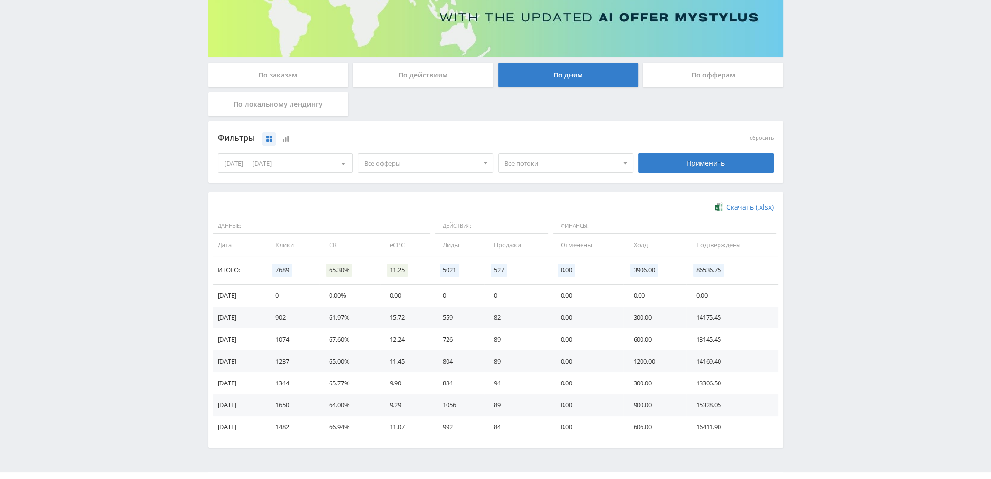
scroll to position [158, 0]
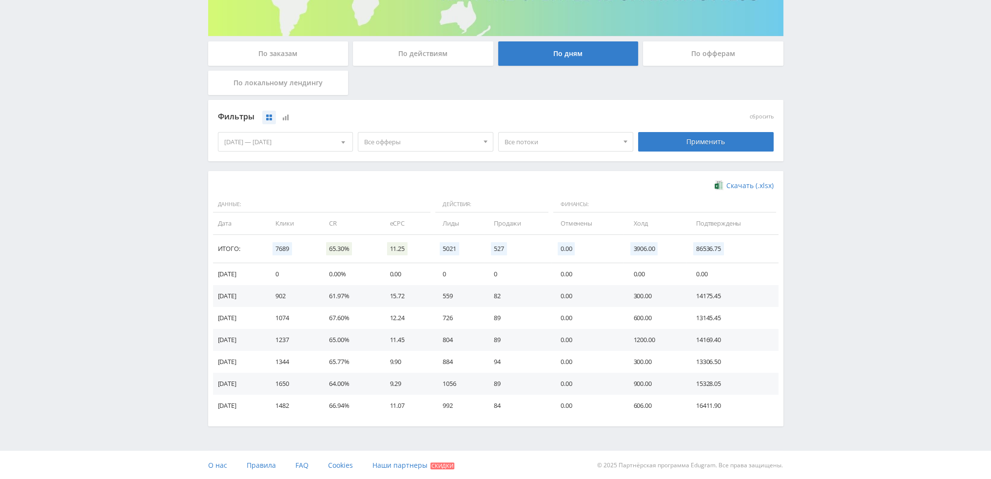
click at [309, 142] on div "[DATE] — [DATE]" at bounding box center [285, 142] width 135 height 19
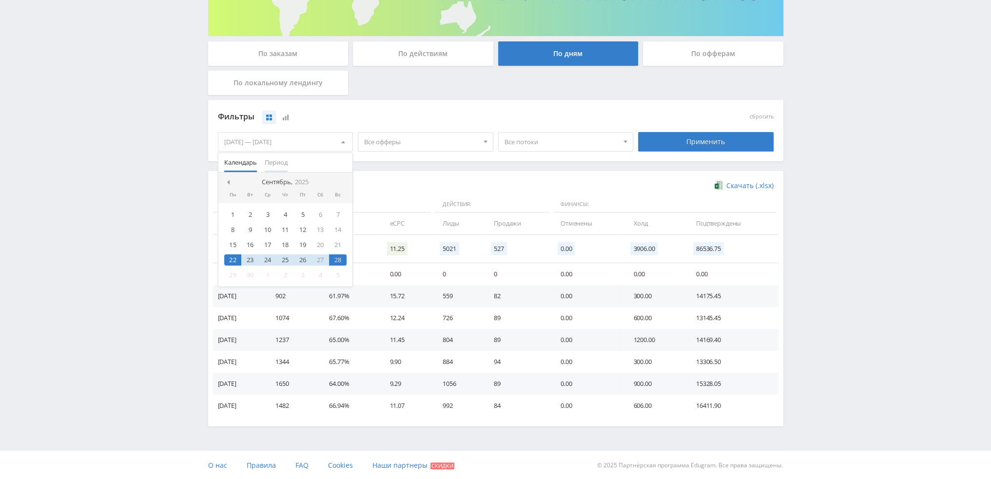
click at [270, 163] on span "Период" at bounding box center [276, 162] width 23 height 19
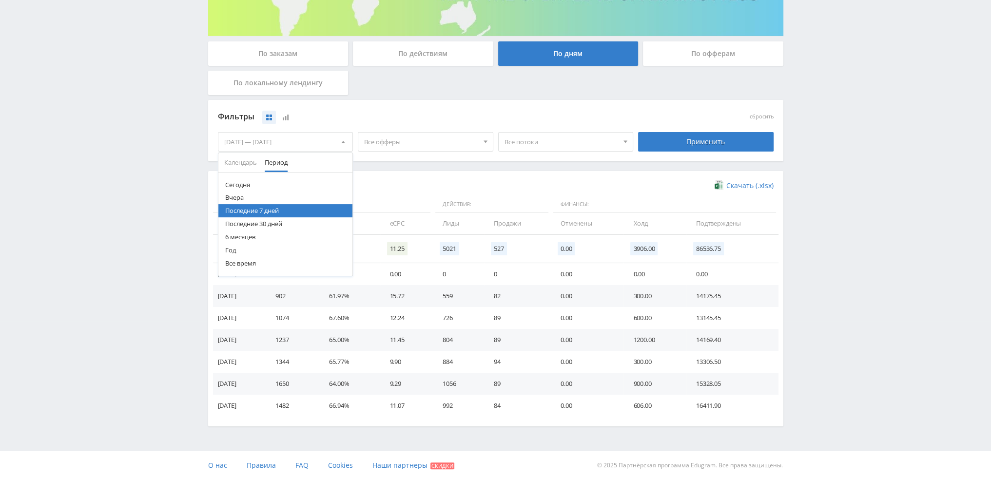
click at [262, 225] on button "Последние 30 дней" at bounding box center [285, 223] width 135 height 13
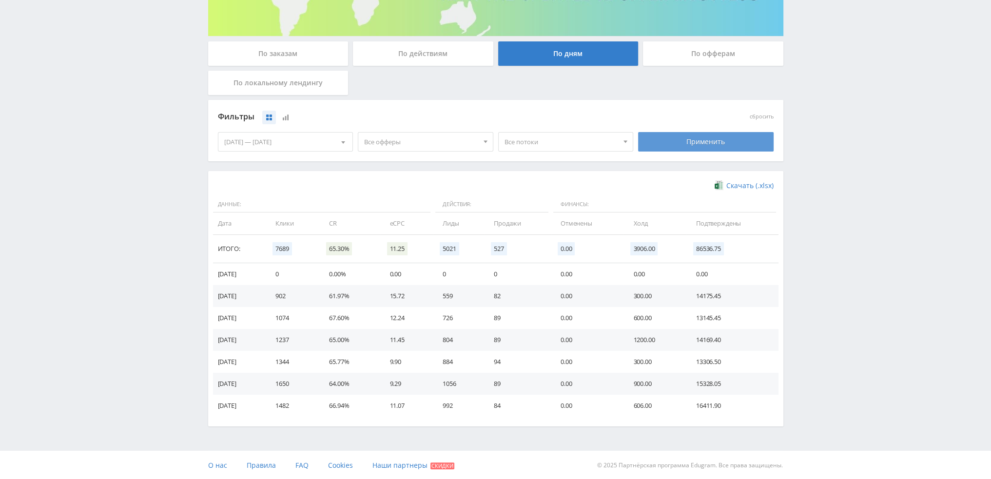
click at [736, 144] on div "Применить" at bounding box center [706, 141] width 136 height 19
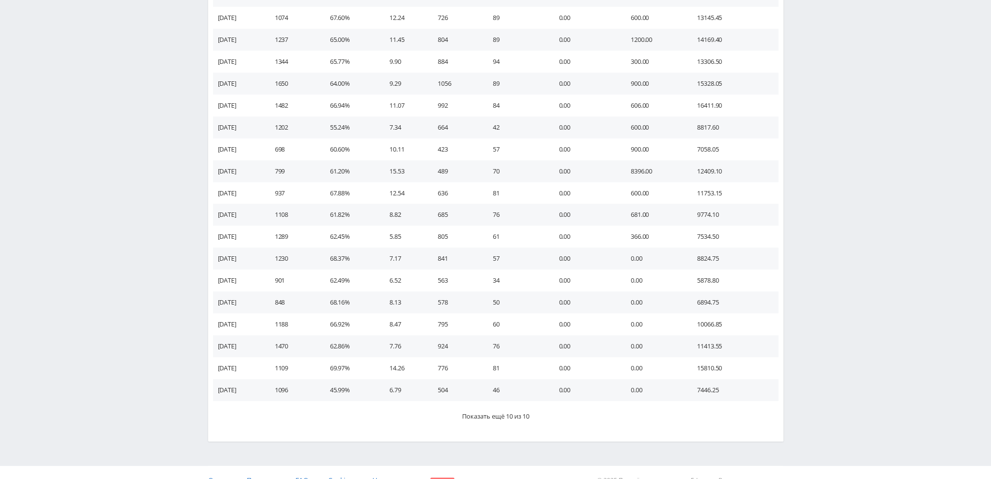
scroll to position [474, 0]
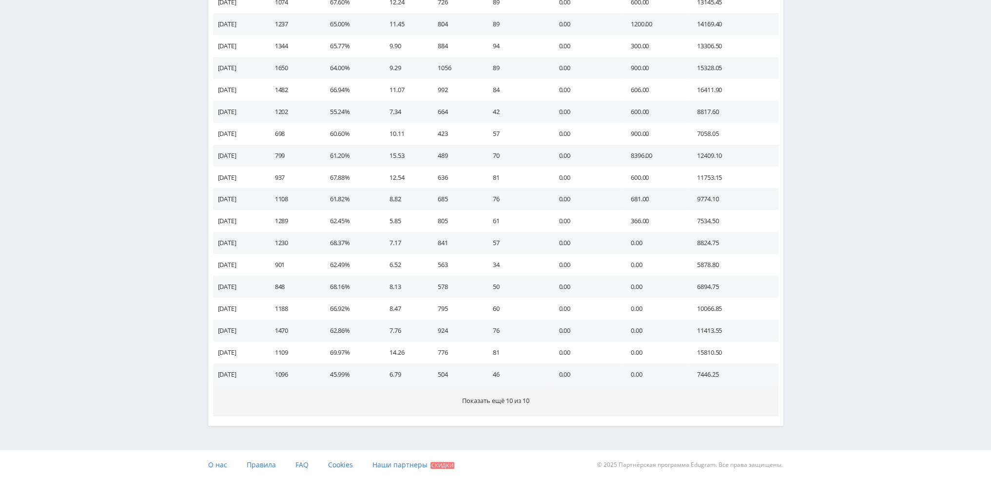
click at [537, 398] on button "Показать ещё 10 из 10" at bounding box center [495, 401] width 565 height 31
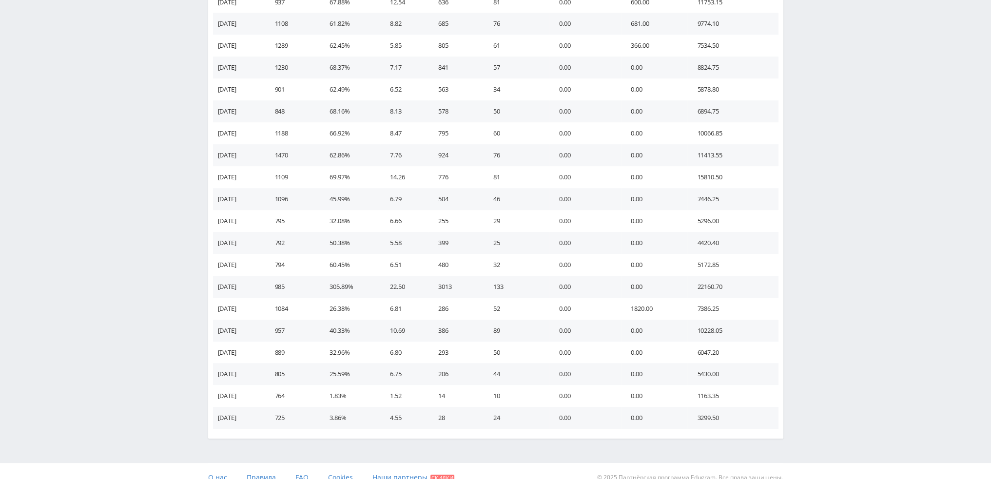
scroll to position [662, 0]
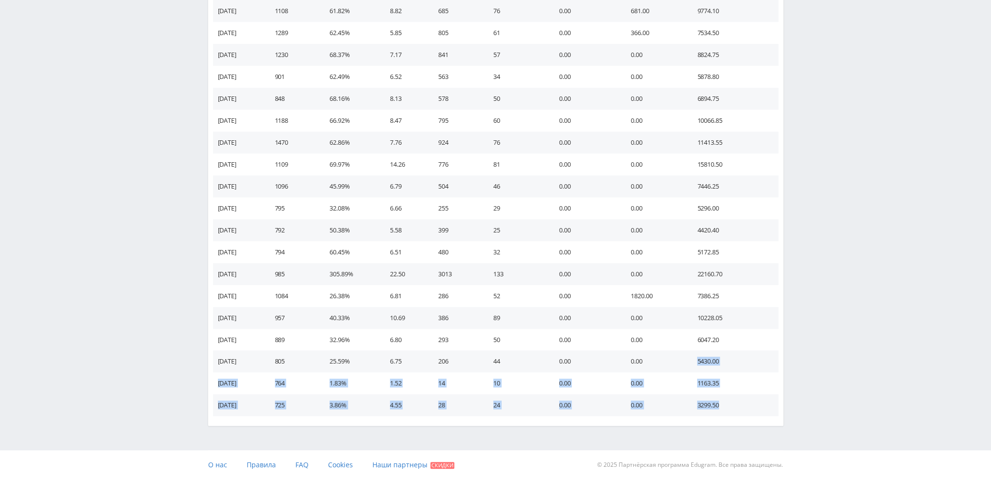
drag, startPoint x: 728, startPoint y: 406, endPoint x: 691, endPoint y: 359, distance: 59.6
click at [691, 359] on tbody "28.09.2025 0 0.00% 0.00 0 0 0.00 0.00 0.00 27.09.2025 902 61.97% 15.72 559 82 0…" at bounding box center [495, 88] width 565 height 658
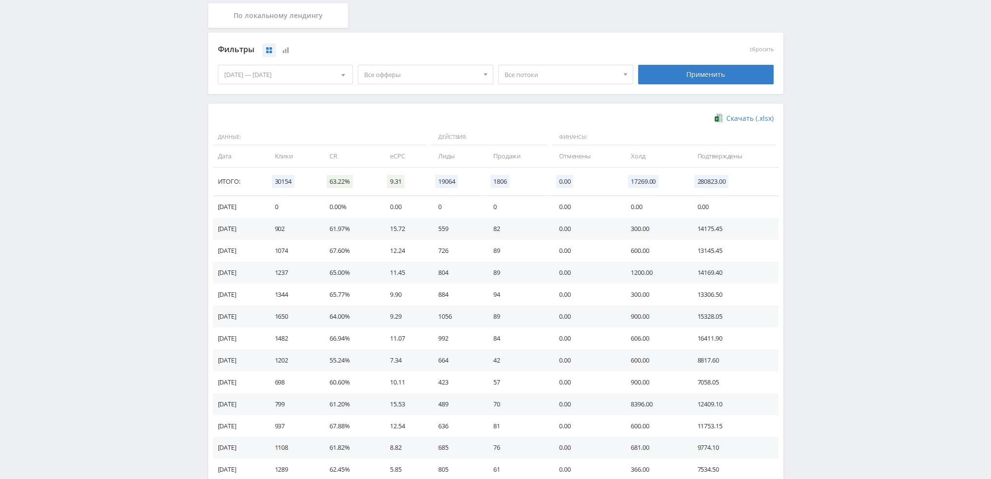
scroll to position [223, 0]
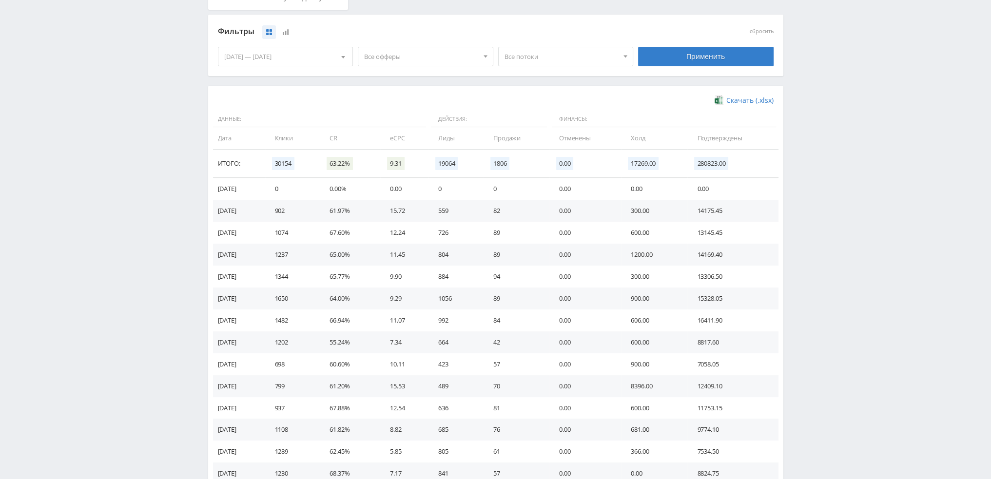
scroll to position [244, 0]
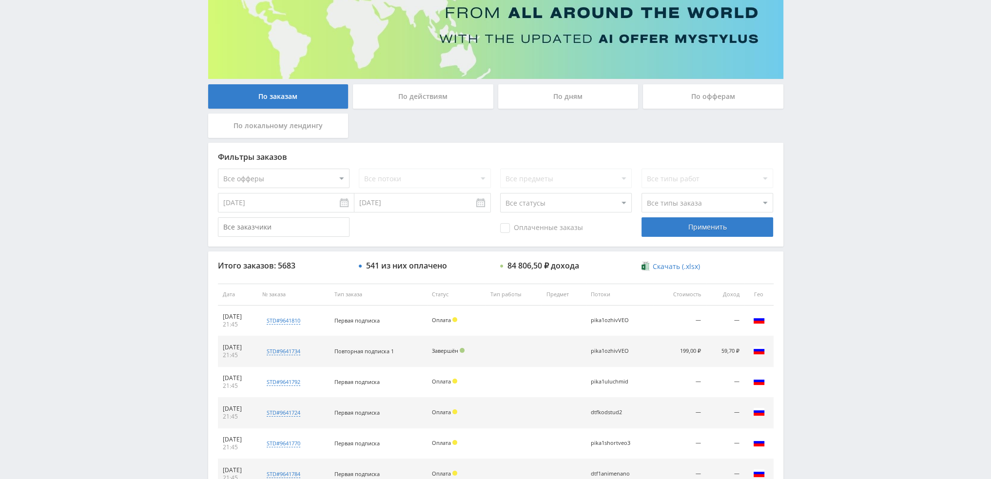
scroll to position [94, 0]
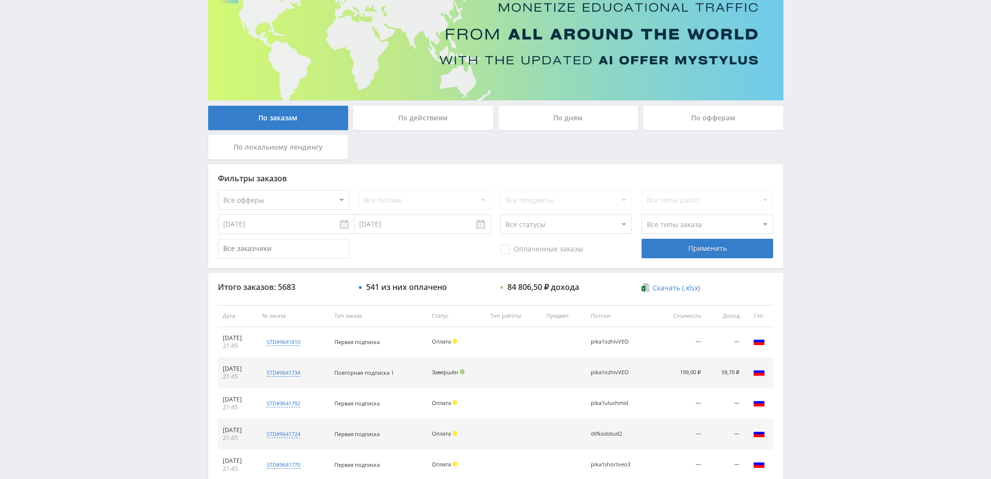
click at [571, 120] on div "По дням" at bounding box center [568, 118] width 140 height 24
click at [0, 0] on input "По дням" at bounding box center [0, 0] width 0 height 0
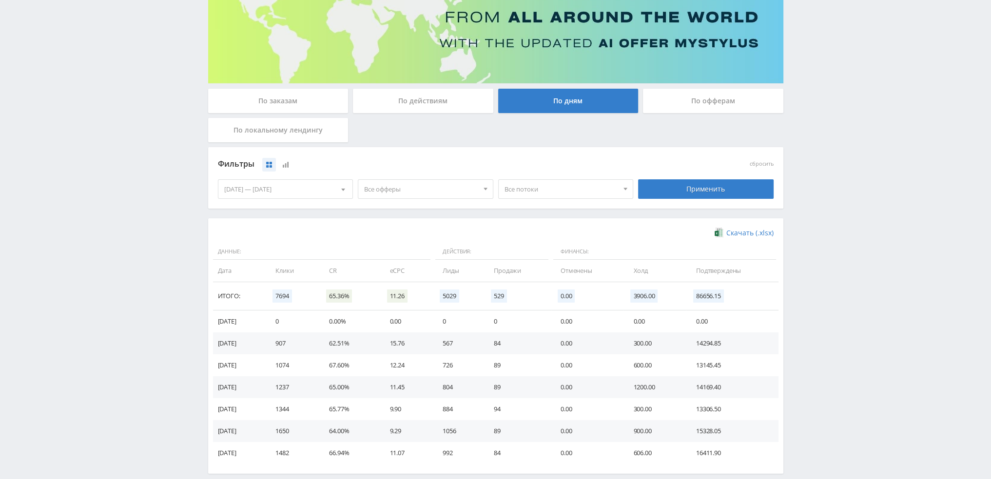
scroll to position [0, 0]
